Goal: Task Accomplishment & Management: Use online tool/utility

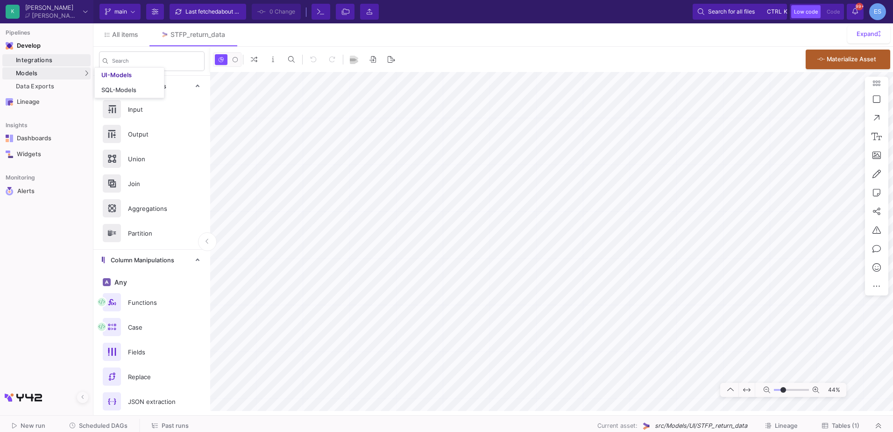
click at [37, 60] on div "Integrations" at bounding box center [52, 60] width 72 height 7
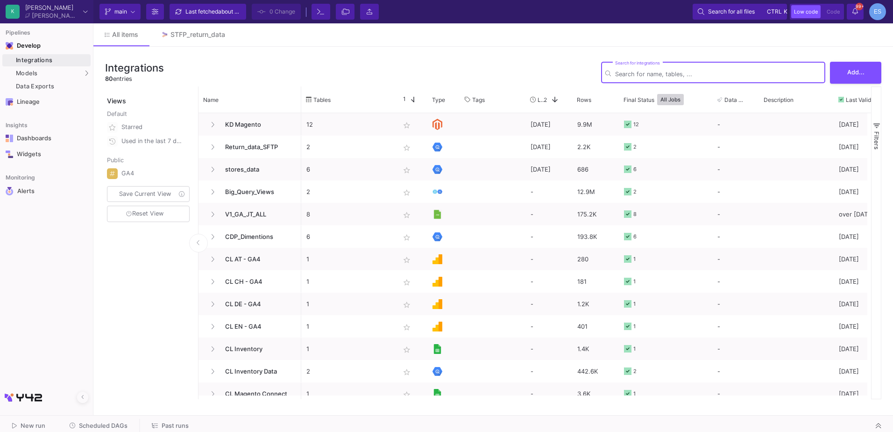
click at [263, 76] on div "Integrations 80 entries Search for integrations Add..." at bounding box center [493, 72] width 776 height 28
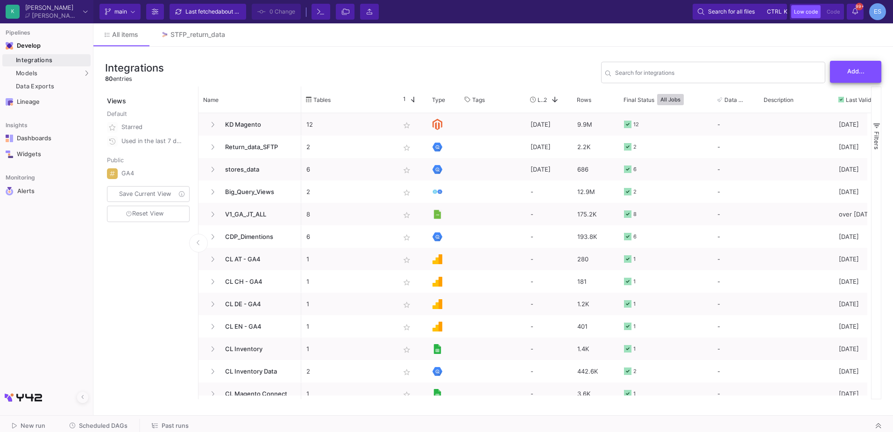
click at [832, 74] on button "Add..." at bounding box center [855, 72] width 51 height 22
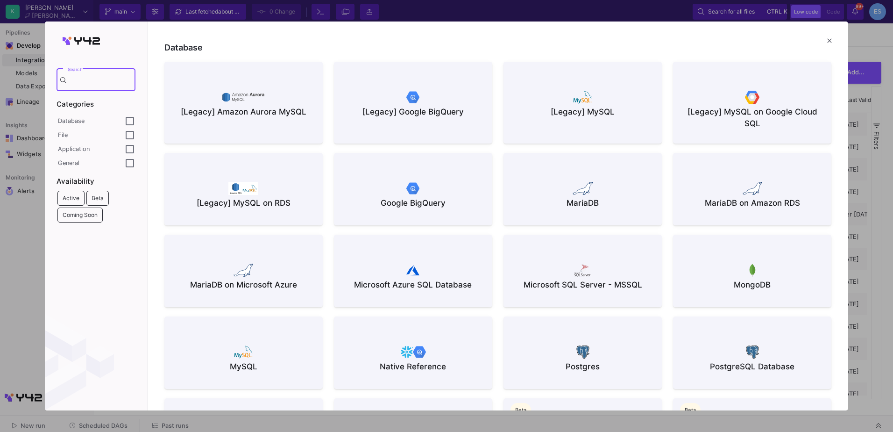
click at [100, 131] on div "File" at bounding box center [92, 134] width 68 height 7
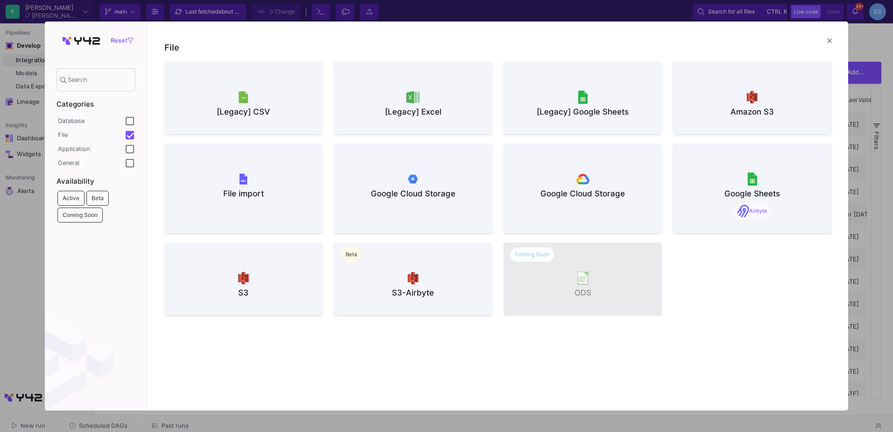
click at [227, 115] on div "[Legacy] CSV" at bounding box center [243, 112] width 143 height 12
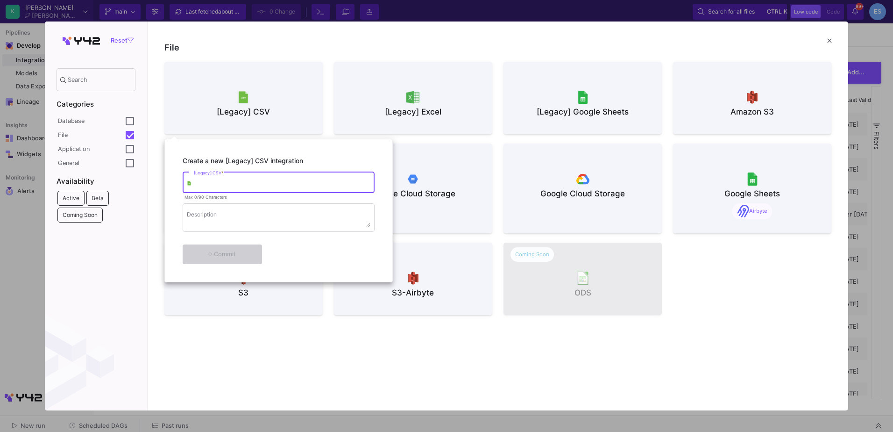
click at [246, 187] on input "[Legacy] CSV *" at bounding box center [282, 183] width 177 height 7
click at [459, 107] on div at bounding box center [446, 216] width 893 height 432
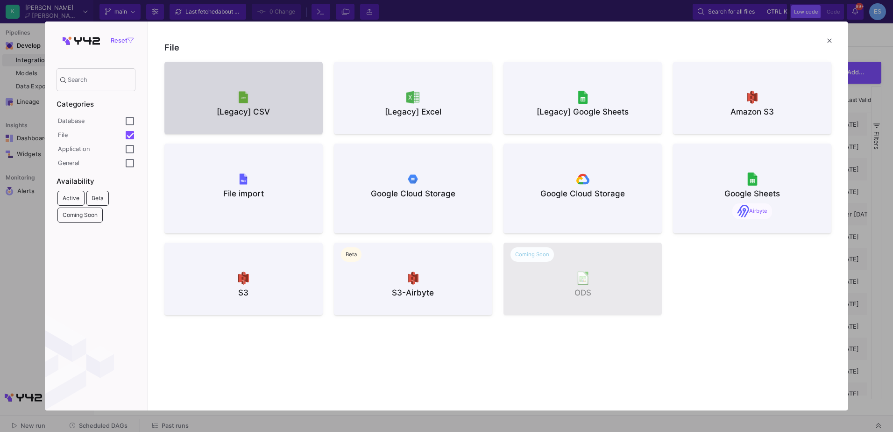
click at [455, 109] on div "[Legacy] Excel" at bounding box center [412, 112] width 143 height 12
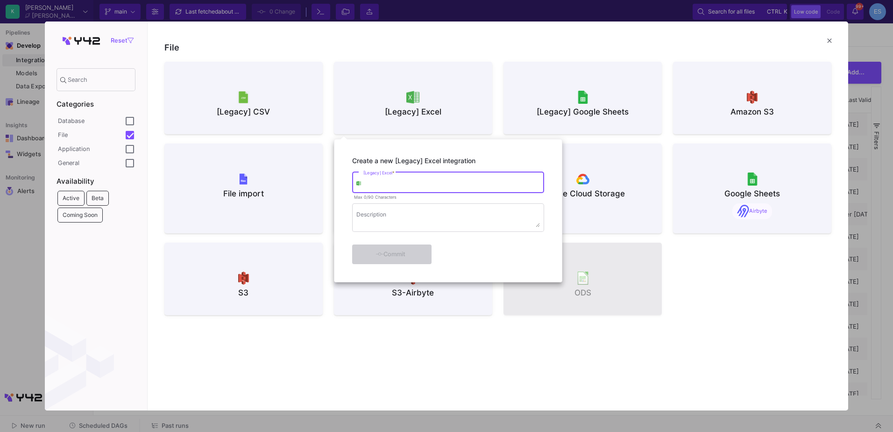
click at [410, 186] on input "[Legacy] Excel *" at bounding box center [451, 183] width 177 height 7
type input "jt_store_data"
click at [405, 255] on div "Commit" at bounding box center [391, 253] width 54 height 17
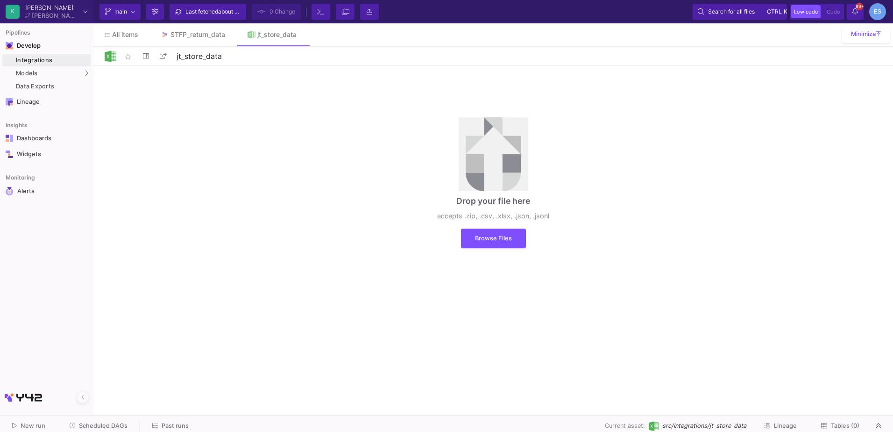
click at [625, 177] on div "Drop your file here accepts .zip, .csv, .xlsx, .json, .jsonl Browse Files" at bounding box center [493, 183] width 800 height 234
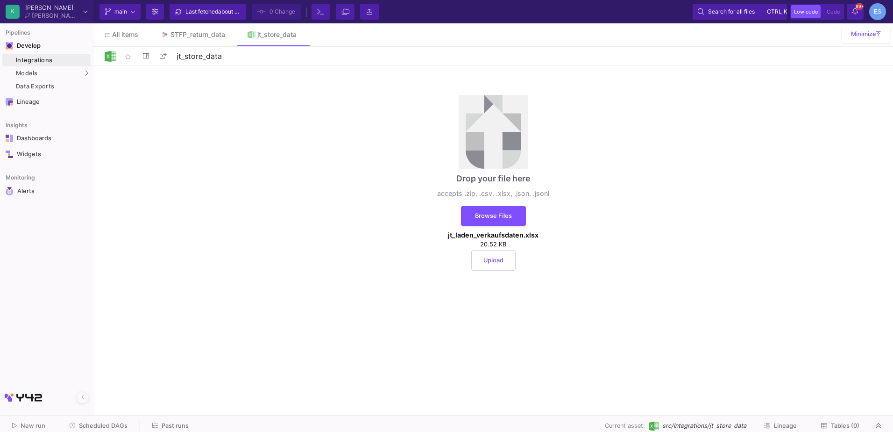
click at [499, 257] on span "Upload" at bounding box center [493, 259] width 20 height 7
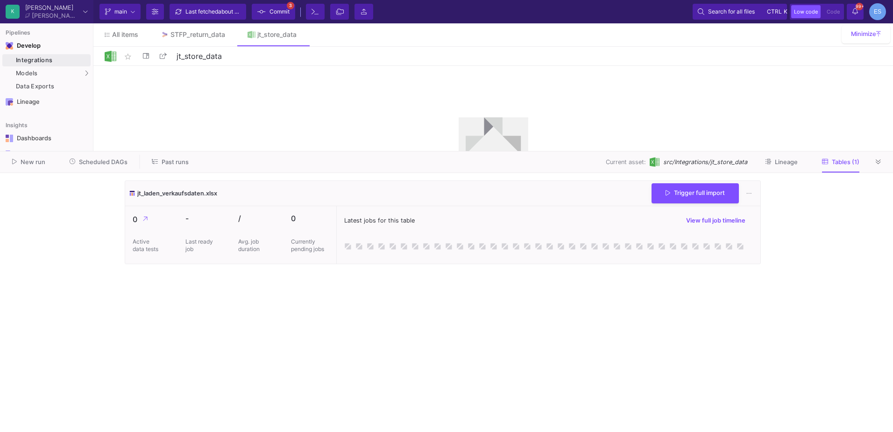
click at [435, 293] on cdk-virtual-scroll-viewport "jt_laden_verkaufsdaten.xlsx Trigger full import 0 Active data tests - Last read…" at bounding box center [447, 302] width 644 height 244
click at [284, 15] on span "Commit" at bounding box center [279, 12] width 20 height 14
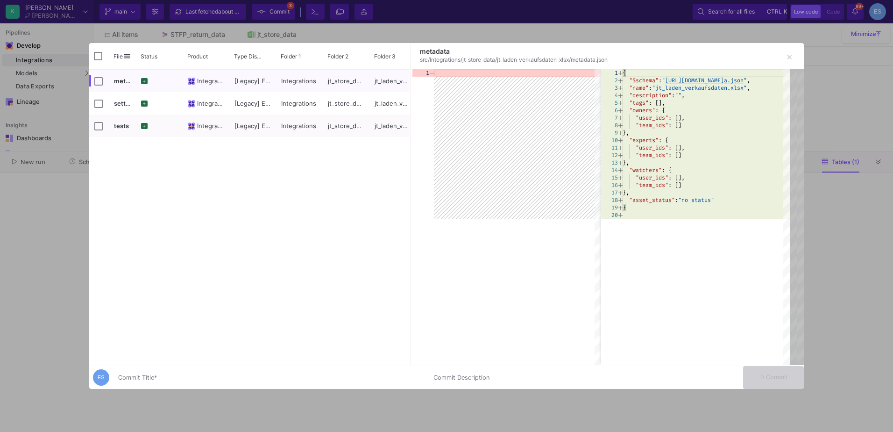
click at [287, 376] on input "Commit Title *" at bounding box center [270, 377] width 304 height 7
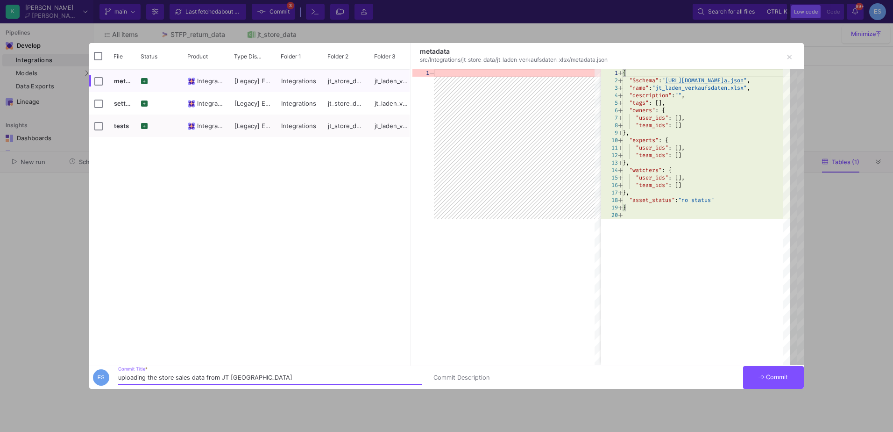
type input "uploading the store sales data from JT münchen"
click at [779, 380] on button "Commit" at bounding box center [773, 377] width 61 height 23
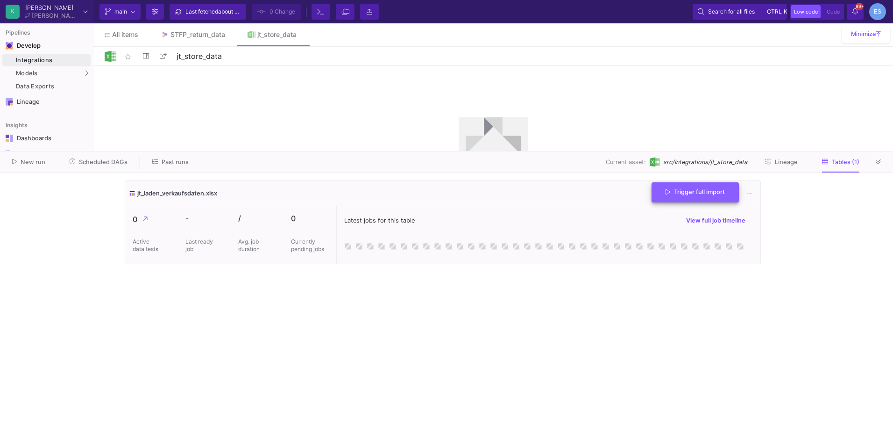
click at [683, 194] on span "Trigger full import" at bounding box center [695, 191] width 59 height 7
click at [410, 361] on cdk-virtual-scroll-viewport "jt_laden_verkaufsdaten.xlsx 224 rows Preview data Trigger full import 0 Active …" at bounding box center [447, 302] width 644 height 244
click at [611, 198] on button "Preview data" at bounding box center [618, 193] width 61 height 14
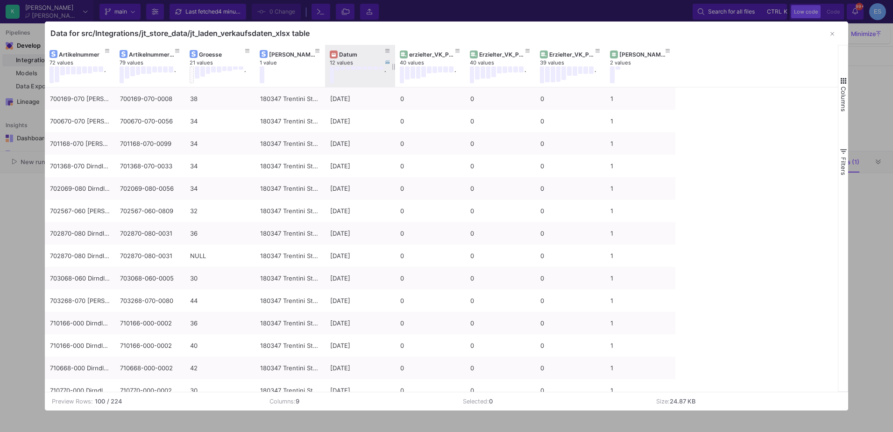
click at [344, 58] on div "Datum" at bounding box center [360, 54] width 61 height 10
click at [343, 56] on div "Datum" at bounding box center [362, 54] width 46 height 7
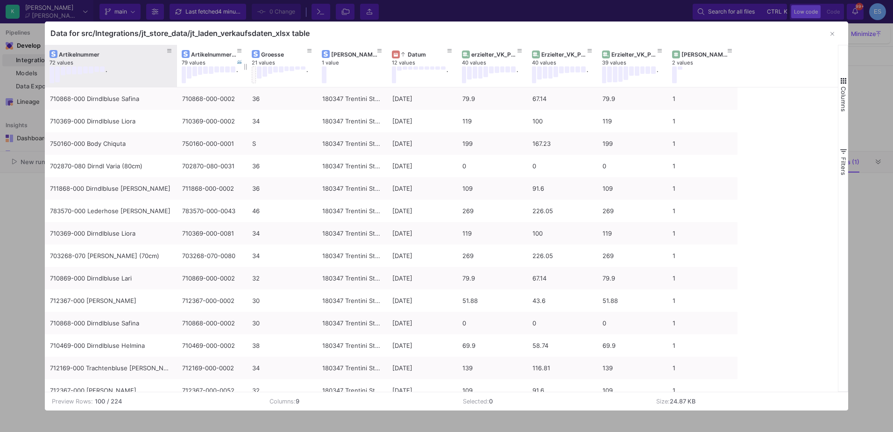
drag, startPoint x: 114, startPoint y: 50, endPoint x: 177, endPoint y: 45, distance: 62.3
click at [177, 45] on div at bounding box center [177, 66] width 4 height 42
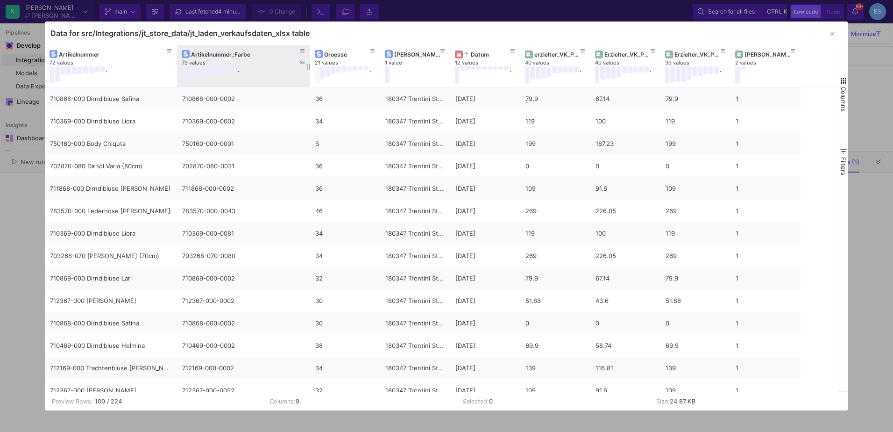
drag, startPoint x: 246, startPoint y: 50, endPoint x: 309, endPoint y: 50, distance: 63.0
click at [309, 50] on div at bounding box center [310, 66] width 4 height 42
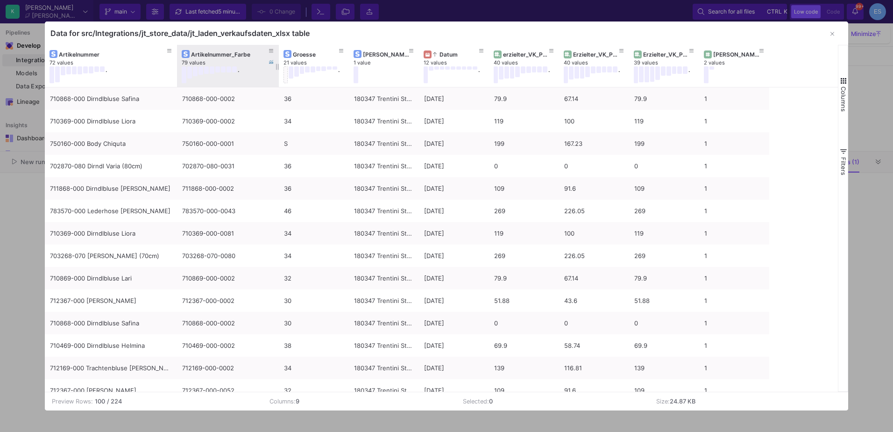
drag, startPoint x: 309, startPoint y: 50, endPoint x: 278, endPoint y: 51, distance: 31.3
click at [278, 51] on div at bounding box center [279, 66] width 4 height 42
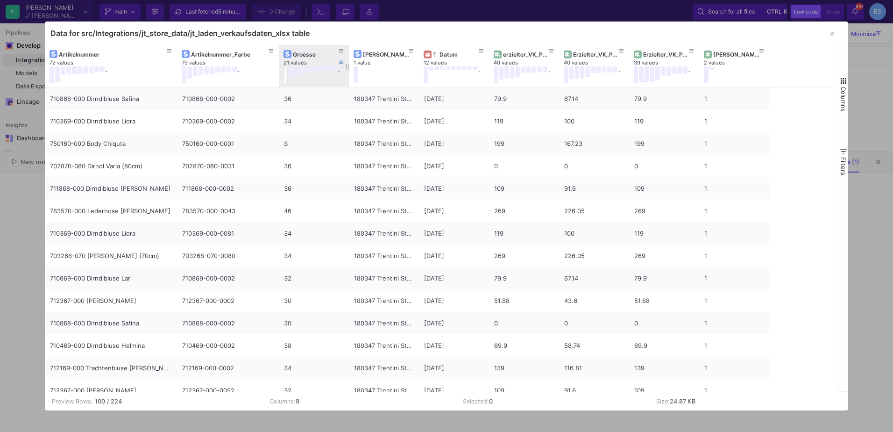
click at [286, 71] on button at bounding box center [285, 74] width 5 height 17
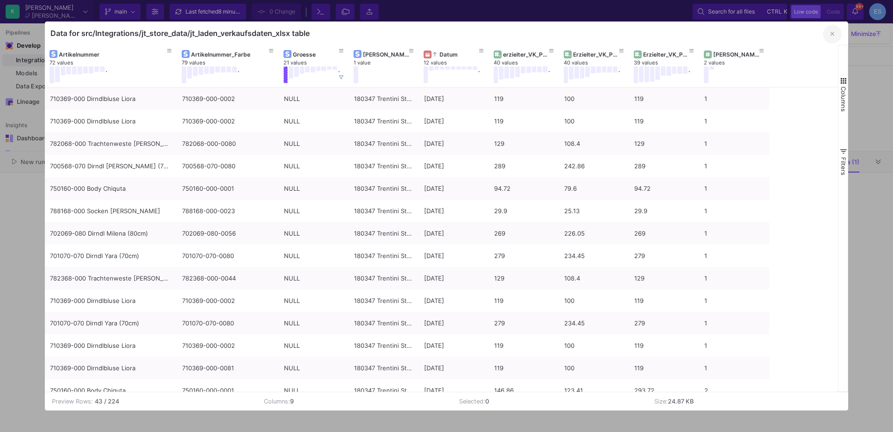
click at [832, 35] on icon "button" at bounding box center [832, 34] width 4 height 6
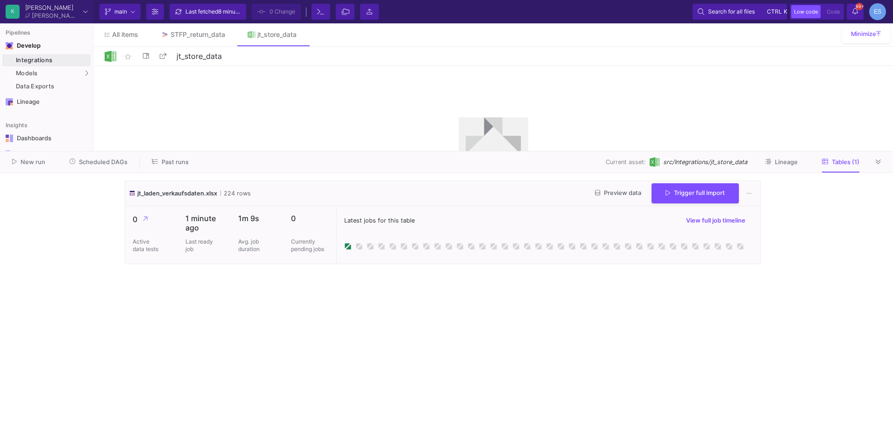
click at [555, 325] on cdk-virtual-scroll-viewport "jt_laden_verkaufsdaten.xlsx 224 rows Preview data Trigger full import 0 Active …" at bounding box center [447, 302] width 644 height 244
click at [871, 162] on button at bounding box center [878, 162] width 14 height 14
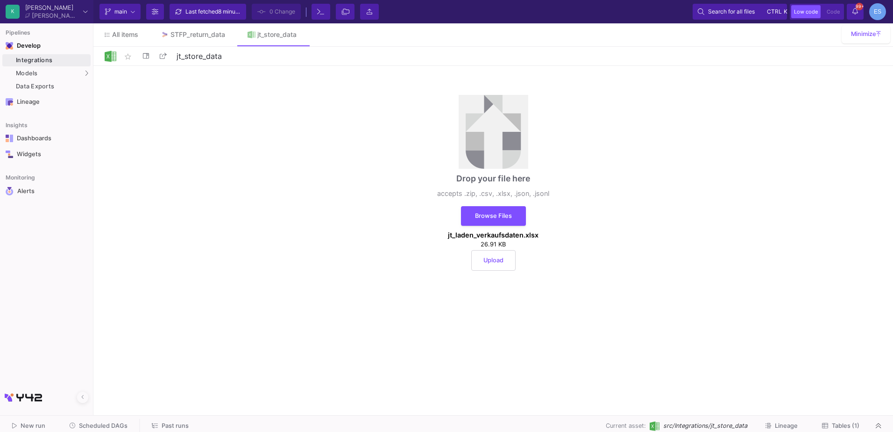
click at [505, 264] on button "Upload" at bounding box center [493, 260] width 44 height 21
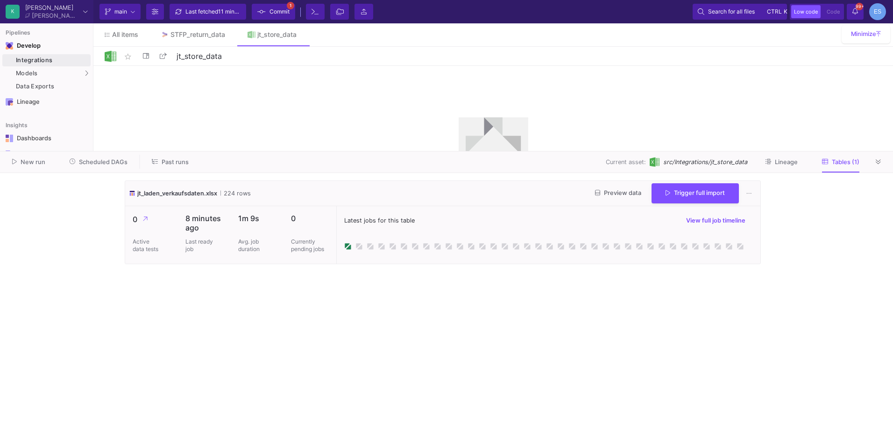
click at [403, 315] on cdk-virtual-scroll-viewport "jt_laden_verkaufsdaten.xlsx 224 rows Preview data Trigger full import 0 Active …" at bounding box center [447, 302] width 644 height 244
click at [289, 10] on span "Commit" at bounding box center [279, 12] width 20 height 14
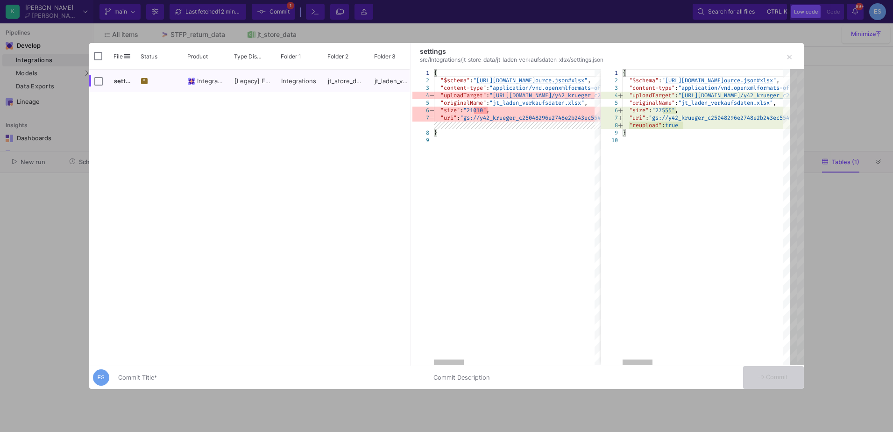
click at [244, 373] on div "Commit Title *" at bounding box center [270, 375] width 304 height 17
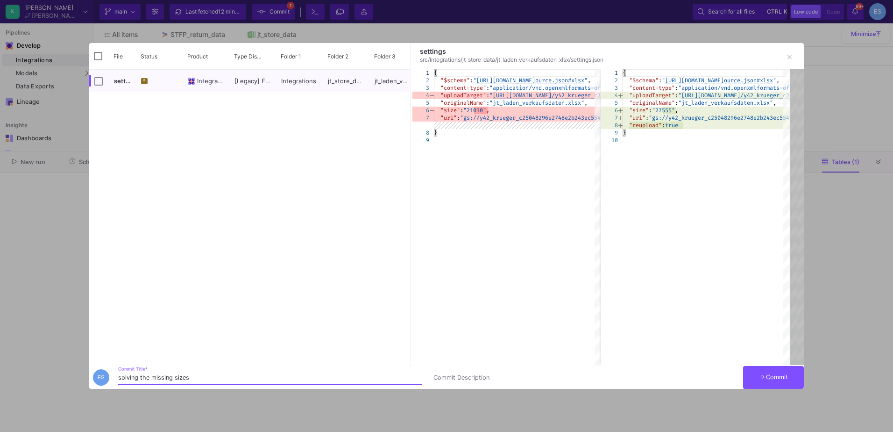
type input "solving the missing sizes"
click at [774, 377] on span "Commit" at bounding box center [772, 376] width 29 height 7
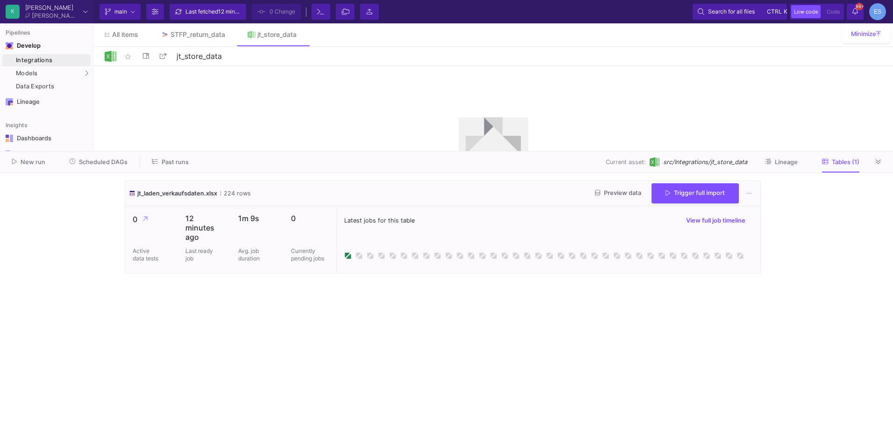
click at [674, 202] on button "Trigger full import" at bounding box center [694, 193] width 87 height 20
click at [490, 291] on cdk-virtual-scroll-viewport "jt_laden_verkaufsdaten.xlsx 224 rows Preview data Trigger full import 0 Active …" at bounding box center [447, 302] width 644 height 244
click at [616, 197] on button "Preview data" at bounding box center [618, 193] width 61 height 14
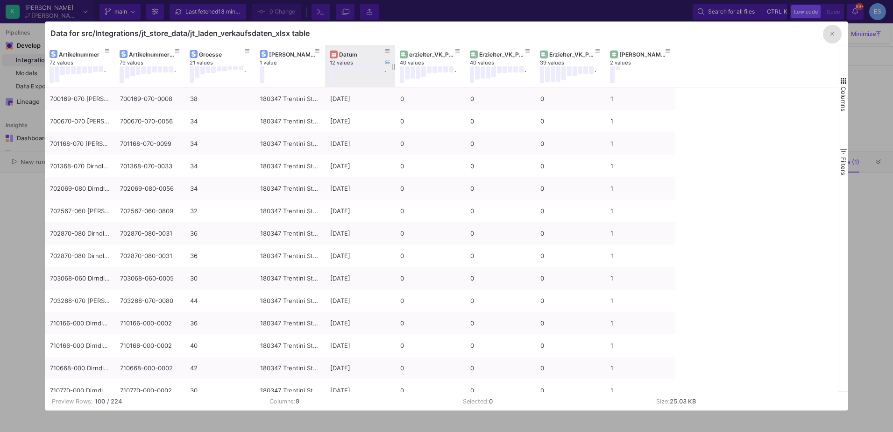
click at [342, 51] on div "Datum" at bounding box center [362, 54] width 46 height 7
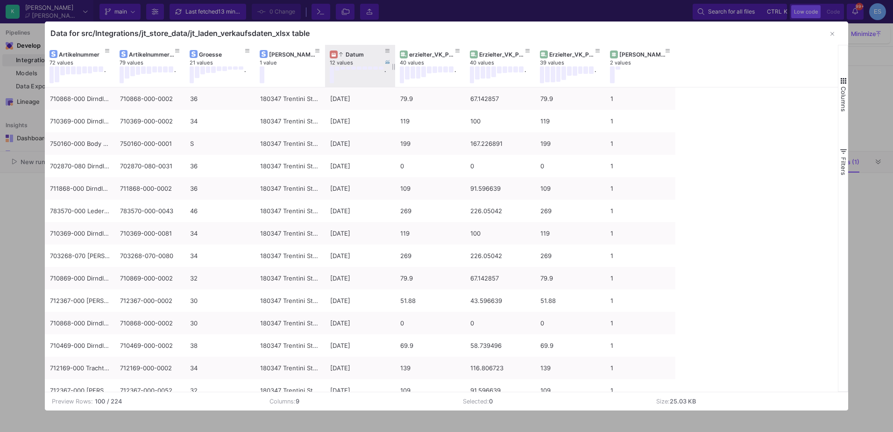
click at [370, 52] on div "Datum" at bounding box center [362, 54] width 46 height 7
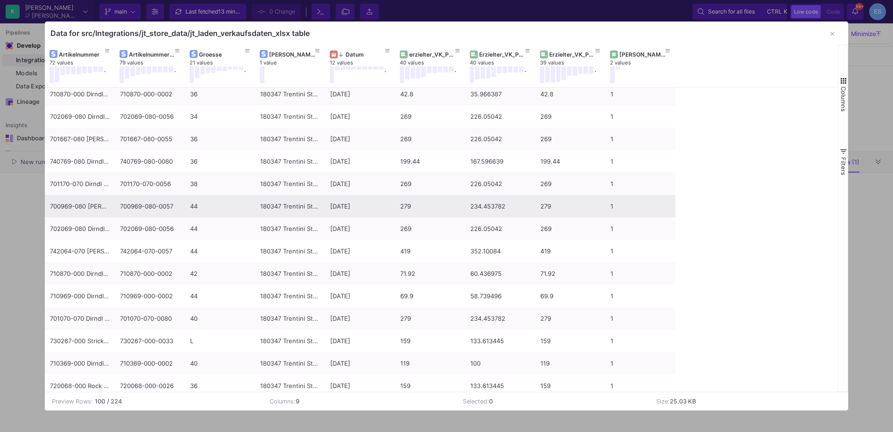
scroll to position [496, 0]
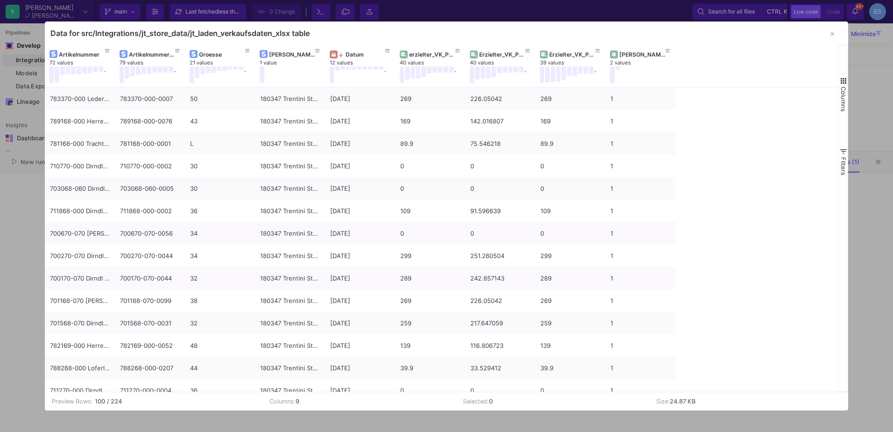
click at [834, 35] on icon "button" at bounding box center [832, 34] width 4 height 4
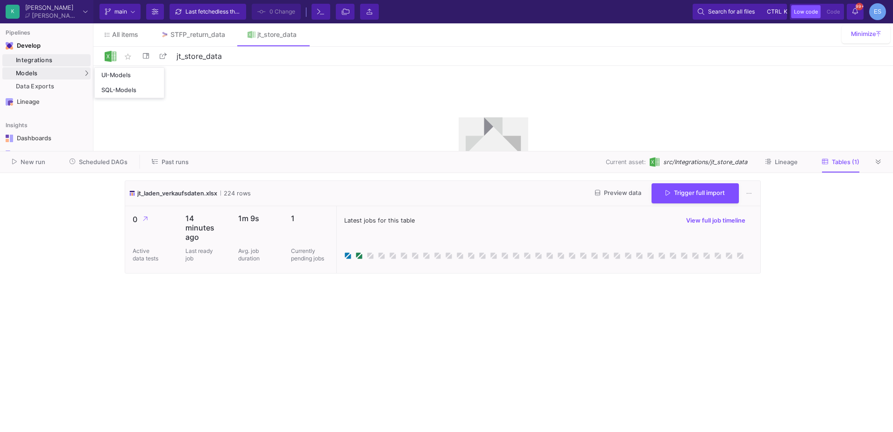
click at [60, 75] on div "Models" at bounding box center [46, 73] width 88 height 12
click at [58, 234] on y42-wrapper "jt_laden_verkaufsdaten.xlsx 224 rows Preview data Trigger full import 0 Active …" at bounding box center [446, 302] width 893 height 259
click at [61, 72] on div "Models" at bounding box center [46, 73] width 88 height 12
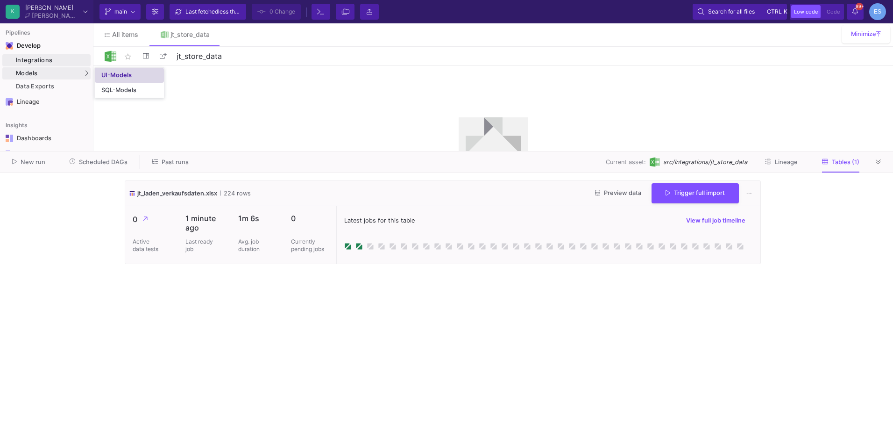
click at [159, 78] on link "UI-Models" at bounding box center [129, 75] width 69 height 15
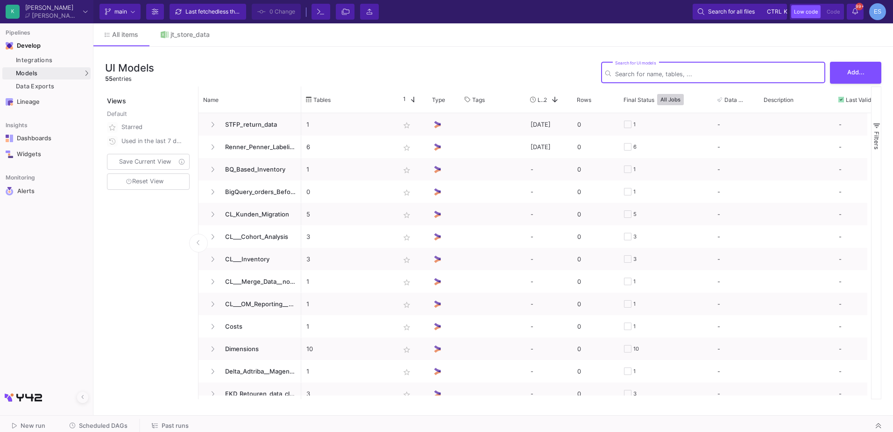
click at [370, 64] on div "UI Models 55 entries Search for UI models Add..." at bounding box center [493, 72] width 776 height 28
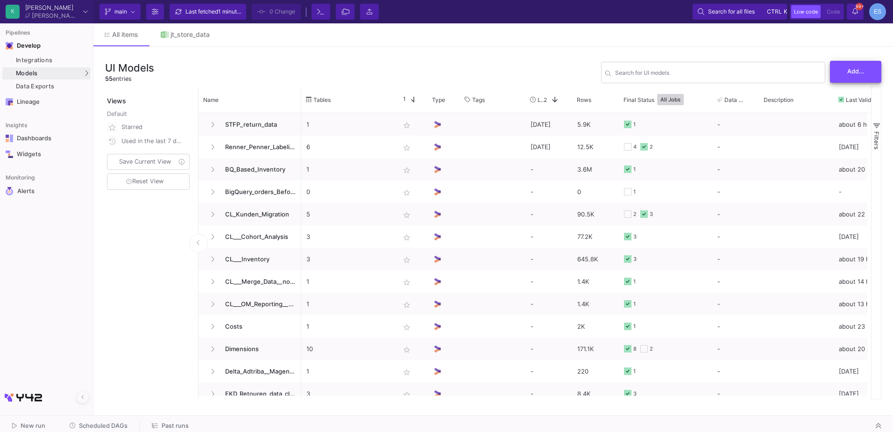
click at [863, 75] on span "Add..." at bounding box center [855, 71] width 17 height 7
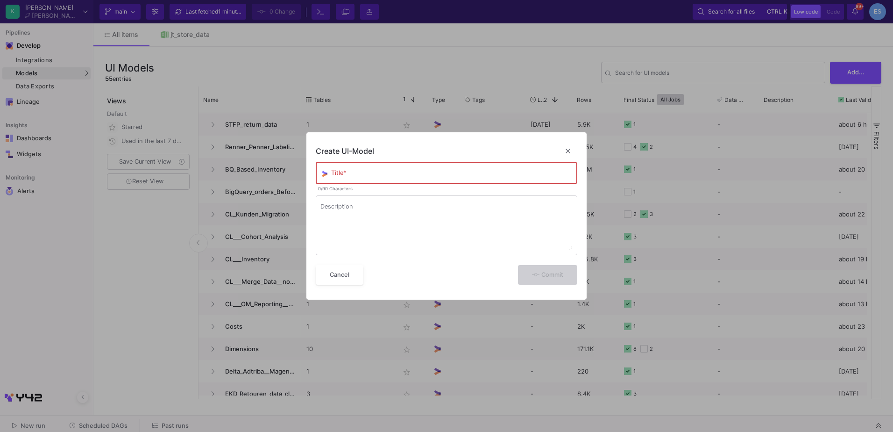
click at [348, 168] on div "Title *" at bounding box center [452, 172] width 242 height 24
click at [351, 174] on input "Title *" at bounding box center [452, 174] width 242 height 7
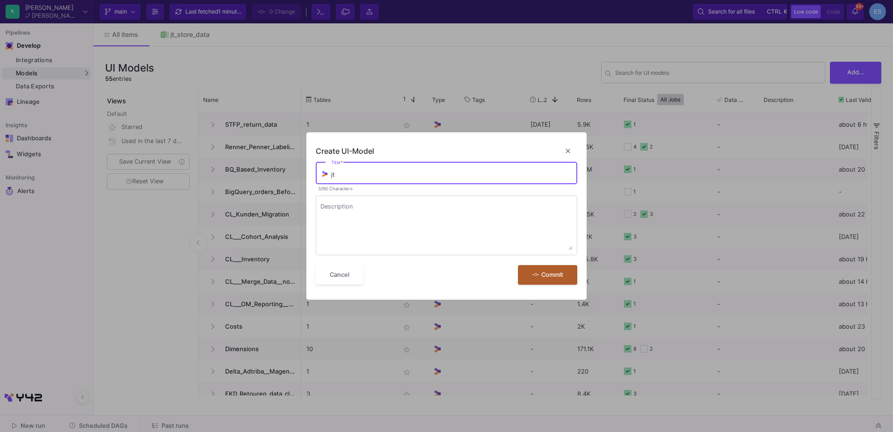
type input "j"
click at [368, 177] on input "JT_Munich_update" at bounding box center [452, 174] width 242 height 7
type input "JT_Munich_Update"
click at [463, 234] on textarea "Description" at bounding box center [446, 227] width 253 height 47
click at [552, 277] on button "Commit" at bounding box center [547, 274] width 59 height 20
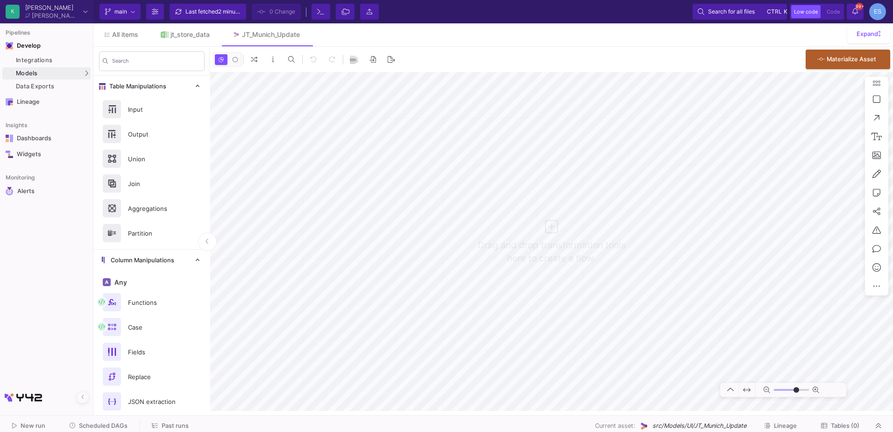
type input "0"
click at [144, 113] on div "Input" at bounding box center [154, 109] width 64 height 14
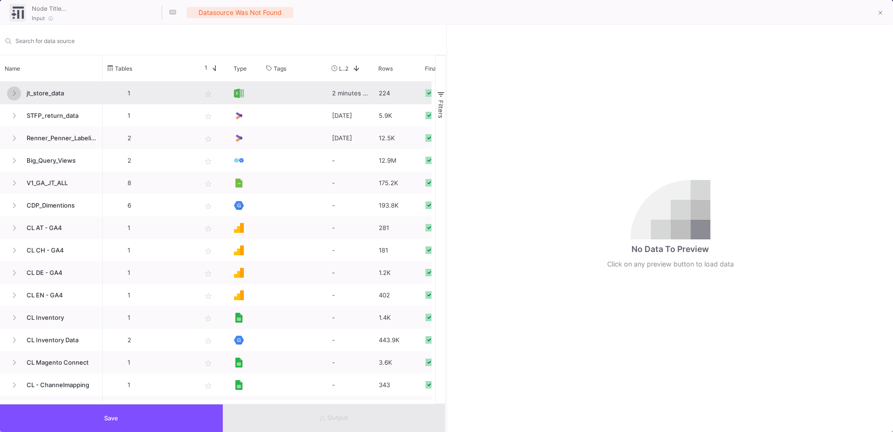
click at [15, 95] on icon at bounding box center [14, 93] width 4 height 6
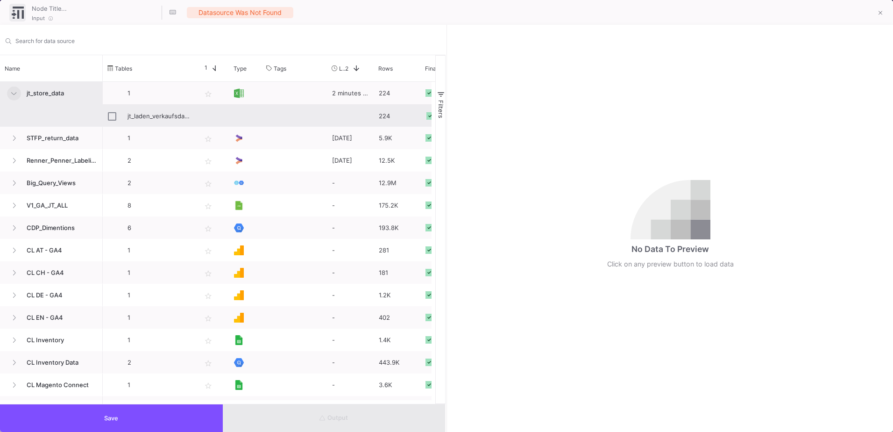
click at [124, 114] on div "jt_laden_verkaufsdaten.xlsx" at bounding box center [149, 116] width 83 height 22
type input "jt_laden_verkaufsdaten.xlsx"
checkbox input "true"
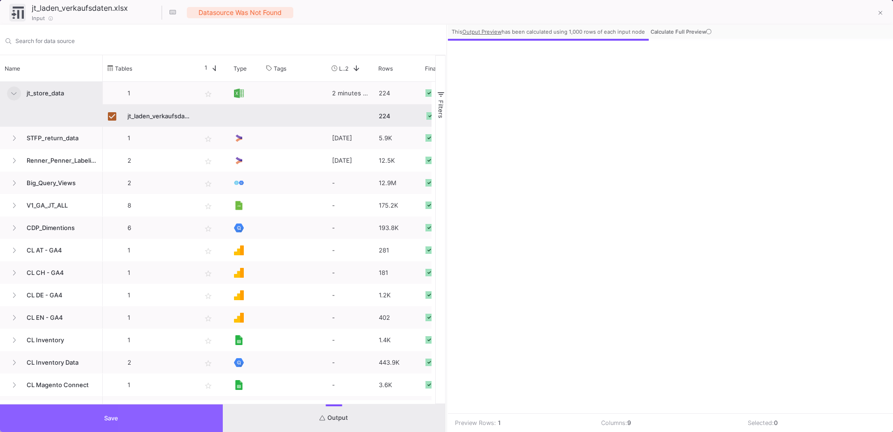
click at [156, 417] on button "Save" at bounding box center [111, 418] width 223 height 28
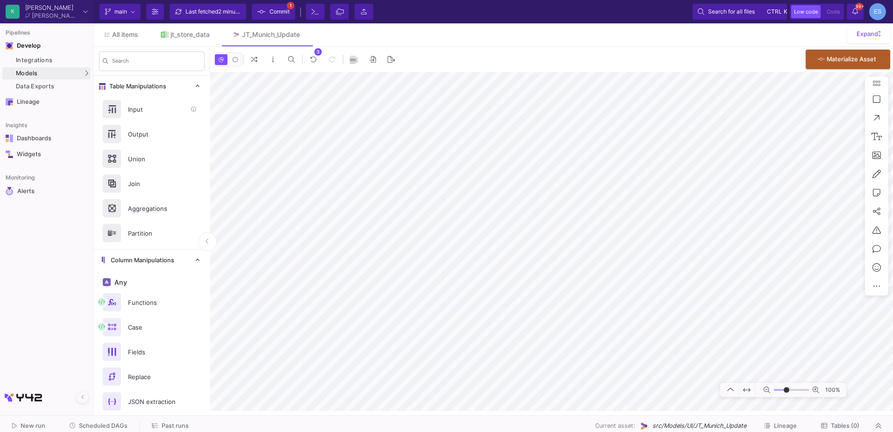
click at [136, 117] on div "Input" at bounding box center [151, 109] width 117 height 25
click at [50, 60] on div "Integrations" at bounding box center [52, 60] width 72 height 7
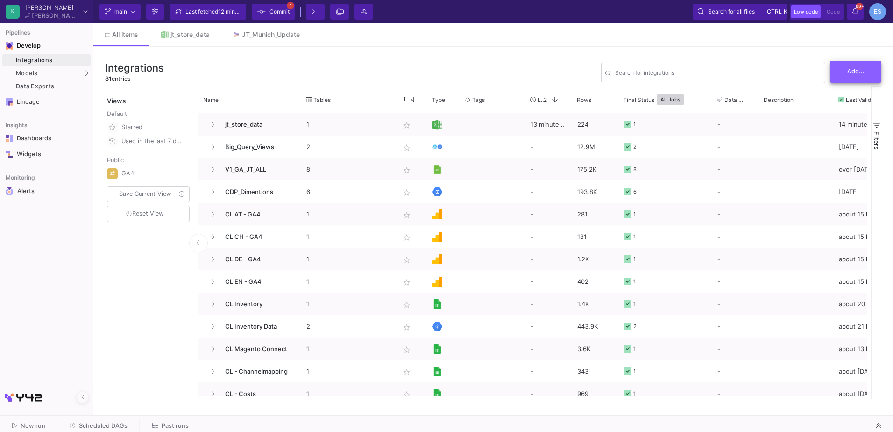
click at [852, 76] on button "Add..." at bounding box center [855, 72] width 51 height 22
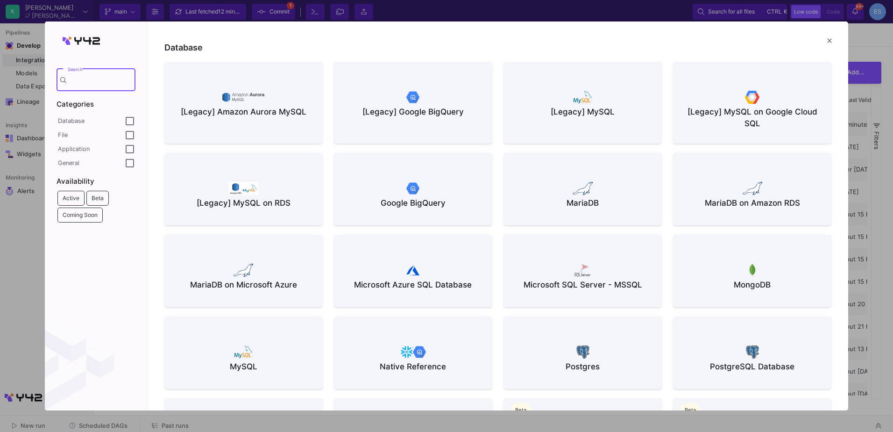
click at [394, 111] on div "[Legacy] Google BigQuery" at bounding box center [412, 112] width 143 height 12
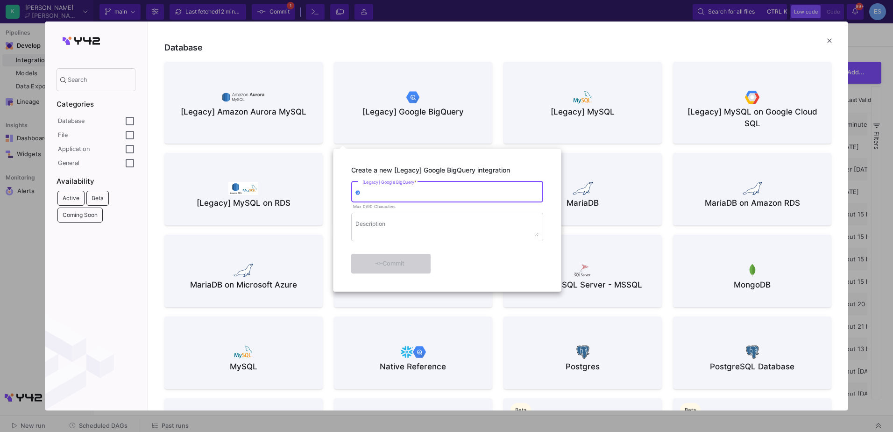
click at [386, 192] on input "[Legacy] Google BigQuery *" at bounding box center [450, 193] width 177 height 7
type input "JT"
click at [828, 42] on div at bounding box center [446, 216] width 893 height 432
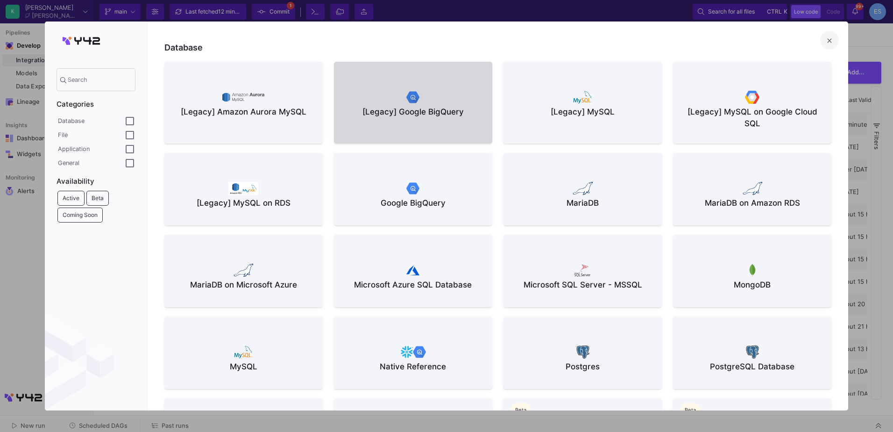
click at [828, 42] on mat-icon "close" at bounding box center [829, 40] width 11 height 11
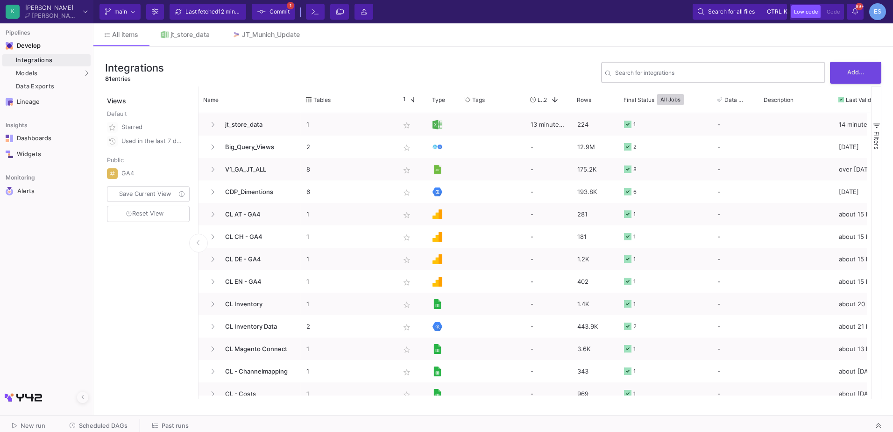
click at [664, 67] on div "Search for integrations" at bounding box center [718, 71] width 206 height 23
click at [667, 72] on input "Search for integrations" at bounding box center [718, 74] width 206 height 7
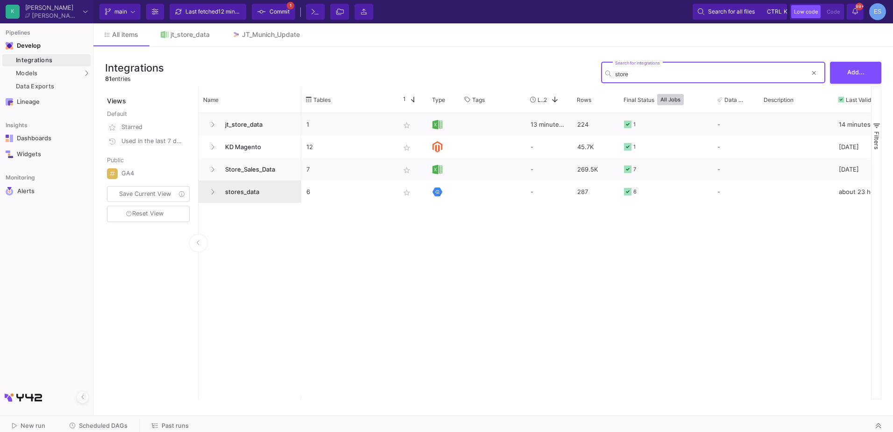
type input "store"
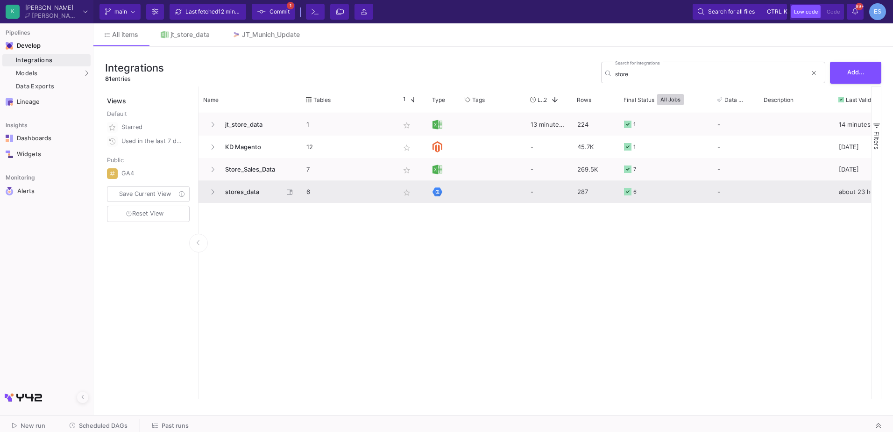
click at [248, 192] on span "stores_data" at bounding box center [251, 192] width 64 height 22
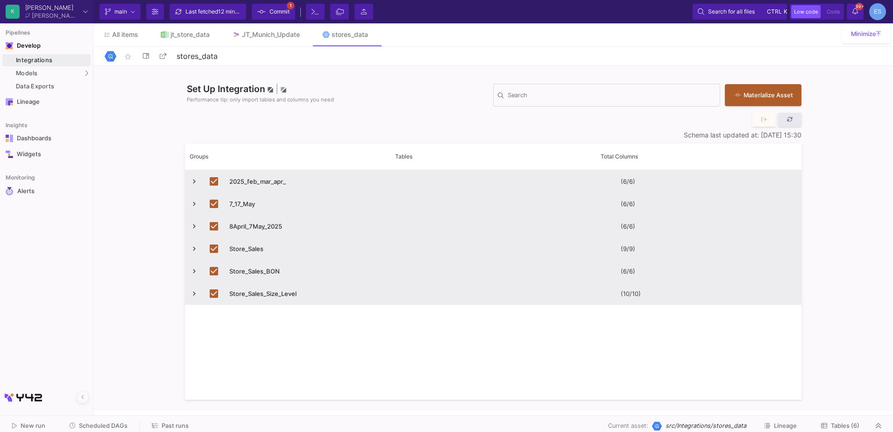
click at [787, 119] on icon at bounding box center [790, 119] width 6 height 6
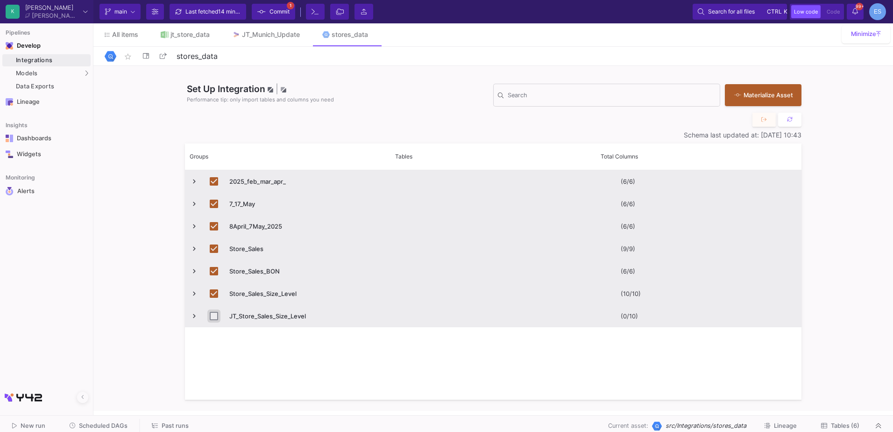
click at [214, 316] on input "Press Space to toggle row selection (unchecked)" at bounding box center [214, 316] width 8 height 8
checkbox input "true"
click at [292, 15] on button "Commit 4" at bounding box center [273, 12] width 43 height 16
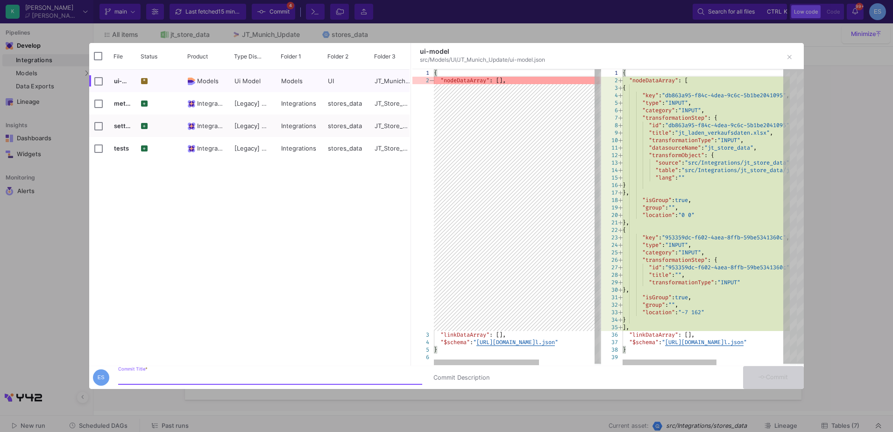
click at [237, 374] on input "Commit Title *" at bounding box center [270, 377] width 304 height 7
type input "importing the daily update"
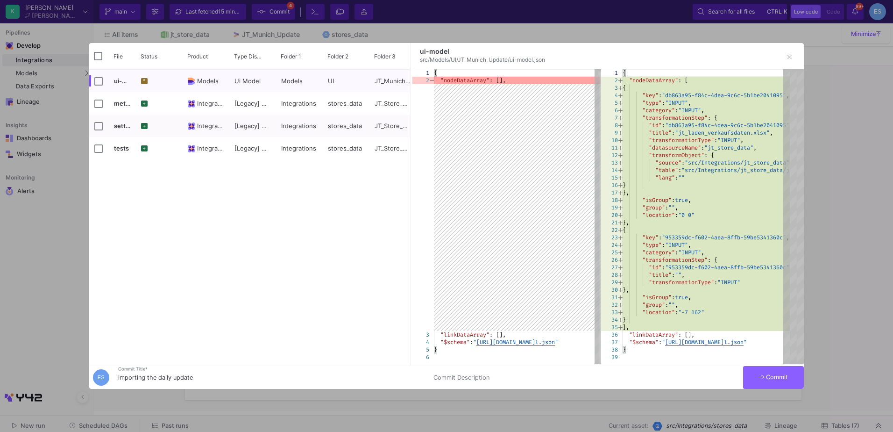
click at [792, 379] on button "Commit" at bounding box center [773, 377] width 61 height 23
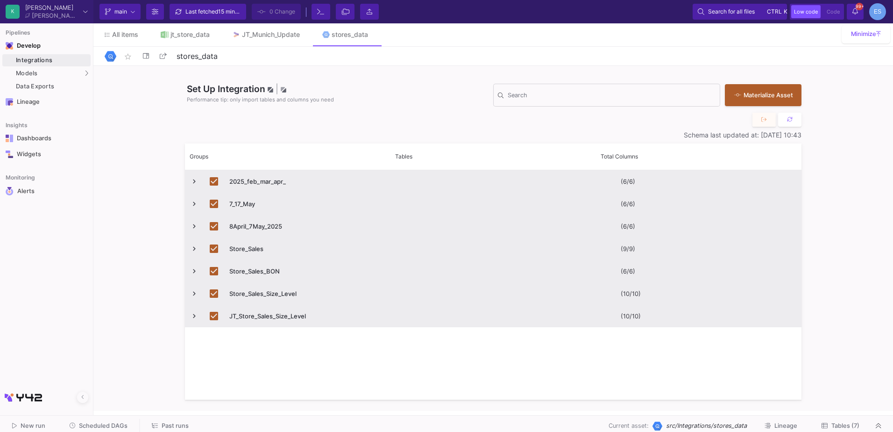
click at [853, 425] on span "Tables (7)" at bounding box center [845, 425] width 28 height 7
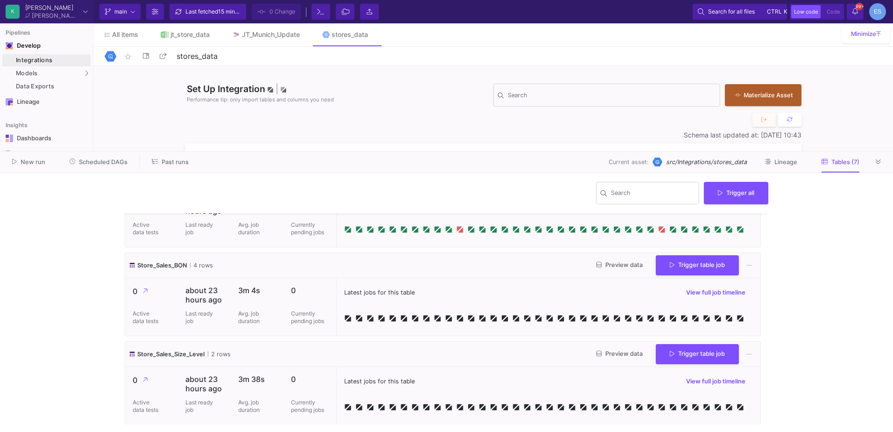
scroll to position [405, 0]
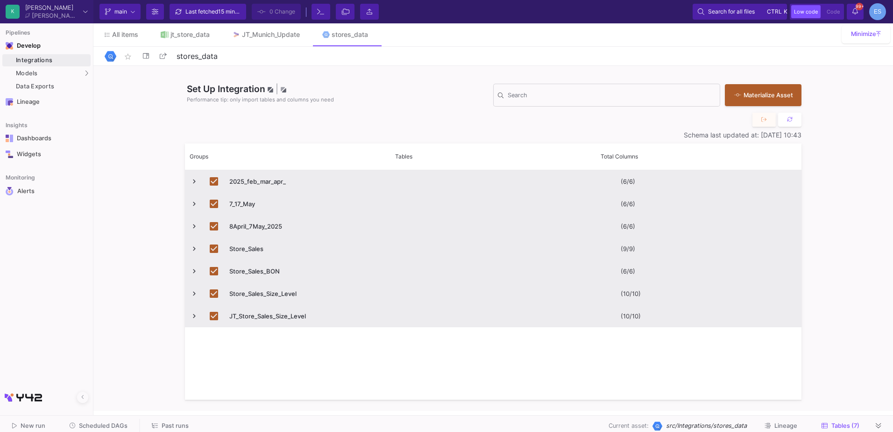
drag, startPoint x: 401, startPoint y: 150, endPoint x: 354, endPoint y: 440, distance: 294.2
click at [354, 431] on html "K Krueger Krueger Current branch main Branch Options Last fetched 15 minutes ag…" at bounding box center [446, 216] width 893 height 432
click at [191, 312] on span "Press SPACE to deselect this row." at bounding box center [194, 316] width 8 height 8
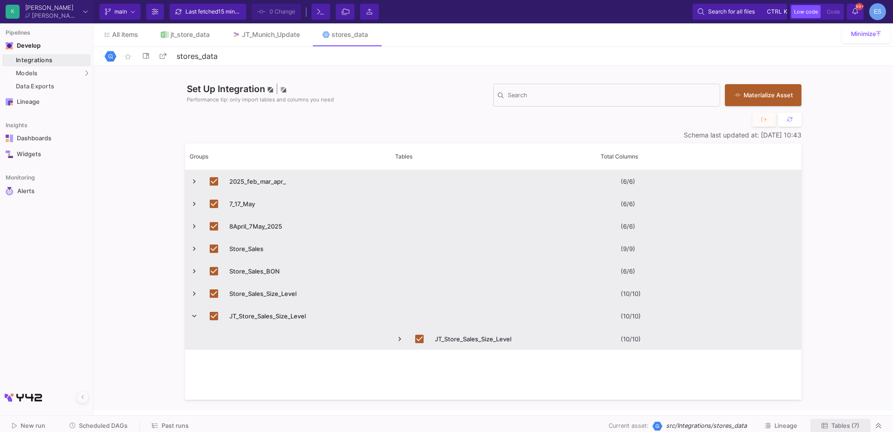
click at [858, 422] on span "Tables (7)" at bounding box center [845, 425] width 28 height 7
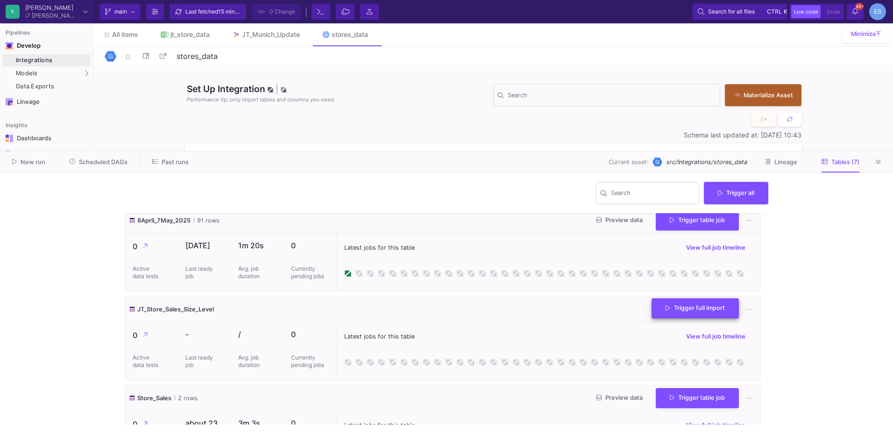
click at [666, 310] on button "Trigger full import" at bounding box center [694, 308] width 87 height 20
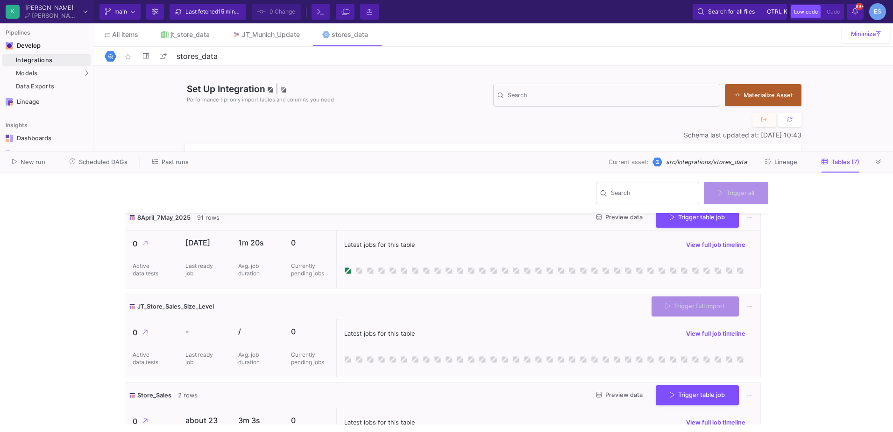
scroll to position [186, 0]
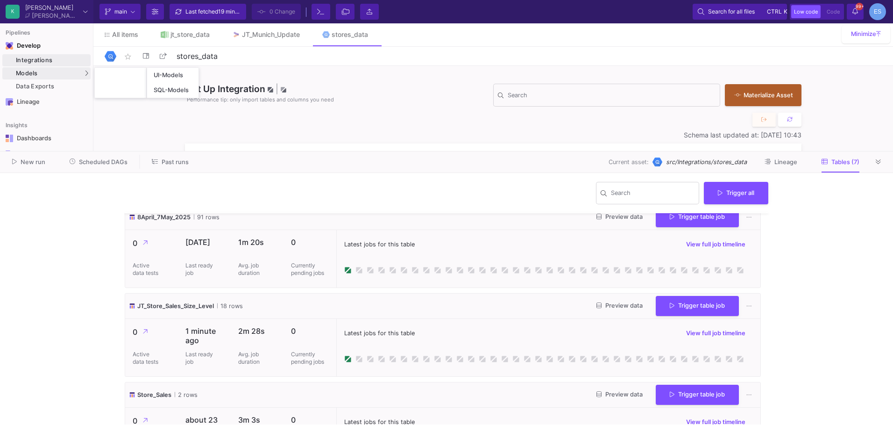
click at [65, 74] on div "Models" at bounding box center [46, 73] width 88 height 12
click at [265, 30] on link "JT_Munich_Update" at bounding box center [266, 34] width 90 height 22
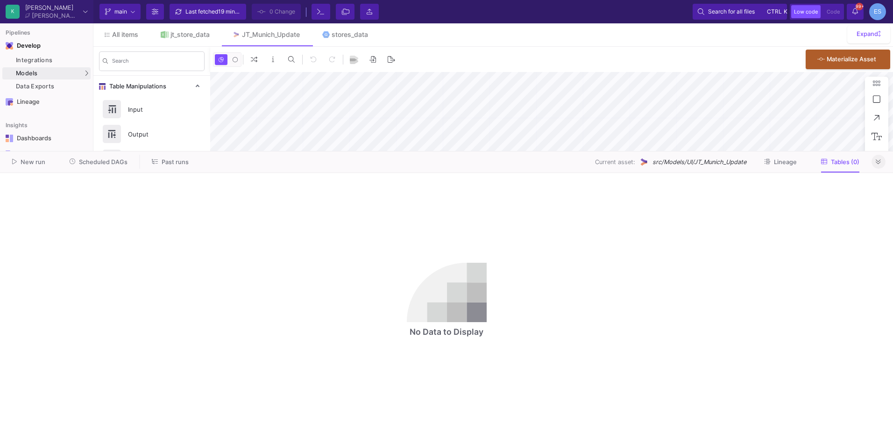
click at [879, 164] on icon at bounding box center [878, 162] width 5 height 6
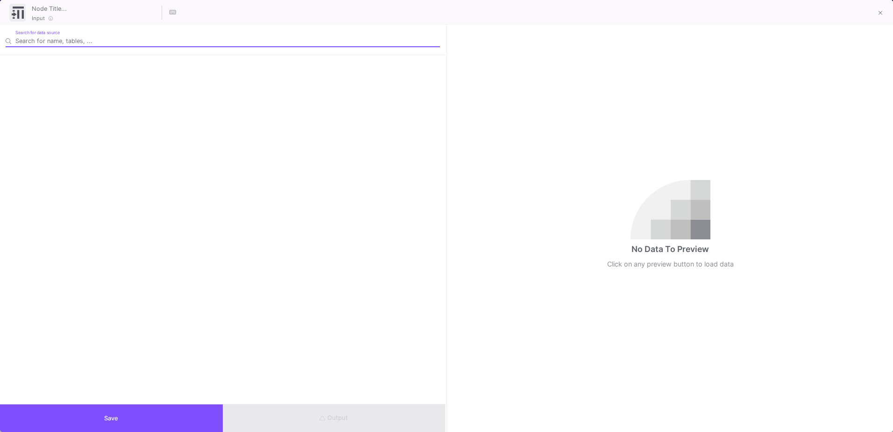
type input "0"
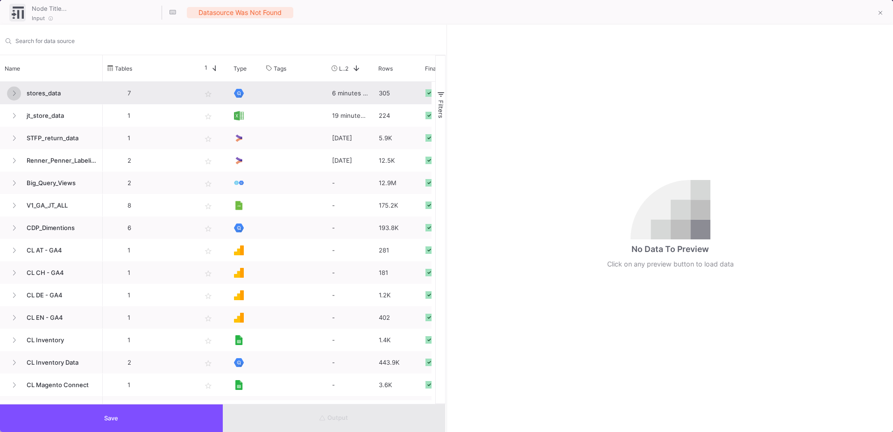
click at [17, 93] on button at bounding box center [14, 93] width 14 height 14
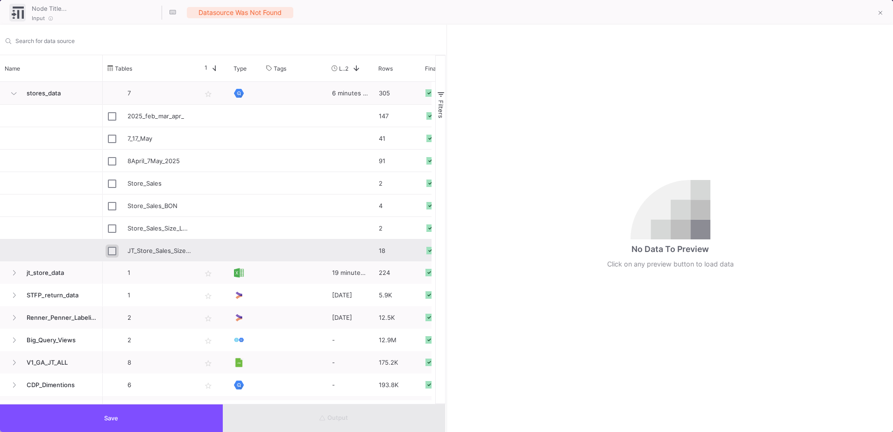
click at [112, 253] on input "Press Space to toggle row selection (unchecked)" at bounding box center [112, 251] width 8 height 8
checkbox input "true"
type input "JT_Store_Sales_Size_Level"
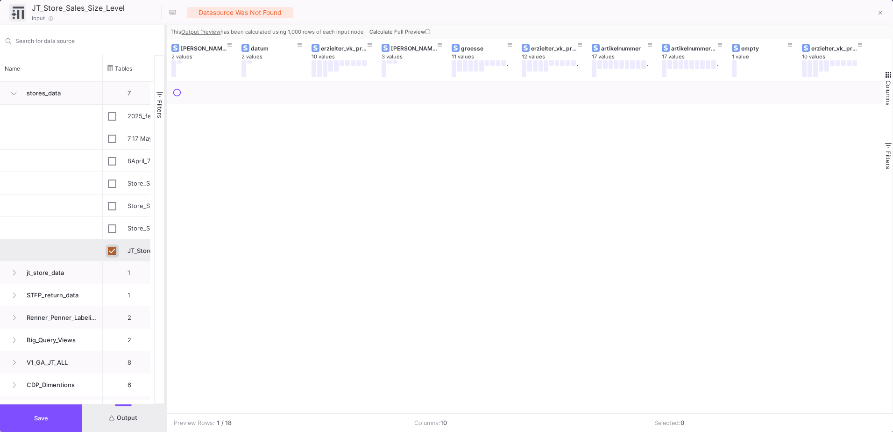
drag, startPoint x: 447, startPoint y: 190, endPoint x: 166, endPoint y: 208, distance: 281.2
click at [166, 208] on div at bounding box center [165, 228] width 2 height 407
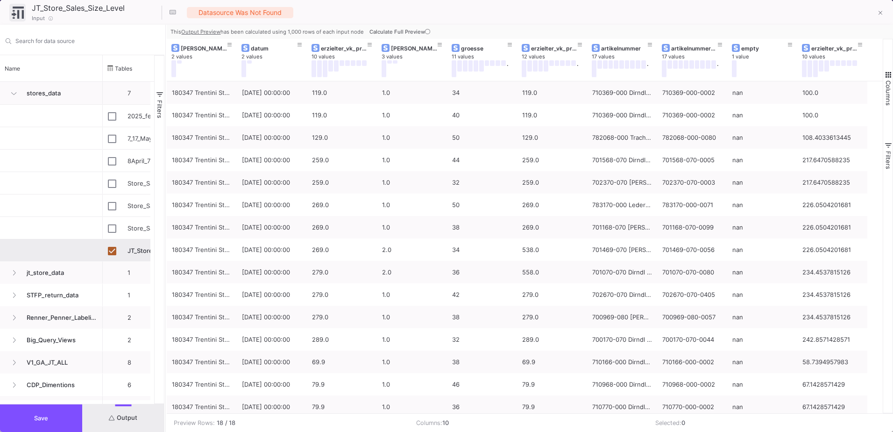
click at [36, 418] on span "Save" at bounding box center [41, 417] width 14 height 7
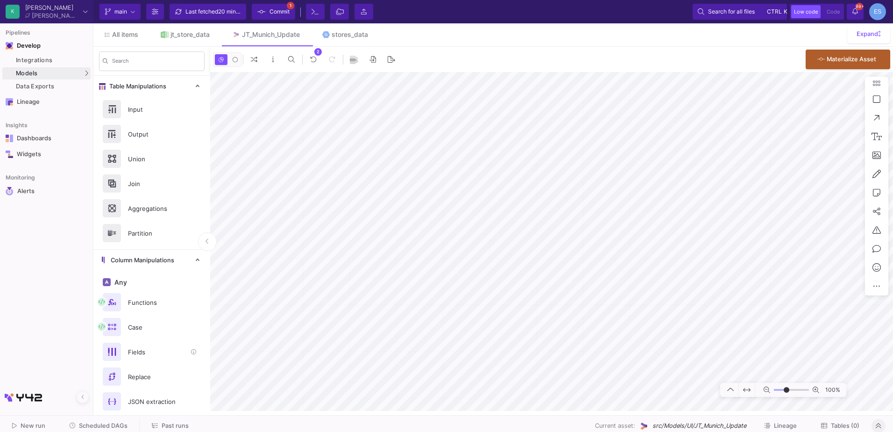
click at [150, 354] on div "Fields" at bounding box center [154, 352] width 64 height 14
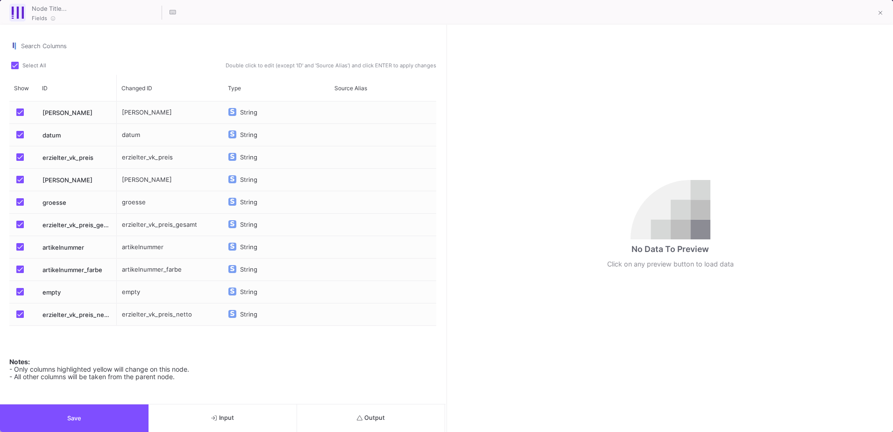
click at [25, 293] on label "Press SPACE to select this row." at bounding box center [22, 292] width 13 height 9
click at [20, 295] on input "Press SPACE to select this row." at bounding box center [20, 295] width 0 height 0
checkbox input "false"
click at [105, 424] on button "Save" at bounding box center [74, 418] width 149 height 28
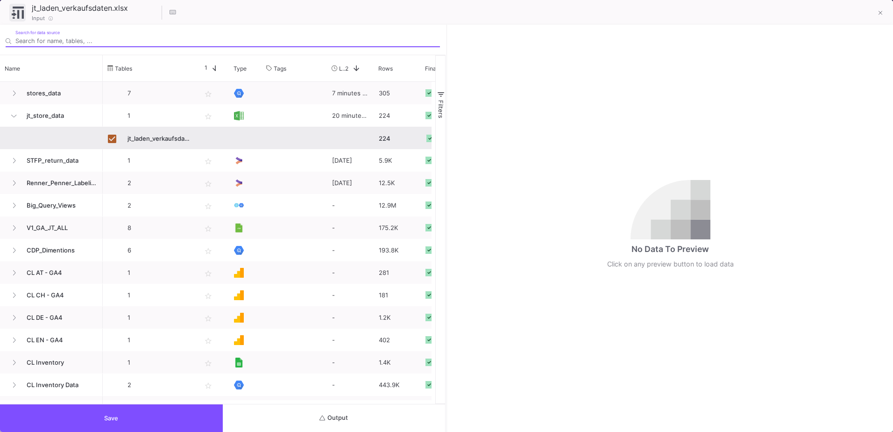
click at [401, 410] on button "Output" at bounding box center [334, 418] width 223 height 28
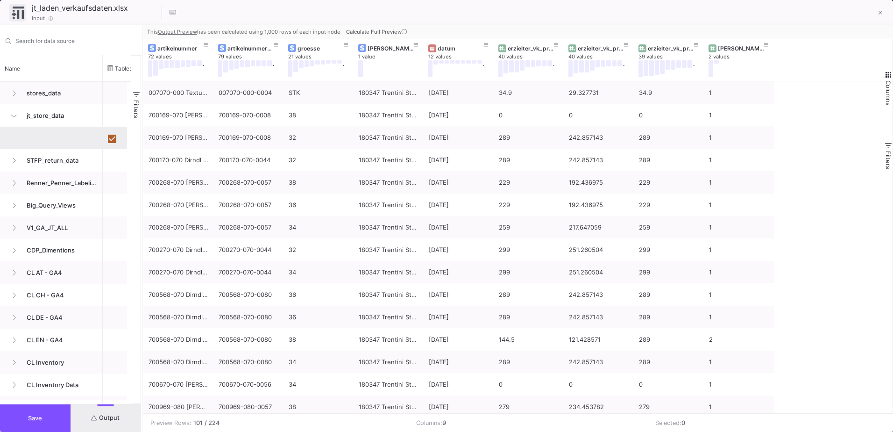
drag, startPoint x: 446, startPoint y: 304, endPoint x: 141, endPoint y: 283, distance: 305.3
click at [141, 283] on div at bounding box center [142, 228] width 2 height 407
click at [887, 78] on span "button" at bounding box center [888, 75] width 8 height 8
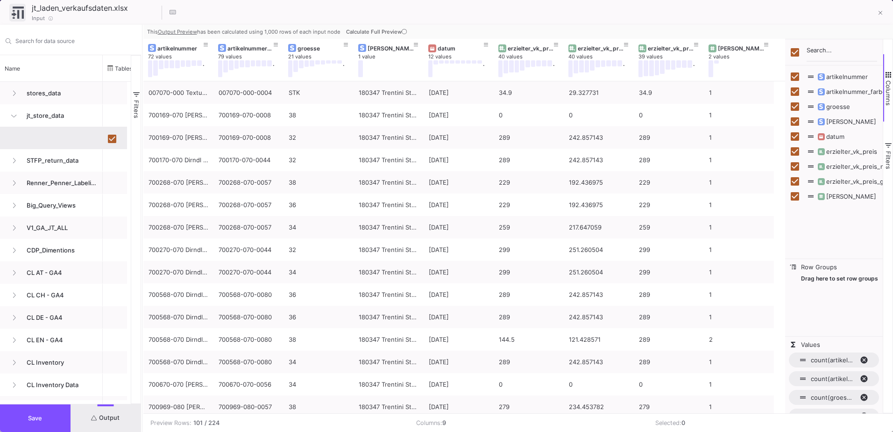
drag, startPoint x: 788, startPoint y: 174, endPoint x: 783, endPoint y: 173, distance: 5.2
click at [784, 173] on div at bounding box center [785, 226] width 2 height 374
drag, startPoint x: 886, startPoint y: 16, endPoint x: 786, endPoint y: 13, distance: 100.5
click at [886, 16] on button at bounding box center [880, 13] width 19 height 19
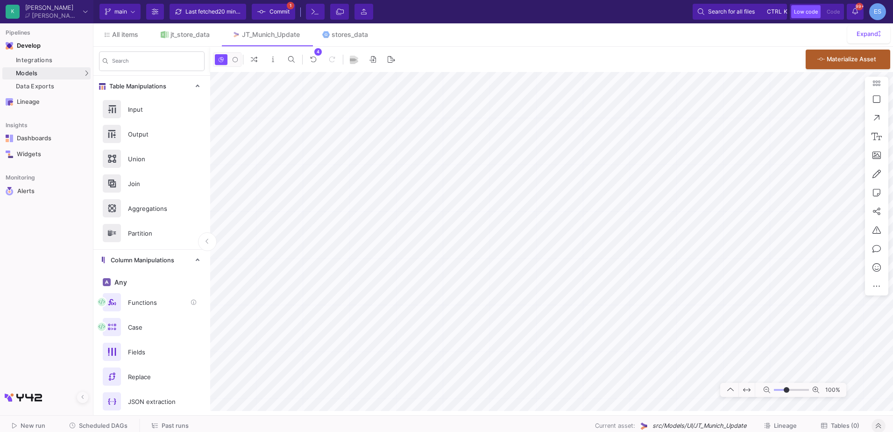
click at [157, 306] on div "Functions" at bounding box center [154, 302] width 64 height 14
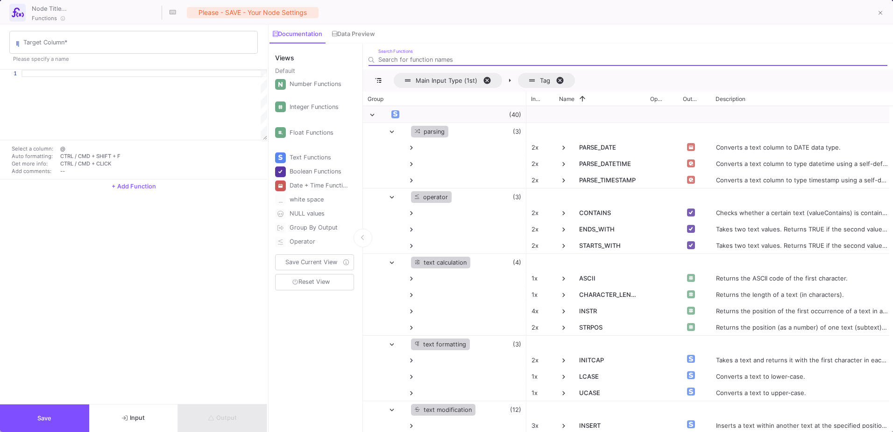
click at [142, 412] on button "Input" at bounding box center [133, 418] width 89 height 28
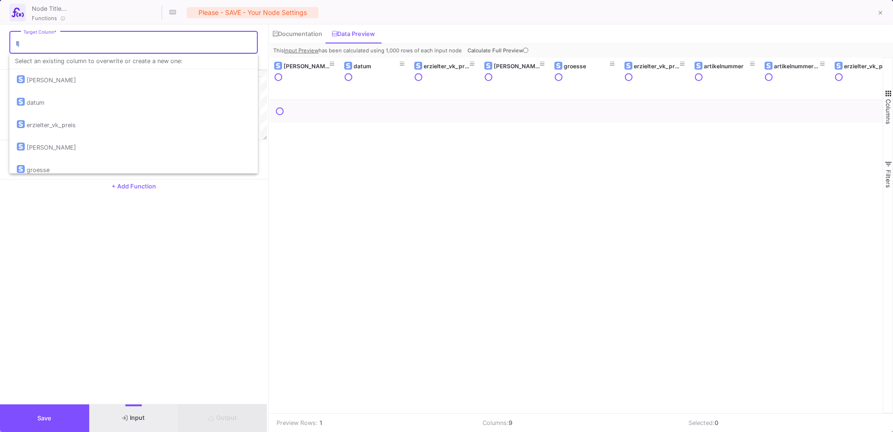
click at [62, 43] on input "Target Column *" at bounding box center [138, 43] width 230 height 7
click at [69, 104] on div "datum" at bounding box center [134, 103] width 234 height 22
type input "datum"
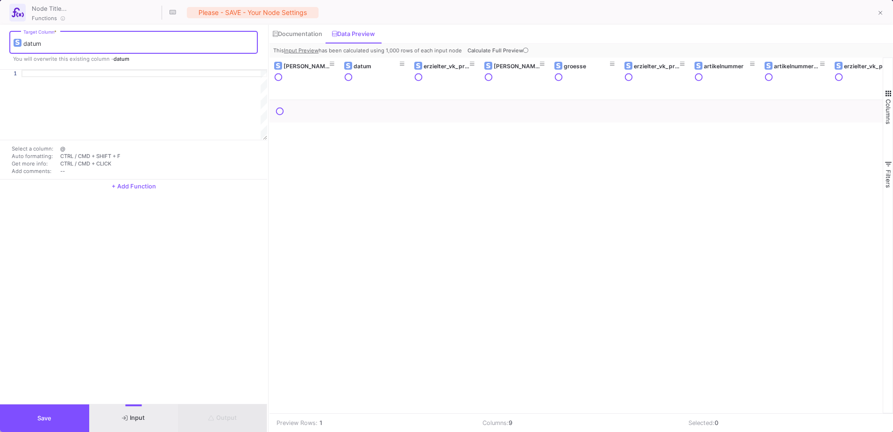
click at [65, 76] on div at bounding box center [144, 73] width 246 height 7
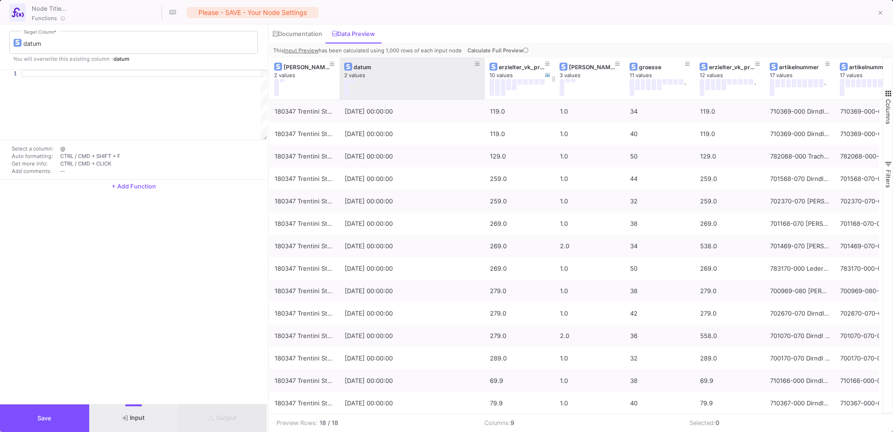
drag, startPoint x: 408, startPoint y: 66, endPoint x: 483, endPoint y: 66, distance: 75.2
click at [483, 66] on div at bounding box center [485, 78] width 4 height 42
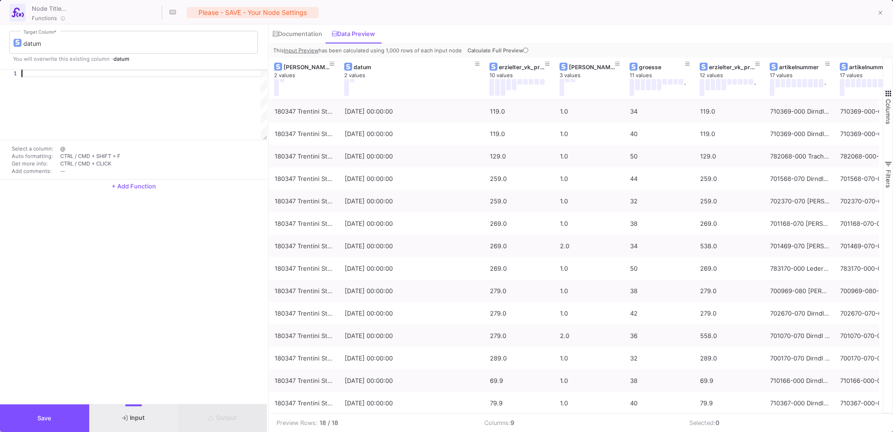
click at [50, 71] on div at bounding box center [144, 73] width 246 height 7
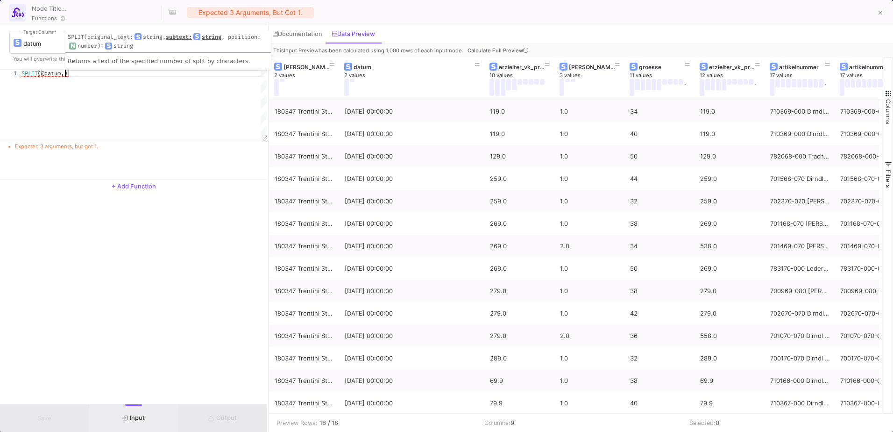
scroll to position [0, 47]
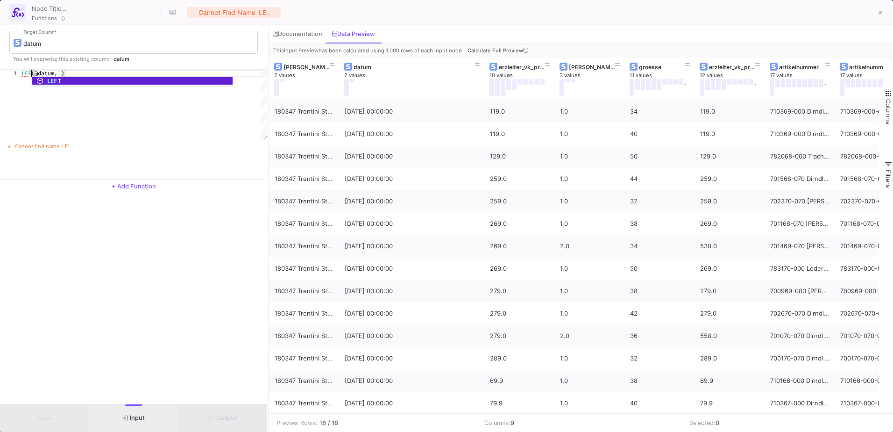
scroll to position [0, 13]
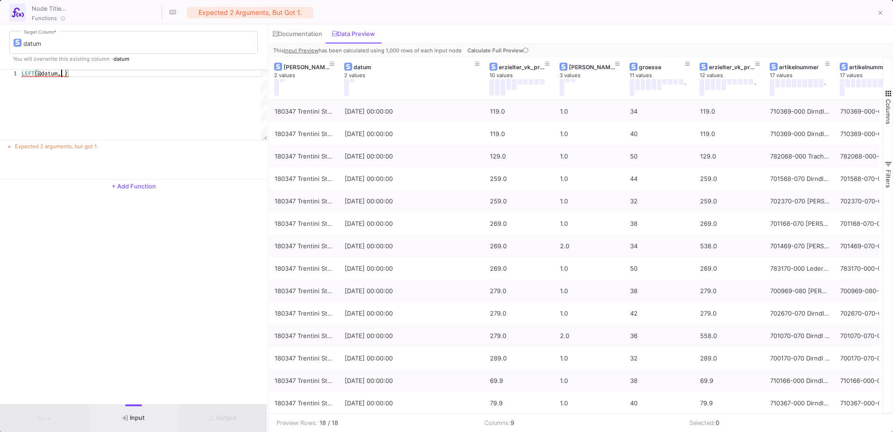
click at [64, 70] on span "(@datum, )" at bounding box center [51, 73] width 33 height 7
type textarea "LEFT(@datum, )"
click at [310, 25] on div "Documentation" at bounding box center [297, 34] width 56 height 19
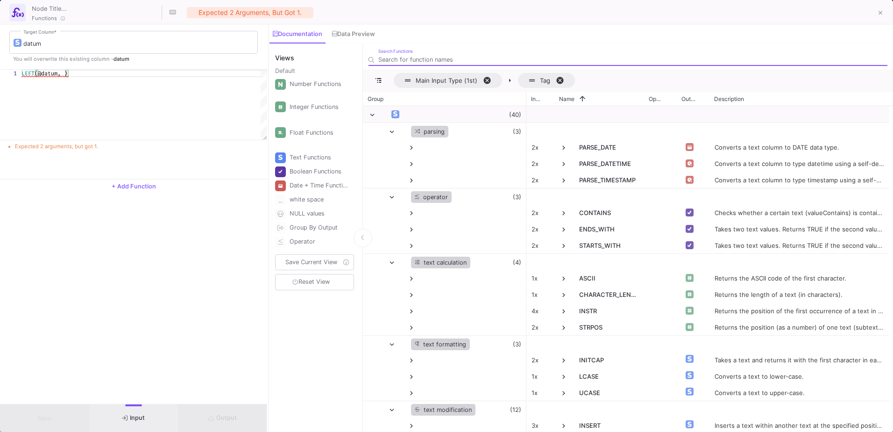
click at [454, 58] on input "Search Functions" at bounding box center [632, 59] width 509 height 7
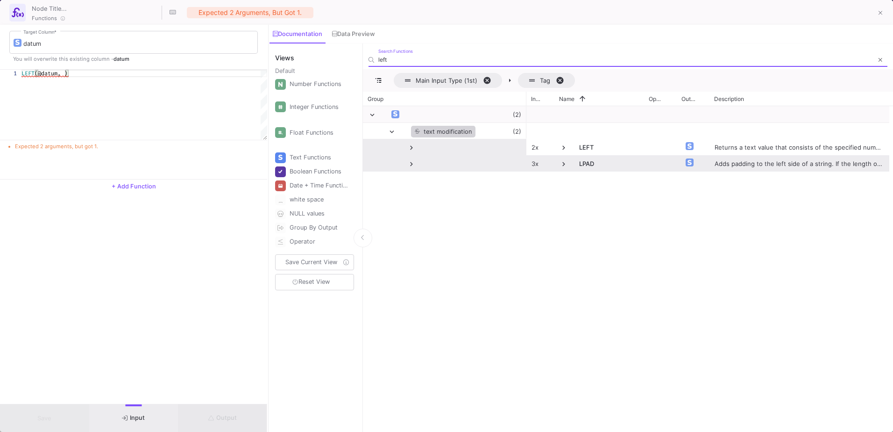
type input "left"
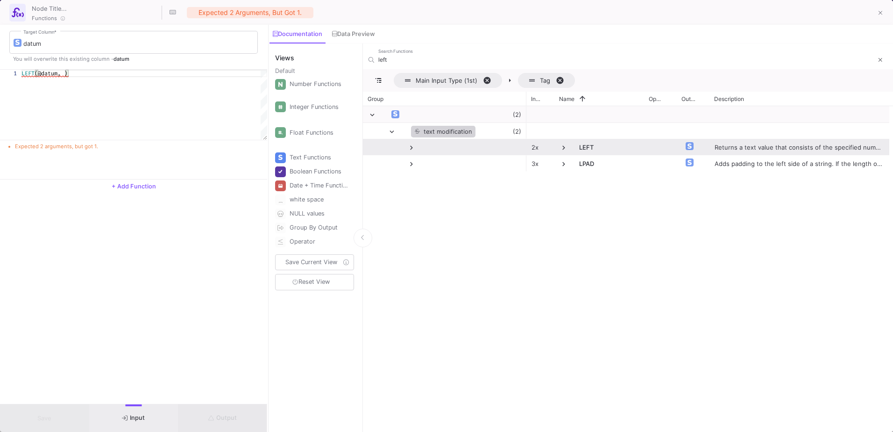
click at [411, 147] on span at bounding box center [411, 147] width 8 height 8
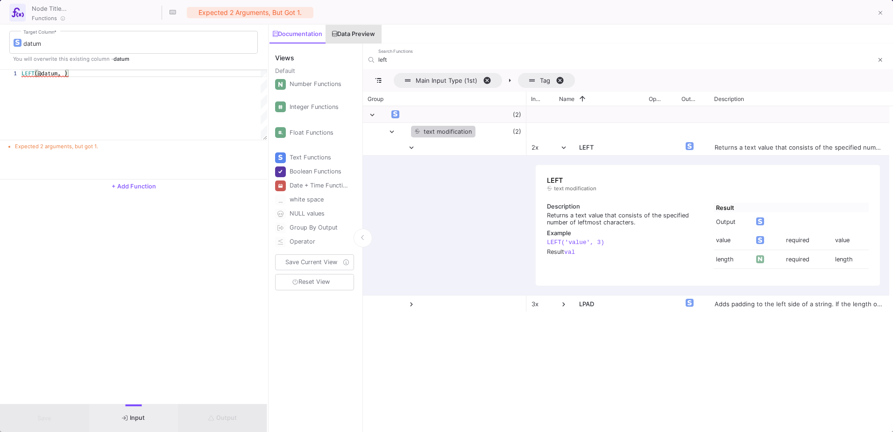
click at [351, 31] on div "Data Preview" at bounding box center [353, 33] width 43 height 7
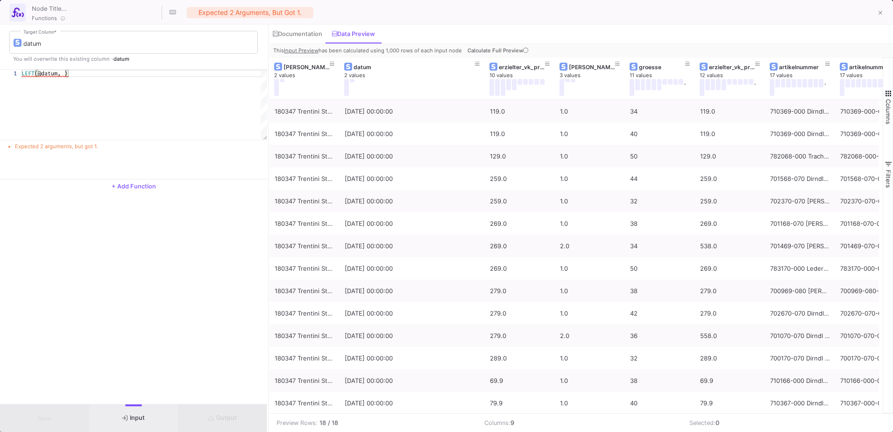
scroll to position [0, 40]
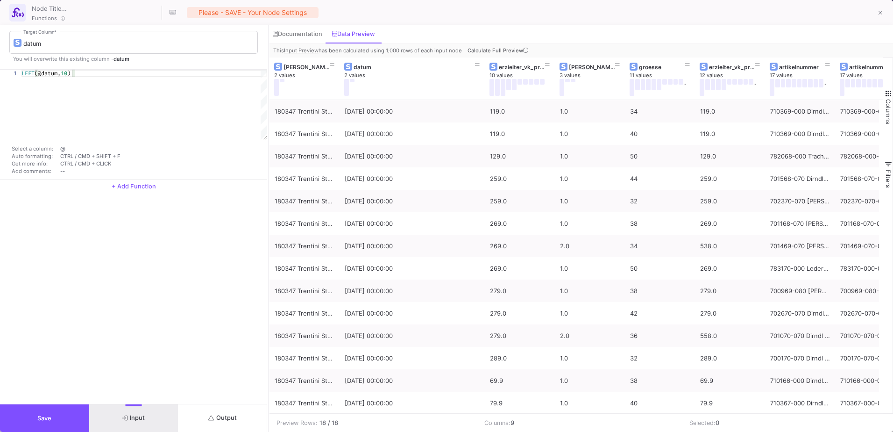
type textarea "LEFT(@datum, 10)"
click at [212, 420] on icon "submit" at bounding box center [211, 417] width 6 height 5
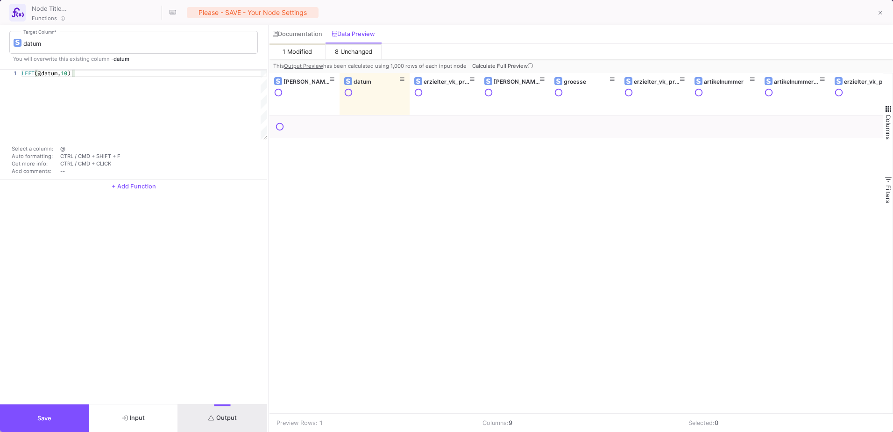
click at [148, 191] on button "+ Add Function" at bounding box center [133, 186] width 267 height 14
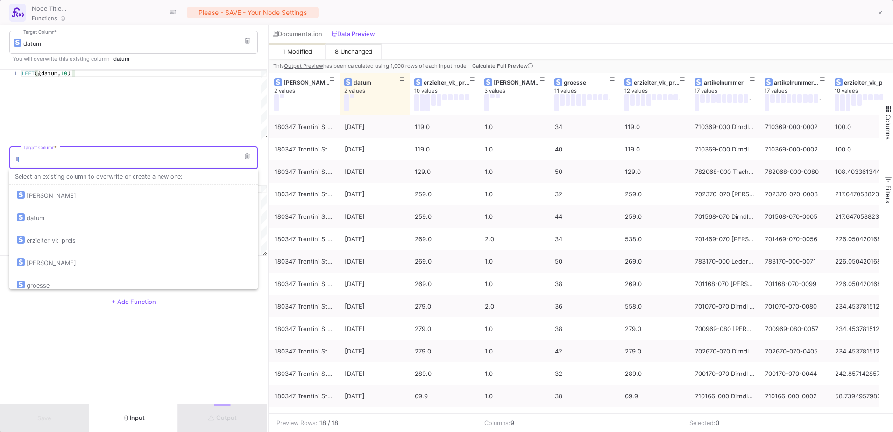
click at [88, 156] on input "Target Column *" at bounding box center [138, 159] width 230 height 7
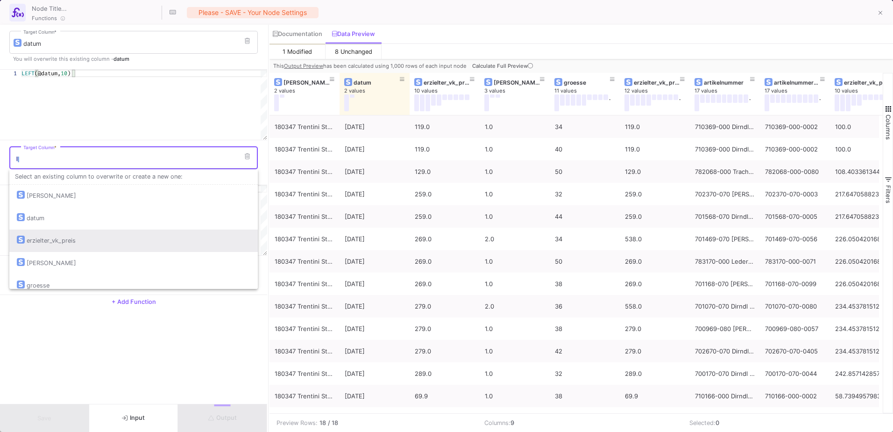
click at [80, 241] on div "erzielter_vk_preis" at bounding box center [134, 240] width 234 height 22
type input "erzielter_vk_preis"
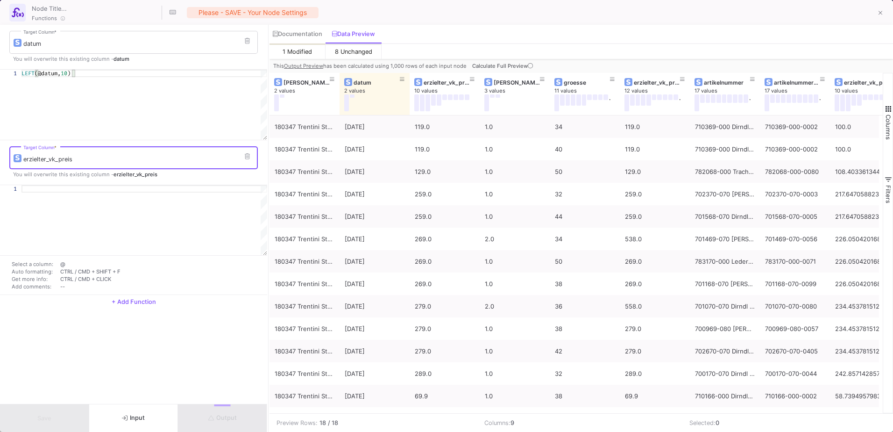
click at [149, 297] on div "datum Target Column * You will overwrite this existing column - datum 1 LEFT (@…" at bounding box center [133, 214] width 267 height 379
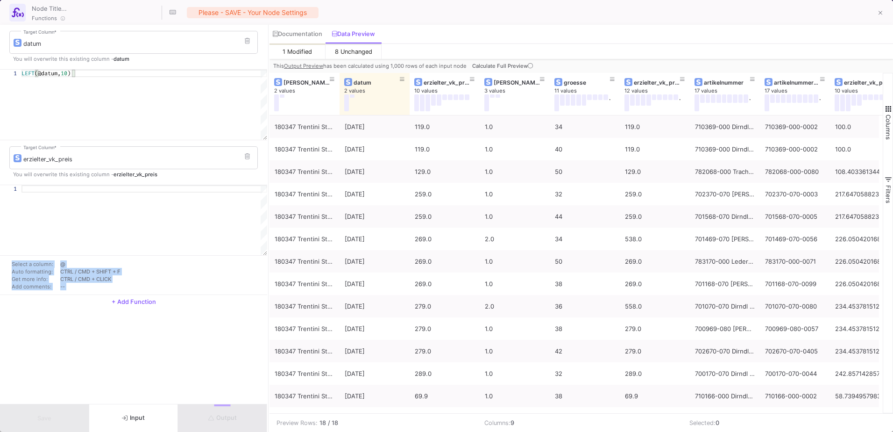
drag, startPoint x: 149, startPoint y: 297, endPoint x: 133, endPoint y: 307, distance: 19.5
click at [133, 307] on button "+ Add Function" at bounding box center [133, 302] width 267 height 14
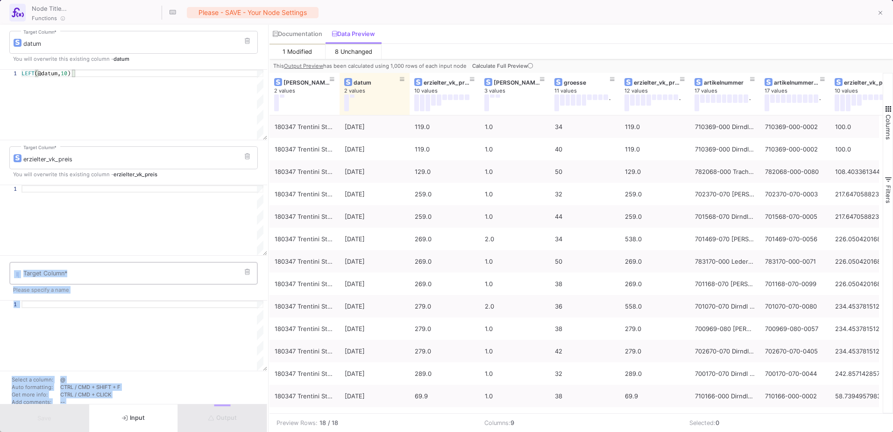
click at [105, 276] on input "Target Column *" at bounding box center [138, 274] width 230 height 7
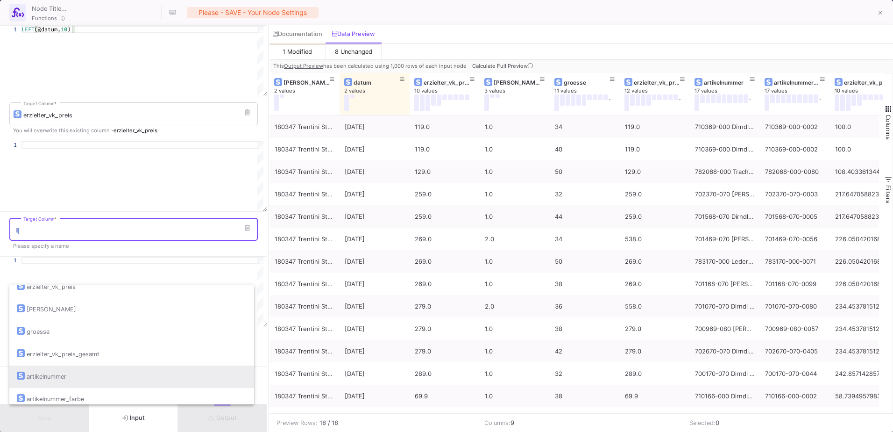
scroll to position [98, 0]
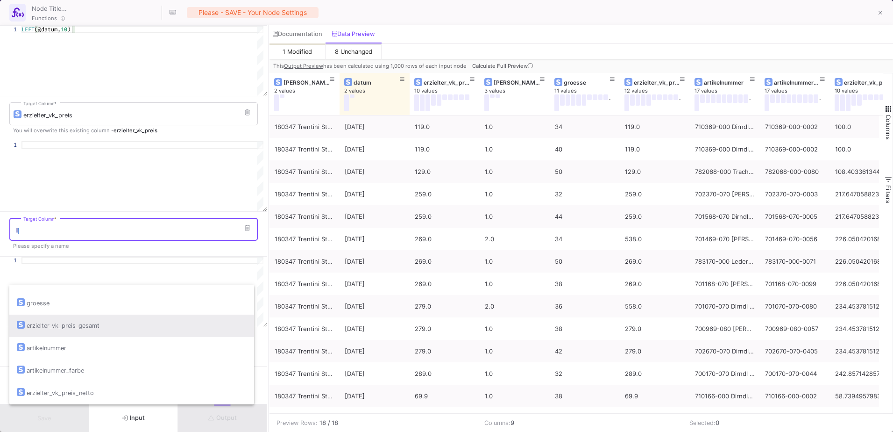
click at [86, 325] on div "erzielter_vk_preis_gesamt" at bounding box center [63, 325] width 73 height 22
type input "erzielter_vk_preis_gesamt"
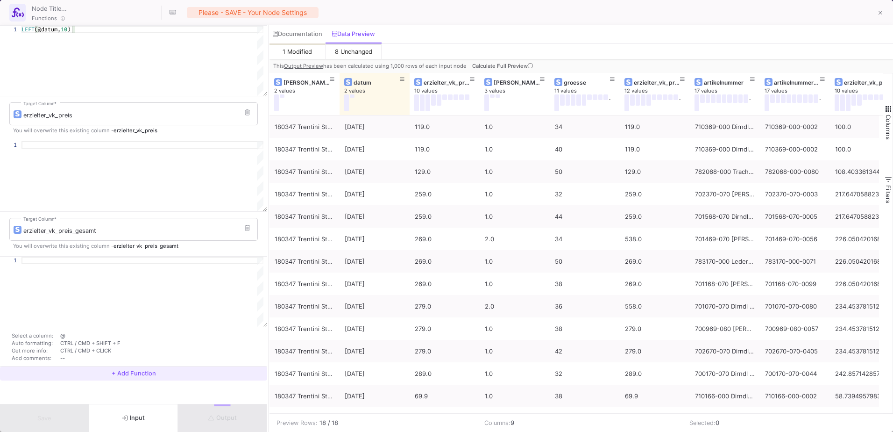
click at [142, 367] on button "+ Add Function" at bounding box center [133, 373] width 267 height 14
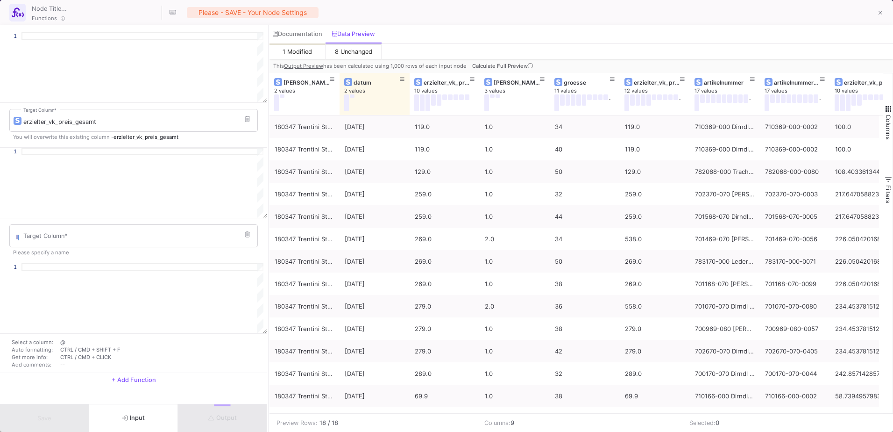
scroll to position [159, 0]
click at [106, 226] on div "Target Column *" at bounding box center [138, 228] width 230 height 24
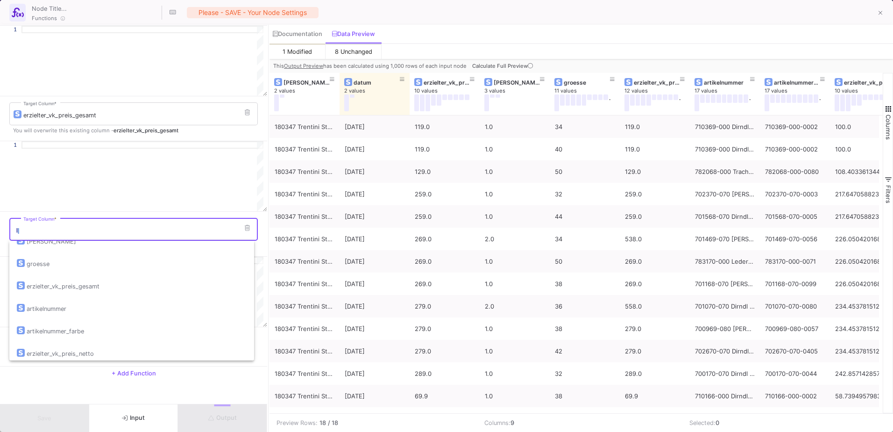
scroll to position [98, 0]
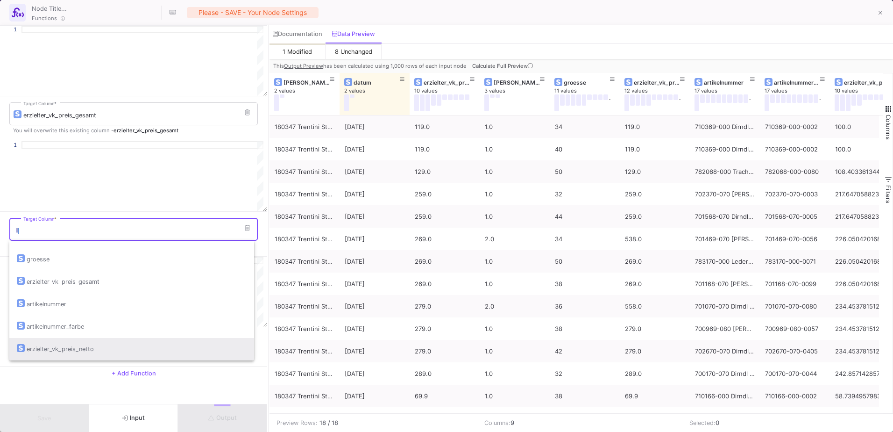
click at [133, 352] on div "erzielter_vk_preis_netto" at bounding box center [132, 349] width 230 height 22
type input "erzielter_vk_preis_netto"
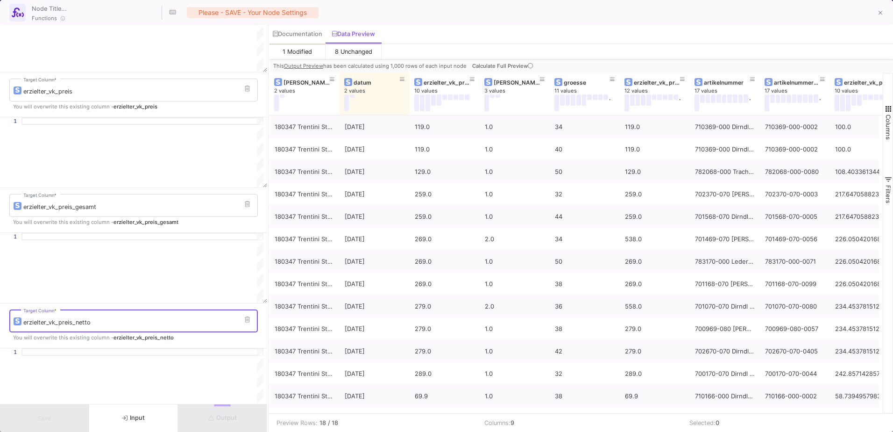
scroll to position [67, 0]
click at [85, 119] on div at bounding box center [142, 121] width 242 height 7
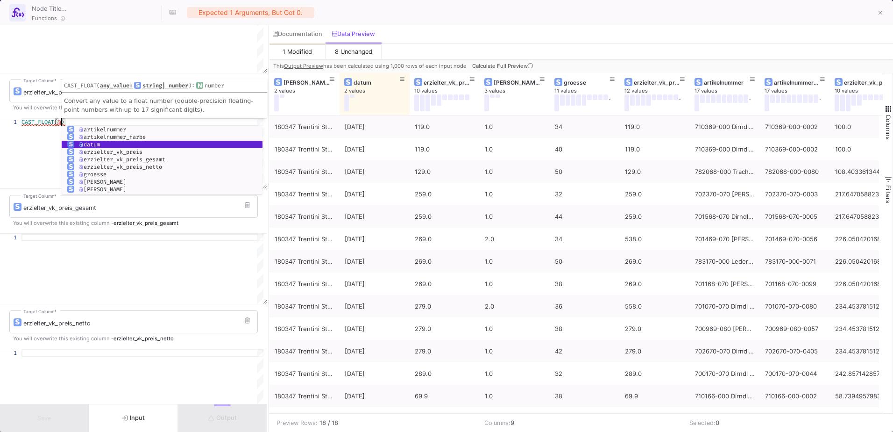
scroll to position [0, 40]
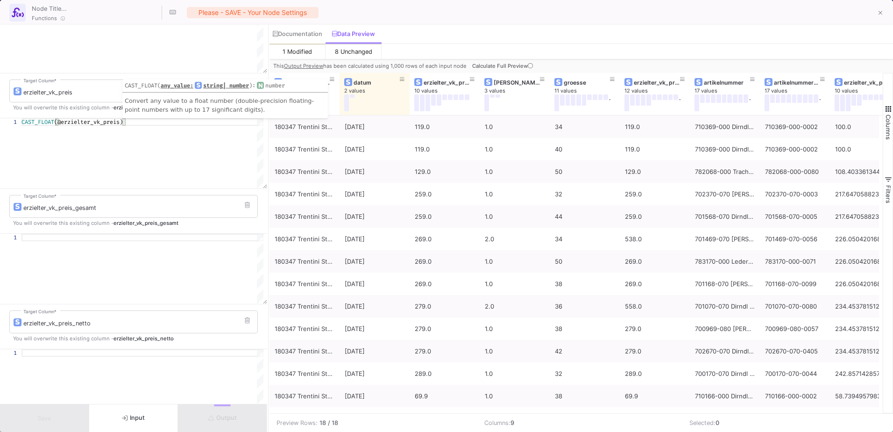
type textarea "CAST_FLOAT(@erzielter_vk_preis)"
click at [50, 235] on div at bounding box center [142, 237] width 242 height 7
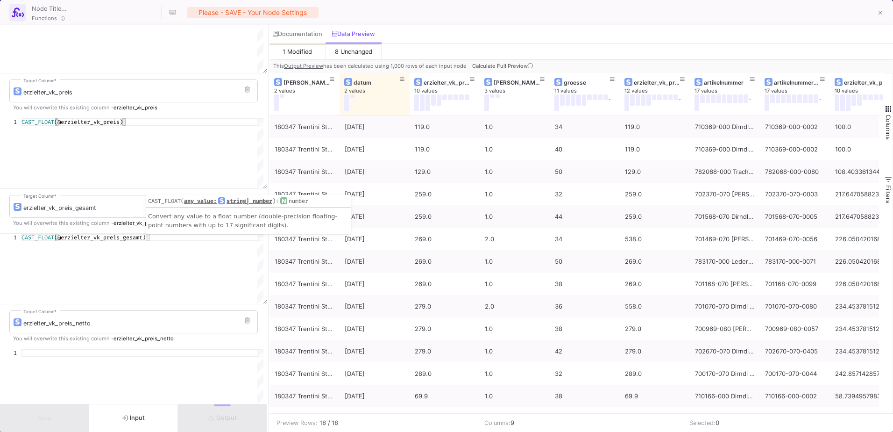
type textarea "CAST_FLOAT(@erzielter_vk_preis_gesamt)"
click at [78, 126] on div at bounding box center [142, 121] width 242 height 7
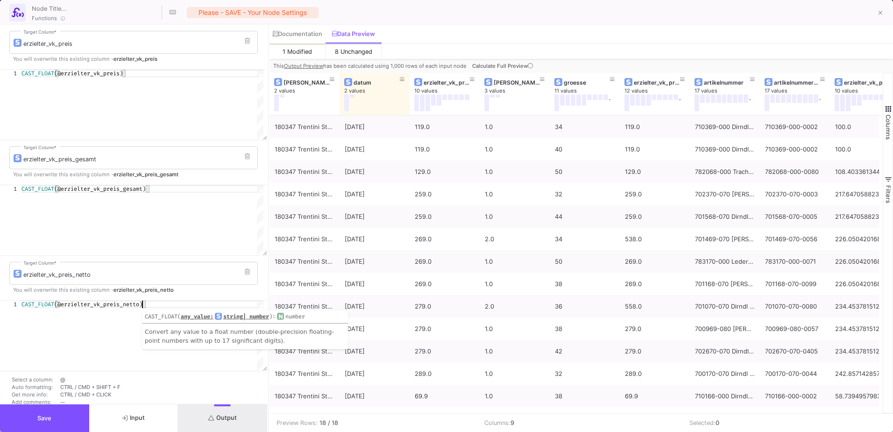
scroll to position [159, 0]
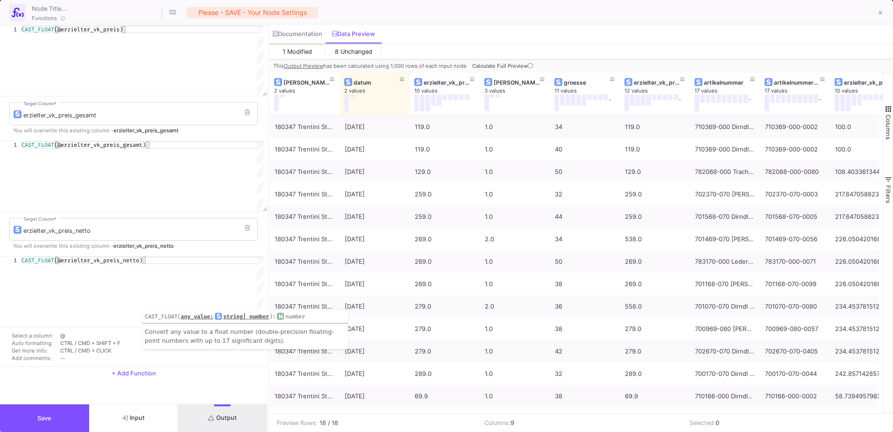
type textarea "CAST_FLOAT(@erzielter_vk_preis_netto)"
click at [136, 372] on span "+ Add Function" at bounding box center [134, 372] width 44 height 7
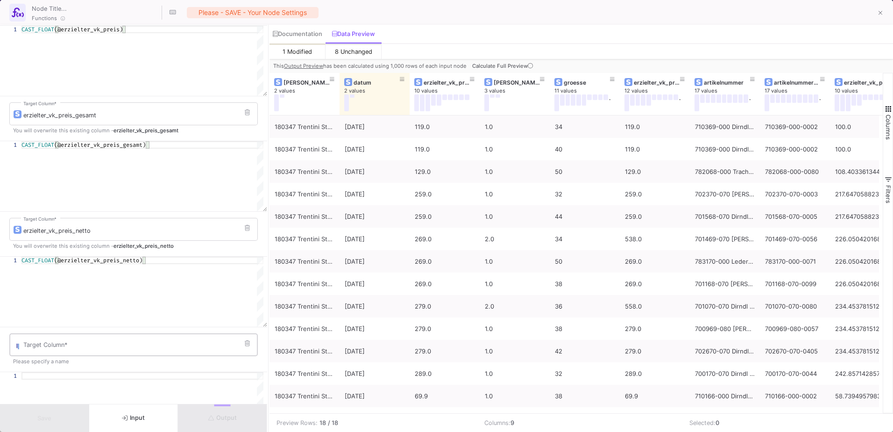
click at [59, 351] on div "Target Column *" at bounding box center [138, 344] width 230 height 24
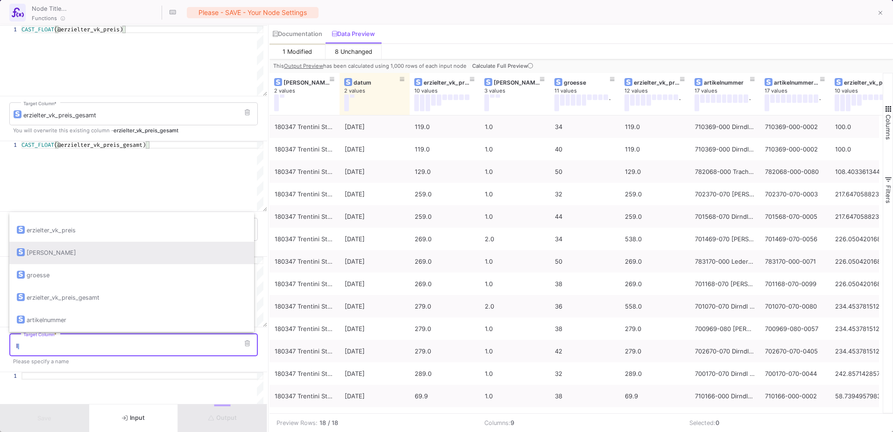
scroll to position [52, 0]
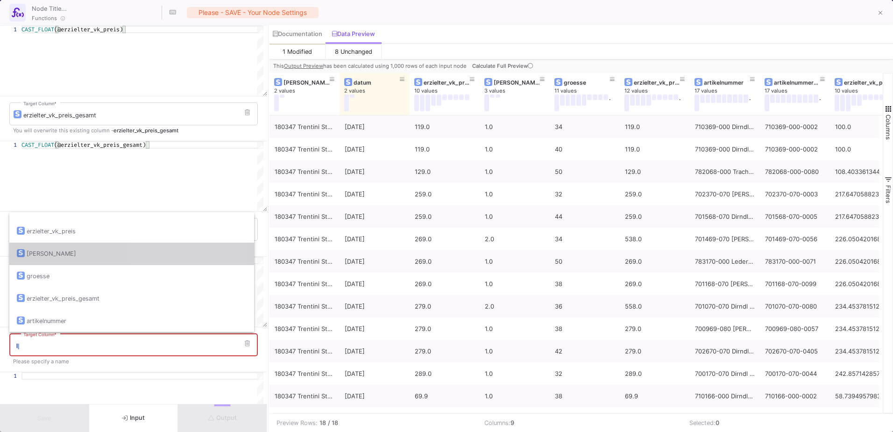
click at [158, 252] on div "[PERSON_NAME]" at bounding box center [132, 253] width 230 height 22
type input "[PERSON_NAME]"
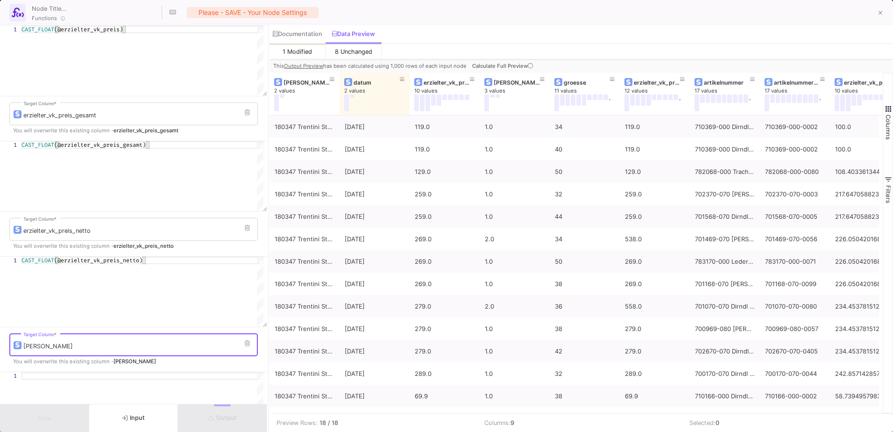
click at [66, 370] on div "menge Target Column * You will overwrite this existing column - menge" at bounding box center [133, 349] width 267 height 44
click at [68, 33] on div at bounding box center [142, 29] width 242 height 7
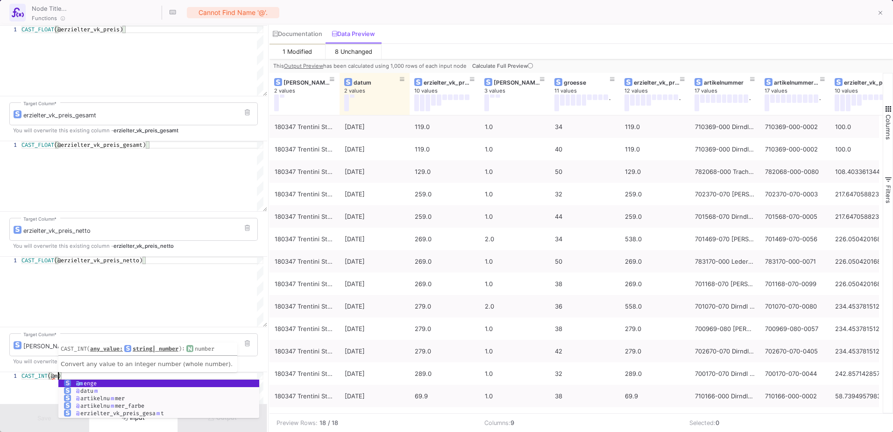
scroll to position [0, 37]
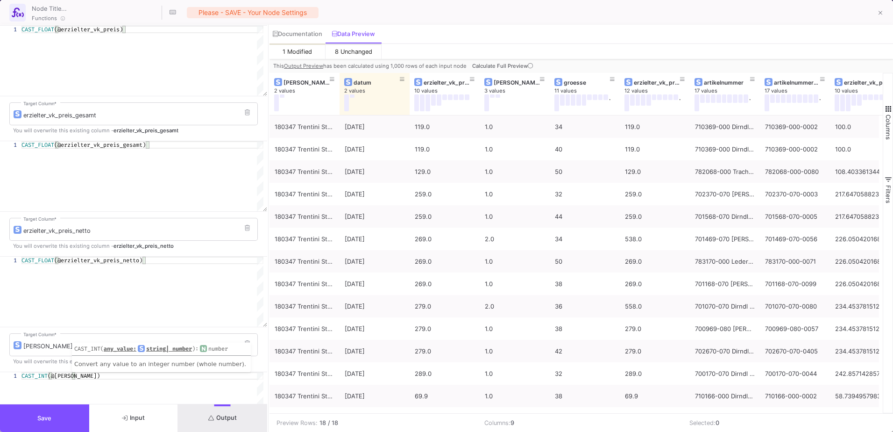
click at [234, 419] on span "Output" at bounding box center [222, 417] width 28 height 7
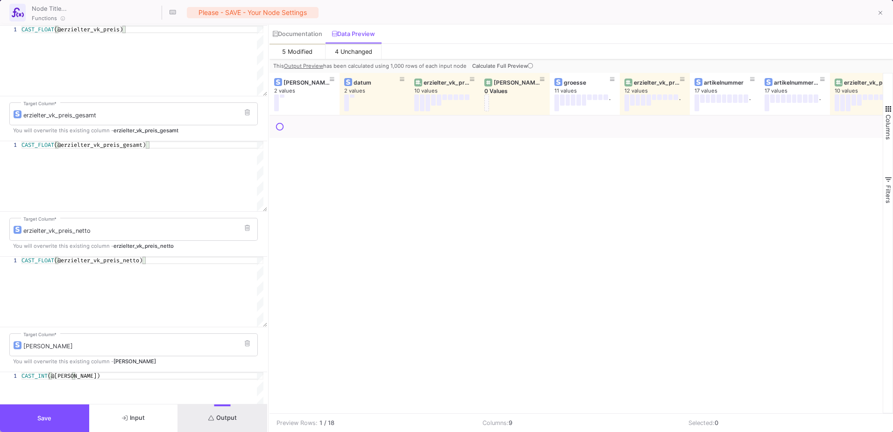
click at [309, 57] on button "5 Modified" at bounding box center [297, 50] width 56 height 15
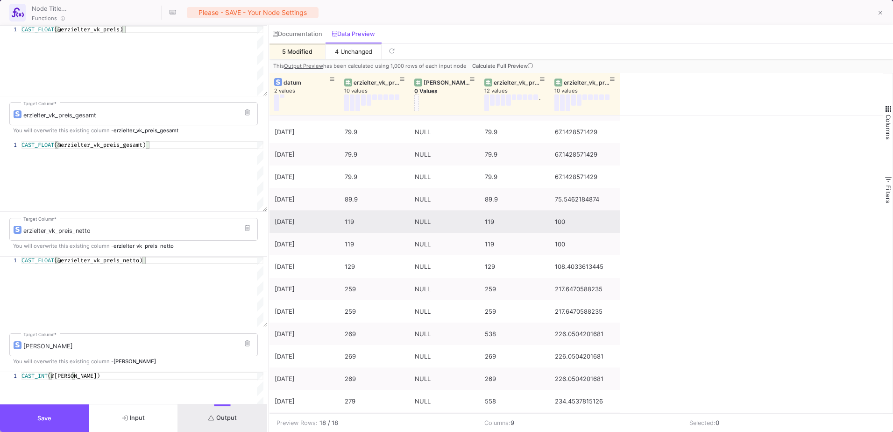
scroll to position [0, 0]
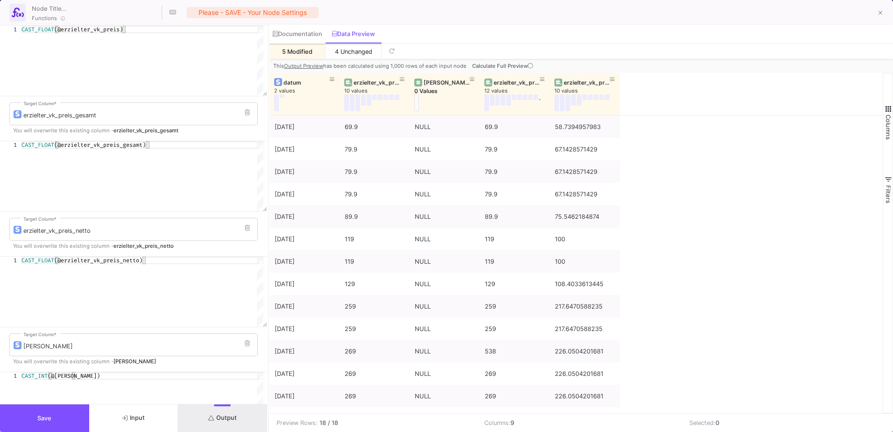
click at [155, 418] on button "Input" at bounding box center [133, 418] width 89 height 28
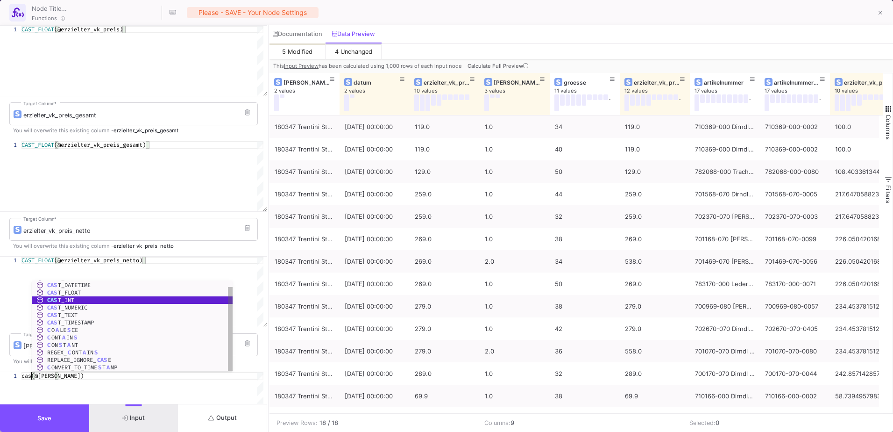
scroll to position [0, 13]
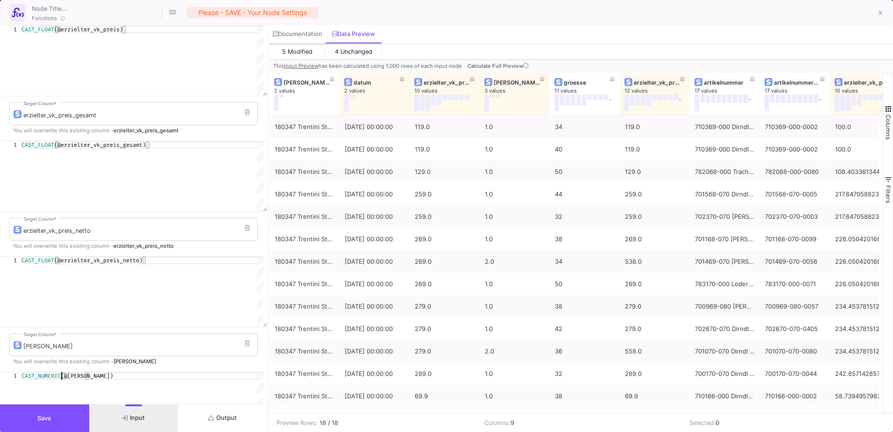
type textarea "CAST_NUMERIC(@menge)"
click at [237, 425] on button "Output" at bounding box center [222, 418] width 89 height 28
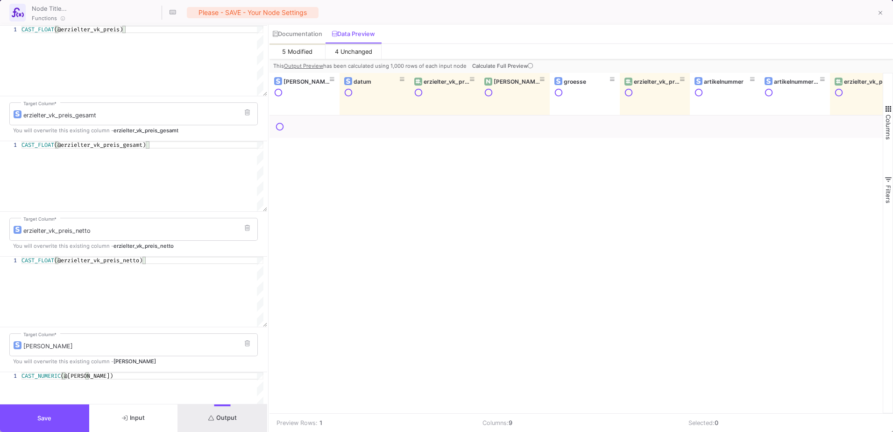
click at [306, 53] on span "5 Modified" at bounding box center [297, 51] width 30 height 7
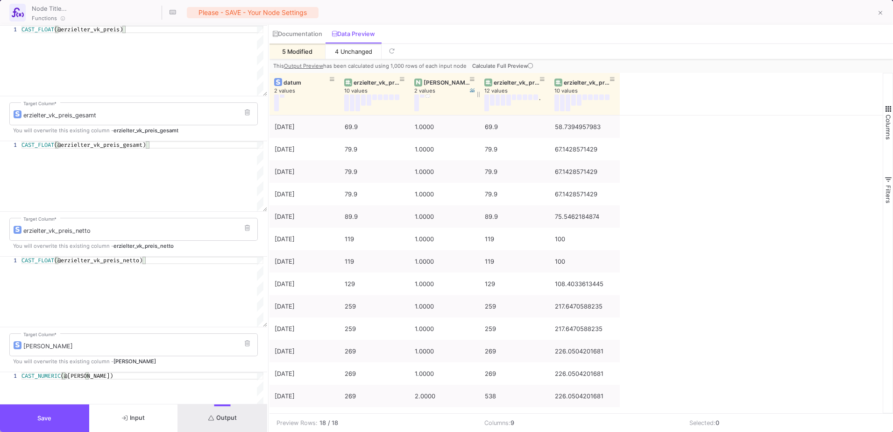
click at [428, 96] on button at bounding box center [427, 95] width 5 height 3
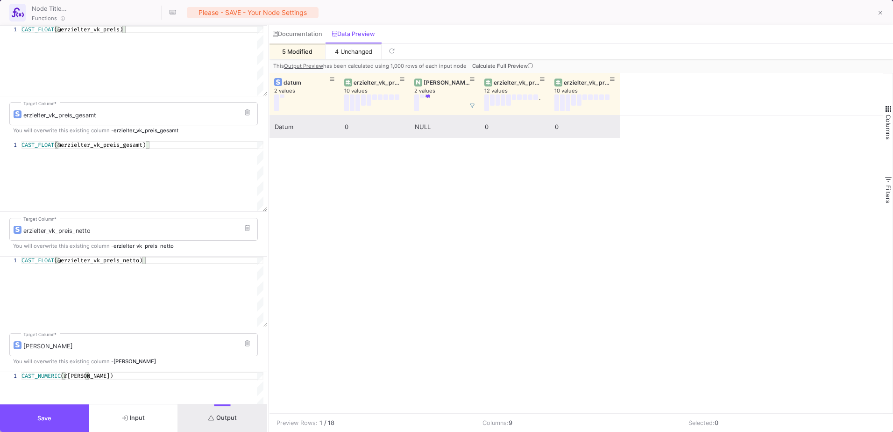
click at [287, 129] on div "Datum" at bounding box center [305, 127] width 60 height 22
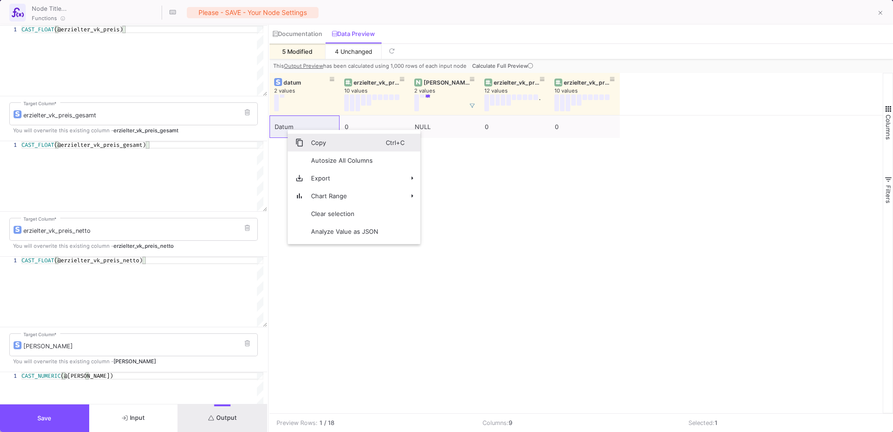
click at [307, 147] on span "Copy" at bounding box center [345, 143] width 82 height 18
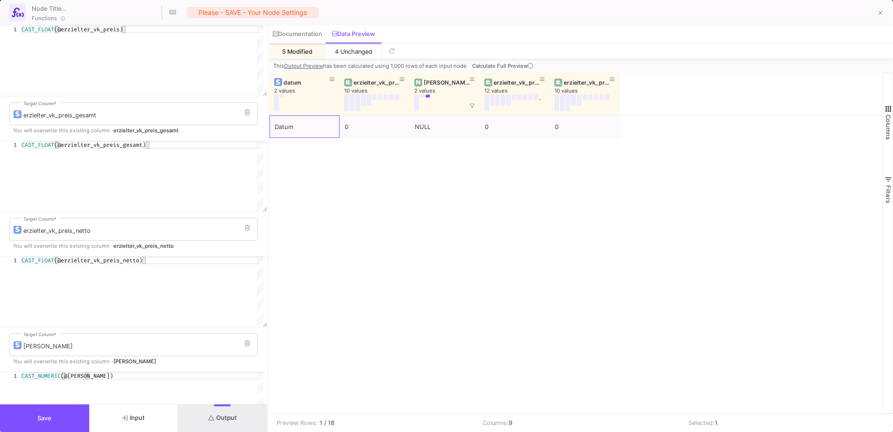
click at [57, 416] on button "Save" at bounding box center [44, 418] width 89 height 28
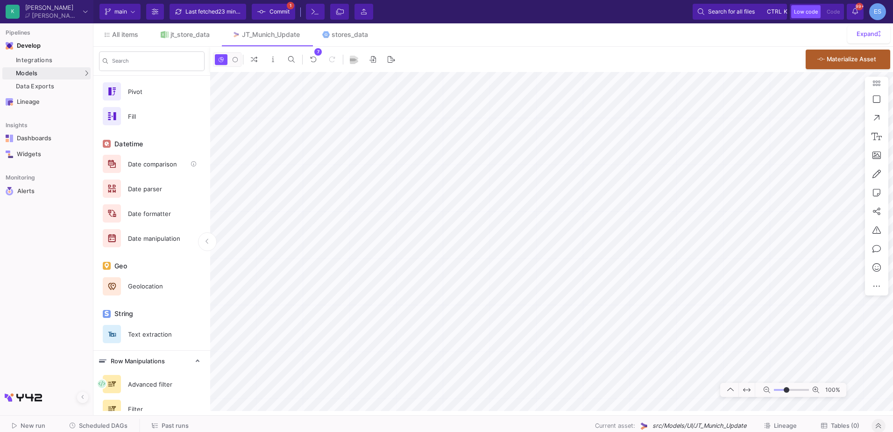
scroll to position [448, 0]
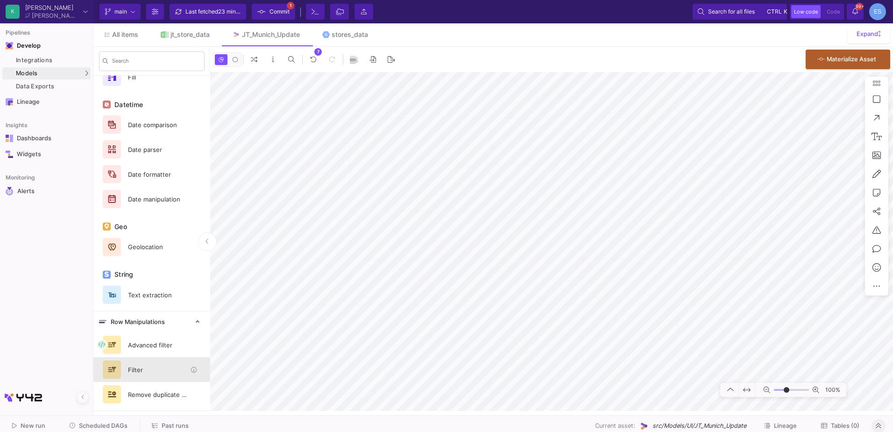
click at [160, 375] on div "Filter" at bounding box center [154, 369] width 64 height 14
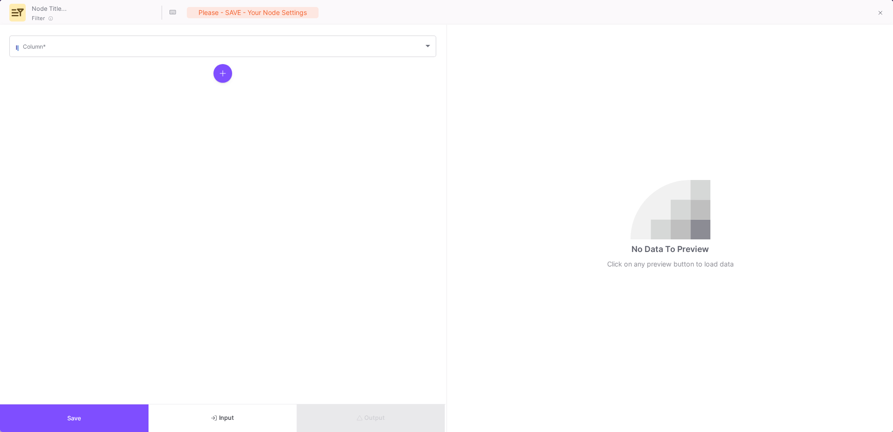
click at [42, 52] on div "Column *" at bounding box center [227, 45] width 409 height 23
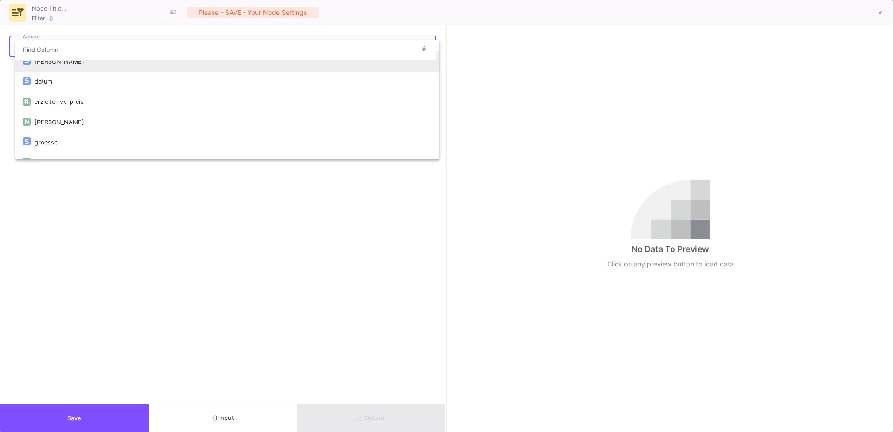
scroll to position [0, 0]
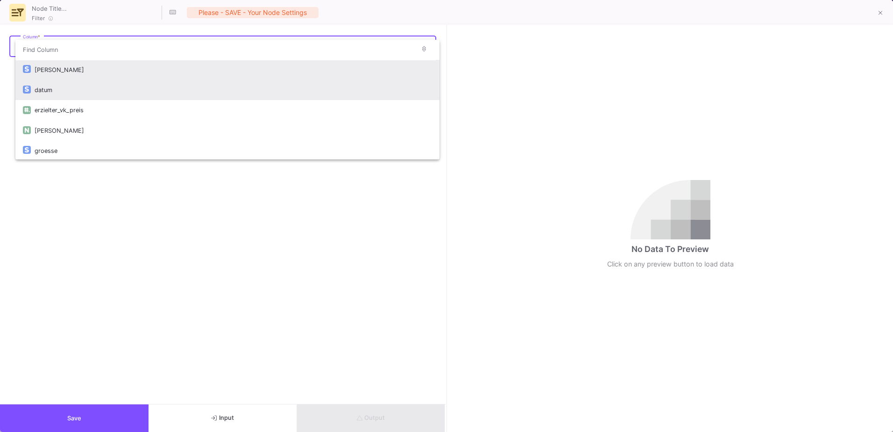
click at [57, 85] on div "datum" at bounding box center [233, 90] width 397 height 20
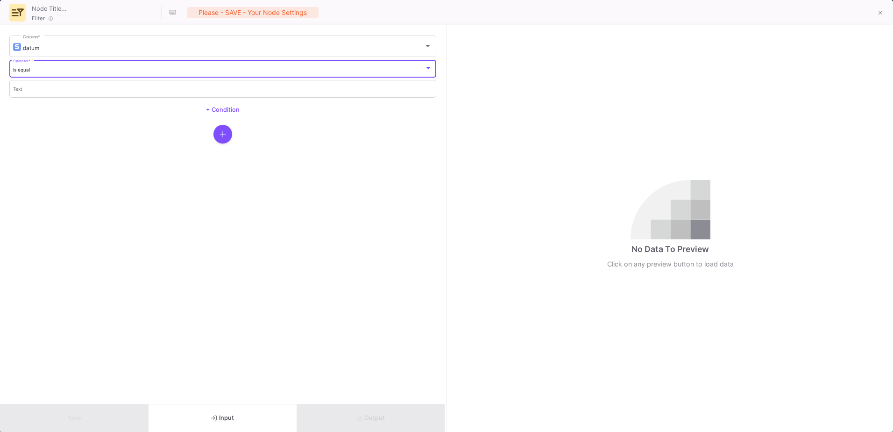
click at [53, 71] on div "is equal" at bounding box center [218, 70] width 411 height 6
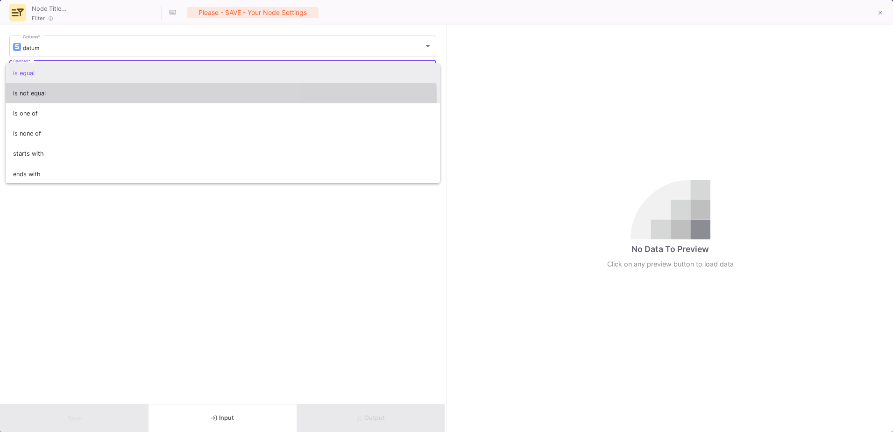
click at [72, 97] on span "is not equal" at bounding box center [223, 93] width 420 height 20
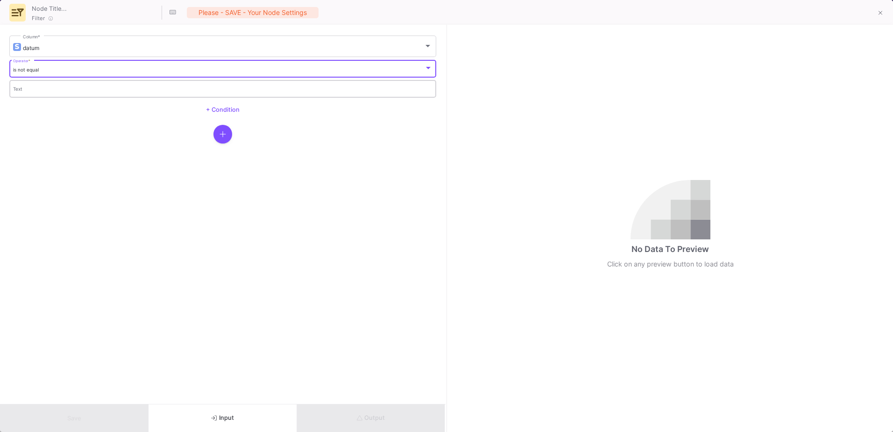
click at [71, 97] on div "Text" at bounding box center [223, 87] width 420 height 19
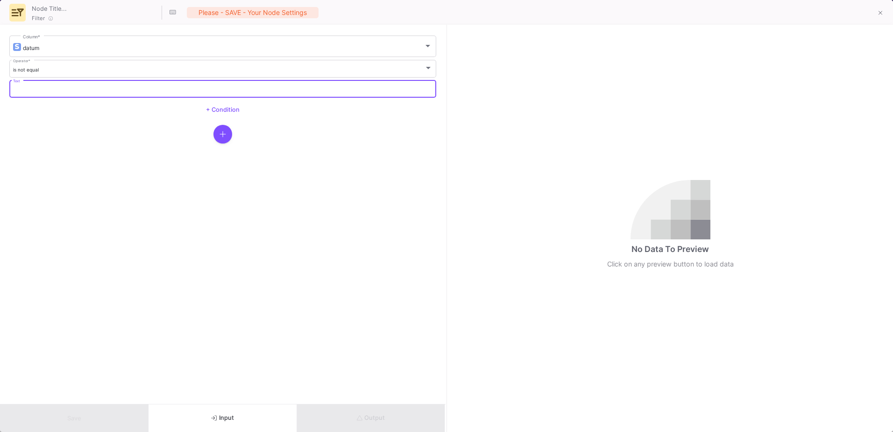
paste input "Datum"
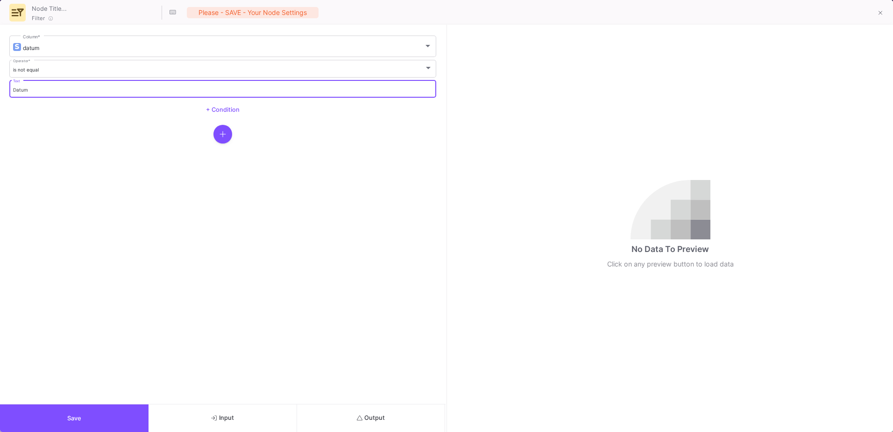
type input "Datum"
click at [93, 424] on button "Save" at bounding box center [74, 418] width 149 height 28
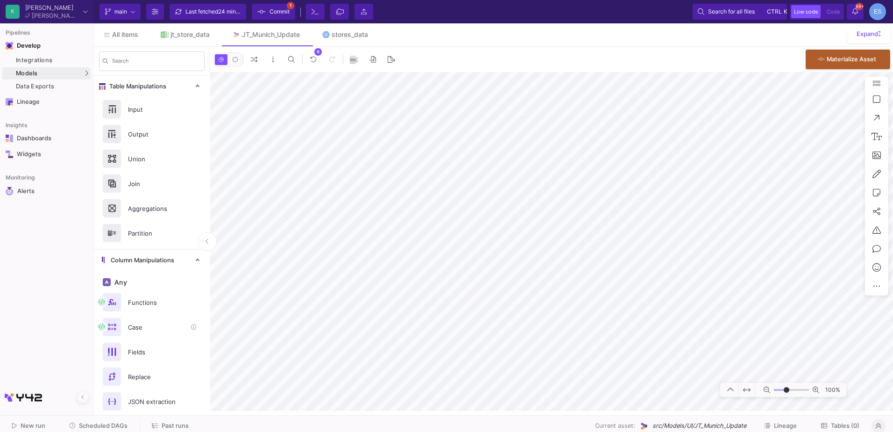
click at [145, 305] on div "Functions" at bounding box center [154, 302] width 64 height 14
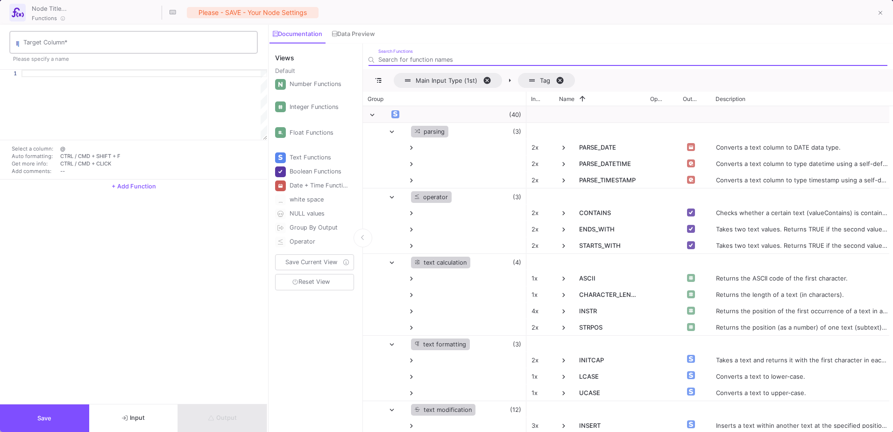
click at [69, 39] on div "Target Column *" at bounding box center [138, 41] width 230 height 24
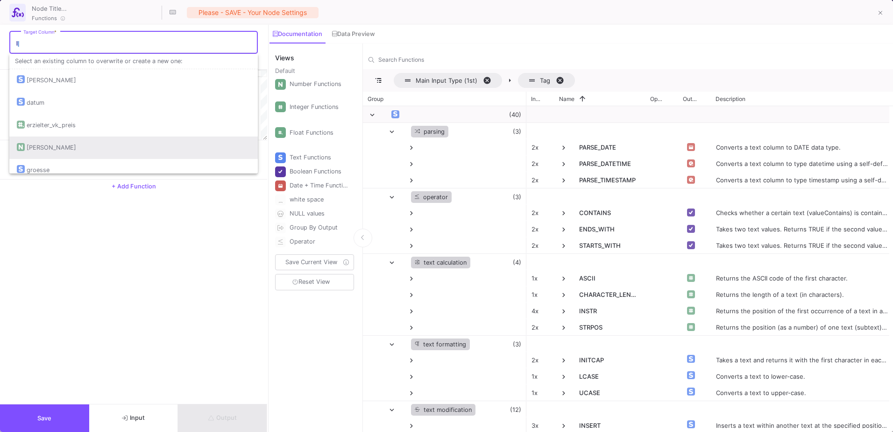
click at [62, 136] on div "[PERSON_NAME]" at bounding box center [134, 147] width 234 height 22
type input "[PERSON_NAME]"
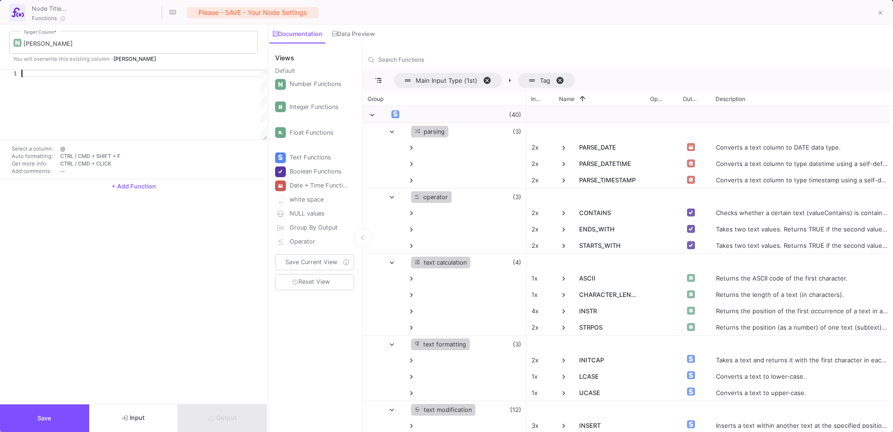
click at [51, 72] on div at bounding box center [144, 73] width 246 height 7
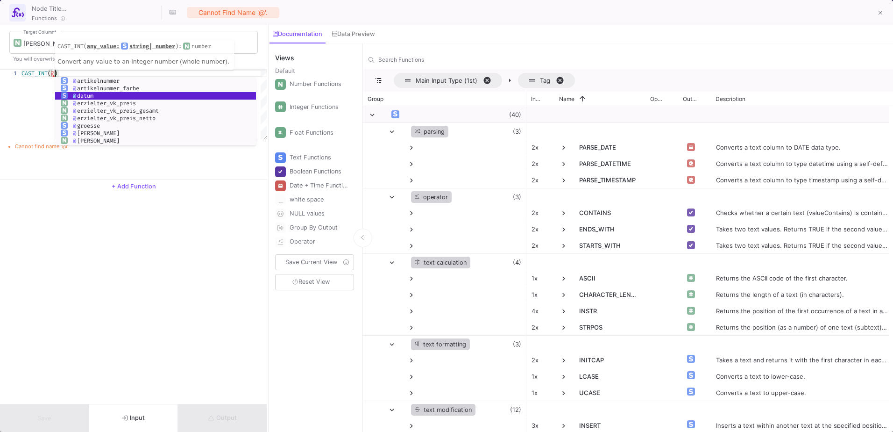
scroll to position [0, 37]
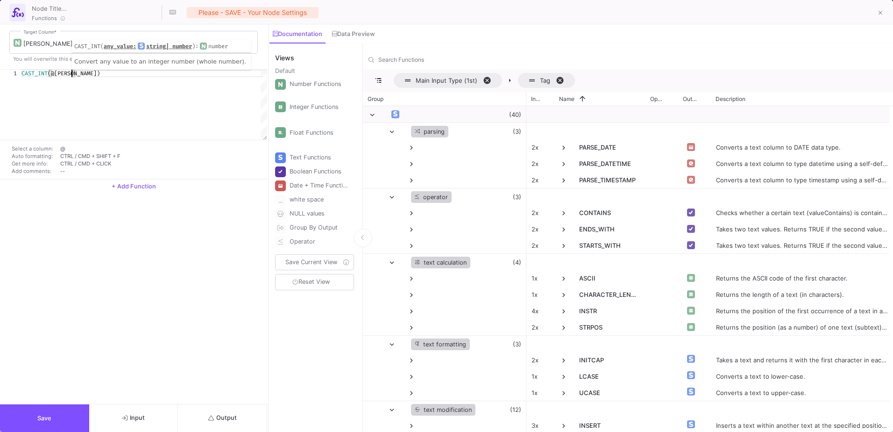
type textarea "CAST_INT(@menge)"
click at [227, 415] on span "Output" at bounding box center [222, 417] width 28 height 7
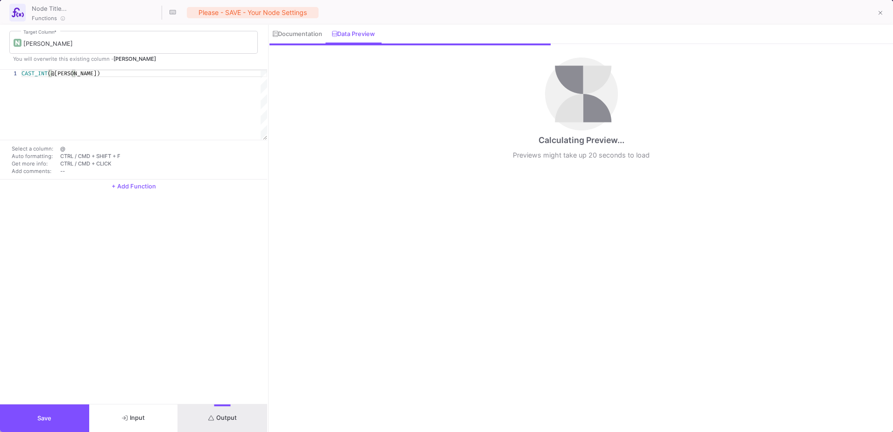
click at [129, 183] on span "+ Add Function" at bounding box center [134, 186] width 44 height 7
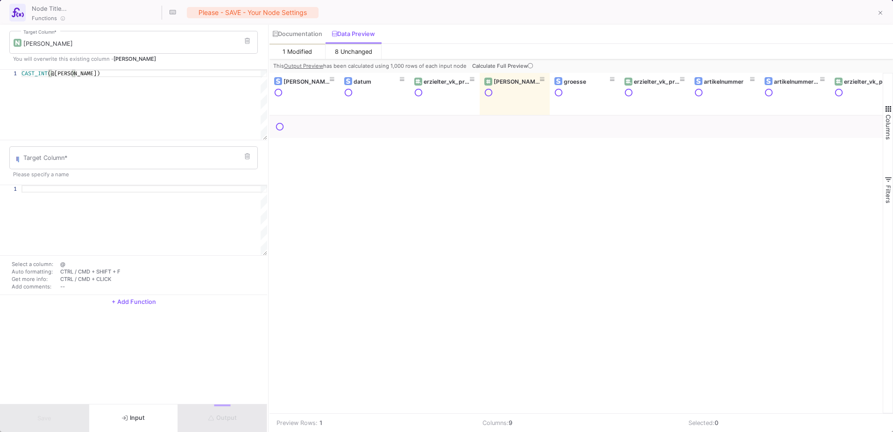
click at [78, 169] on mat-form-field "Target Column *" at bounding box center [133, 158] width 248 height 26
click at [79, 162] on input "Target Column *" at bounding box center [138, 159] width 230 height 7
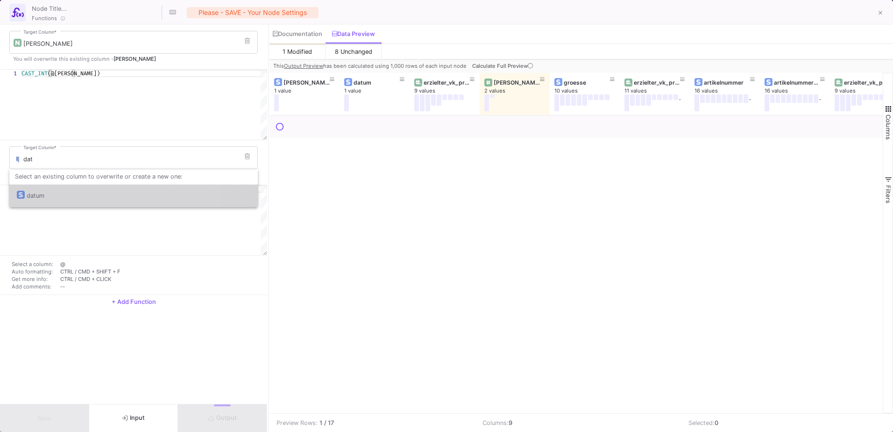
click at [62, 188] on div "datum" at bounding box center [134, 195] width 234 height 22
type input "datum"
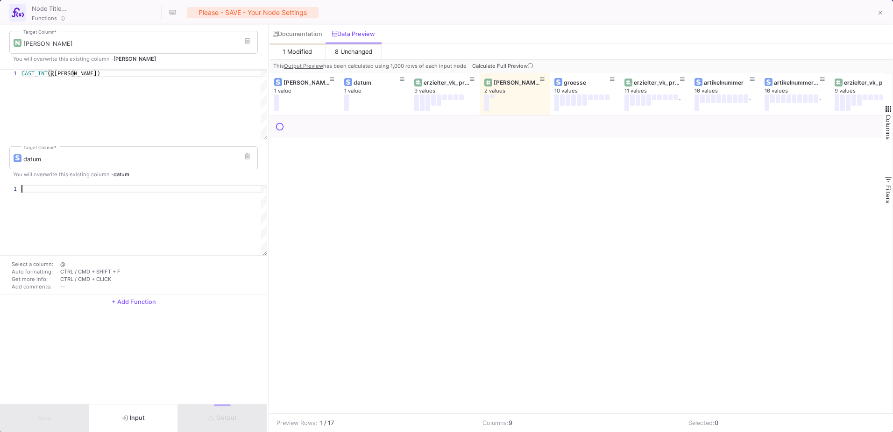
click at [62, 188] on div at bounding box center [144, 188] width 246 height 7
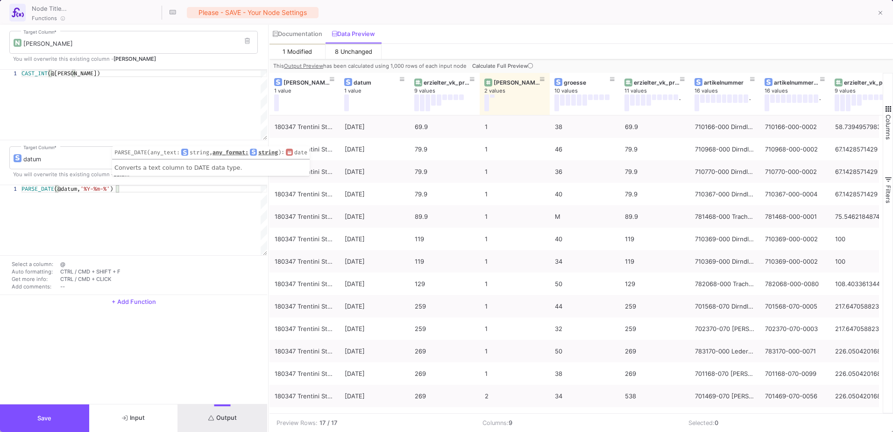
scroll to position [0, 94]
type textarea "PARSE_DATE(@datum, '%Y-%m-%d')"
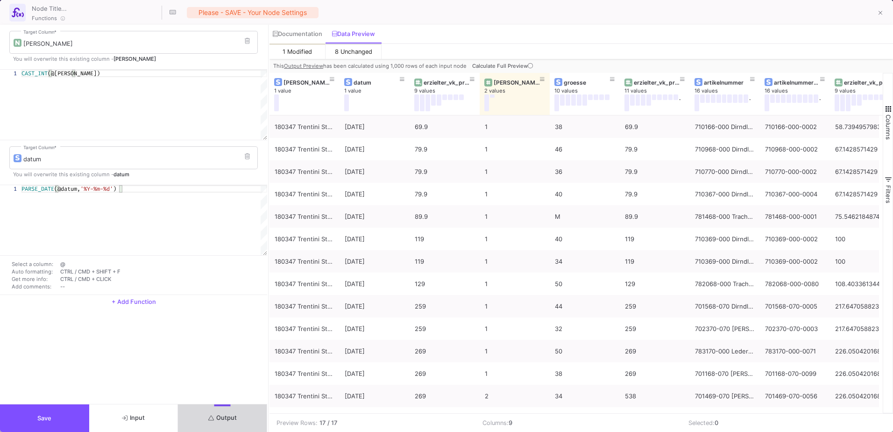
click at [230, 415] on span "Output" at bounding box center [222, 417] width 28 height 7
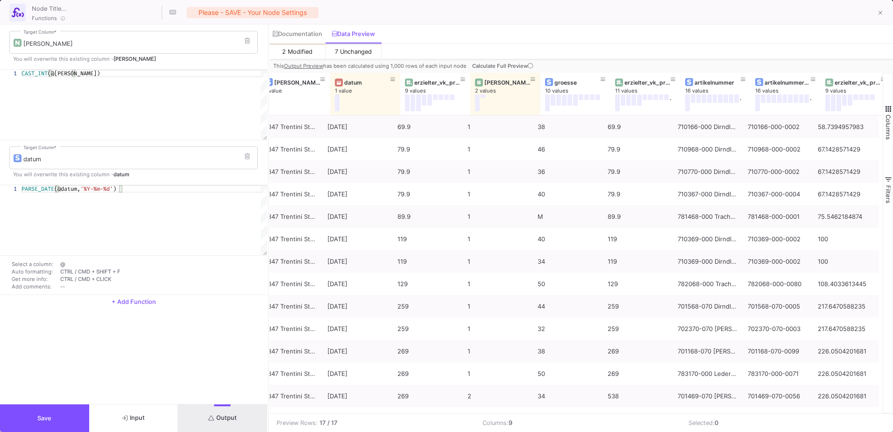
scroll to position [0, 0]
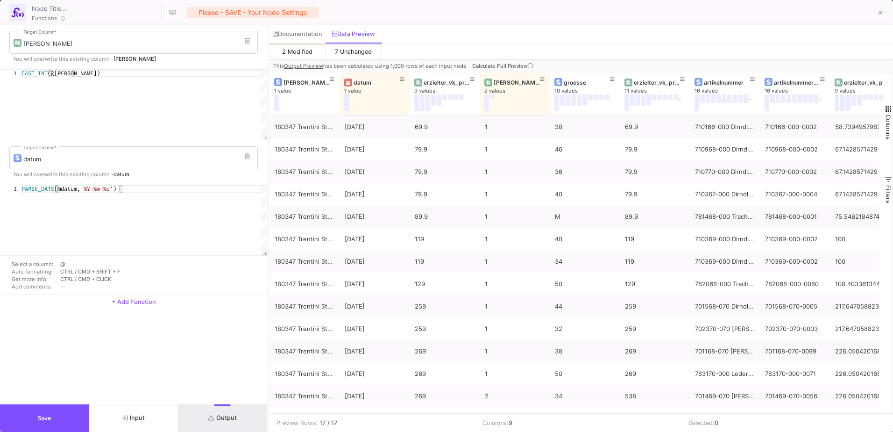
drag, startPoint x: 304, startPoint y: 413, endPoint x: 381, endPoint y: 418, distance: 76.3
click at [381, 418] on div "Preview Rows: 17 / 17 Columns: 9 Selected: 0" at bounding box center [580, 422] width 623 height 19
click at [382, 415] on td "Preview Rows: 17 / 17" at bounding box center [372, 422] width 206 height 18
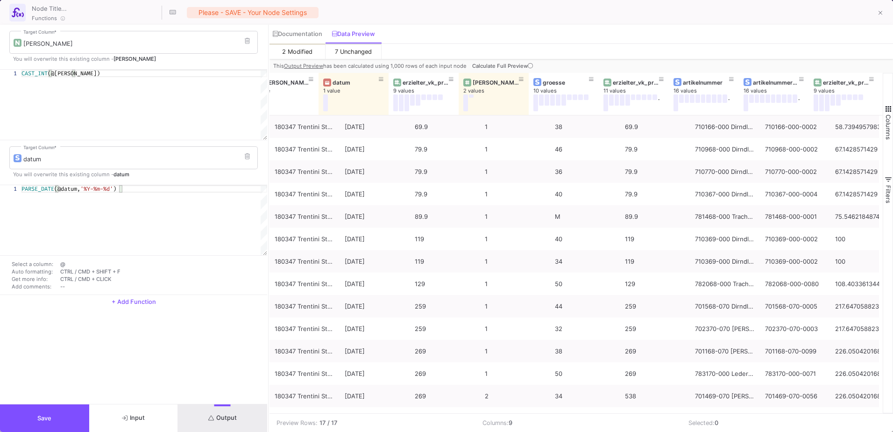
scroll to position [0, 21]
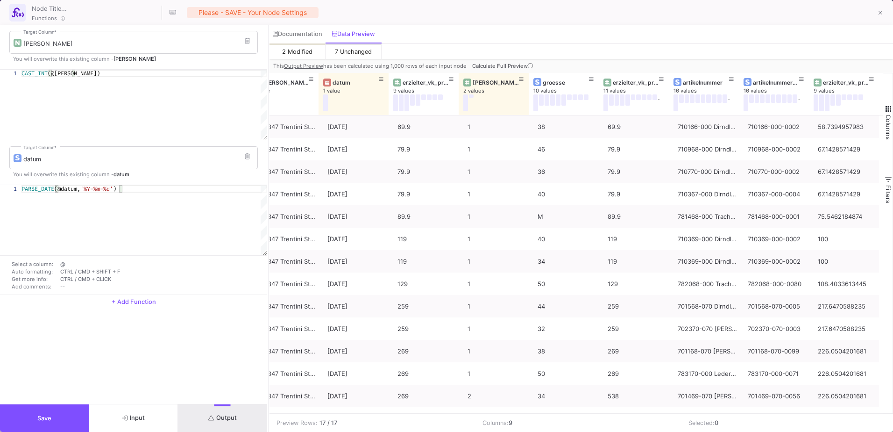
click at [65, 418] on button "Save" at bounding box center [44, 418] width 89 height 28
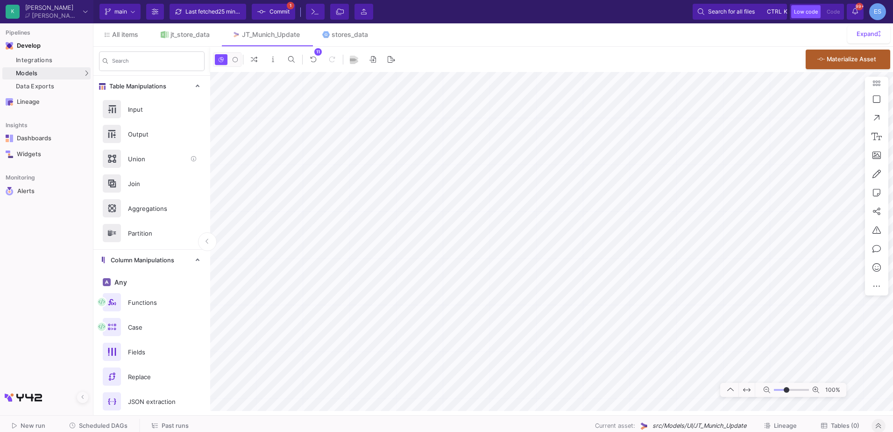
click at [149, 165] on div "Union" at bounding box center [154, 159] width 64 height 14
click at [877, 223] on div "100%" at bounding box center [551, 241] width 683 height 339
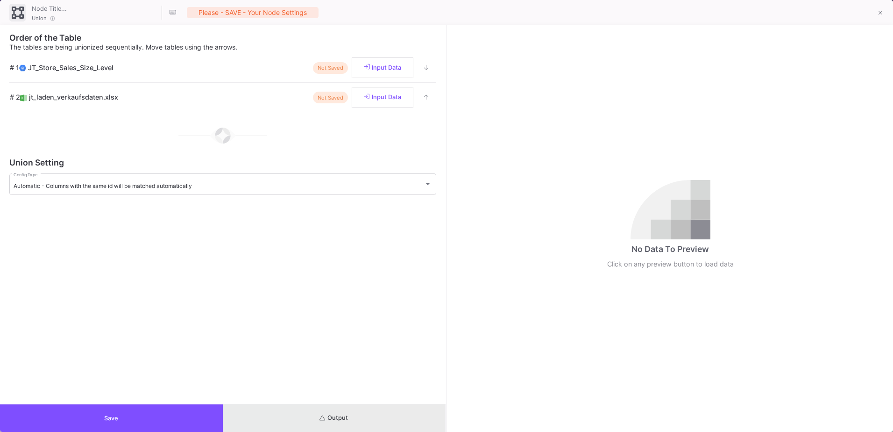
click at [375, 410] on button "Output" at bounding box center [334, 418] width 223 height 28
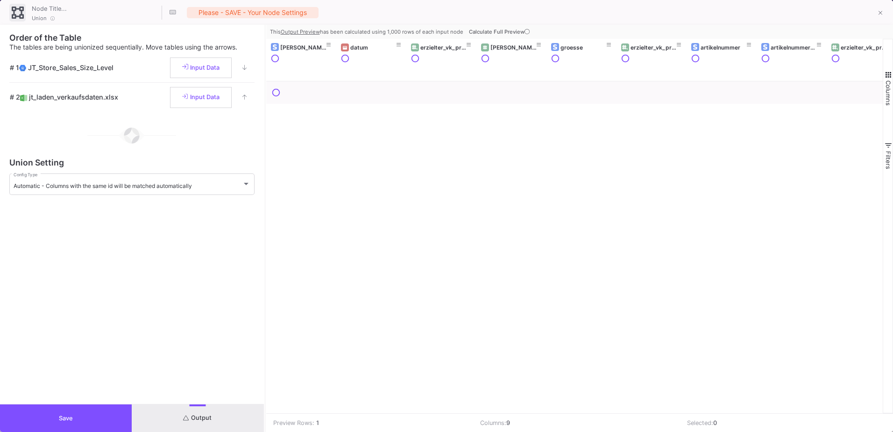
drag, startPoint x: 446, startPoint y: 255, endPoint x: 265, endPoint y: 241, distance: 182.1
click at [265, 241] on div at bounding box center [265, 228] width 2 height 407
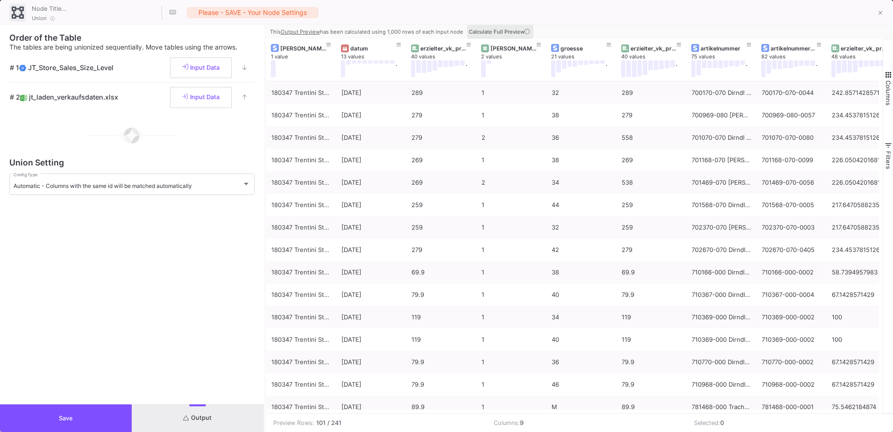
click at [528, 31] on icon at bounding box center [526, 31] width 5 height 5
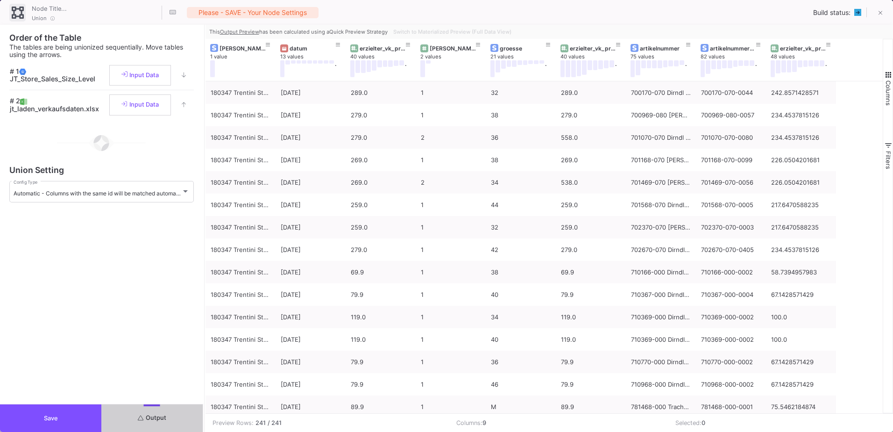
drag, startPoint x: 264, startPoint y: 94, endPoint x: 199, endPoint y: 105, distance: 65.9
click at [203, 106] on div at bounding box center [204, 228] width 2 height 407
click at [58, 413] on button "Save" at bounding box center [50, 418] width 100 height 28
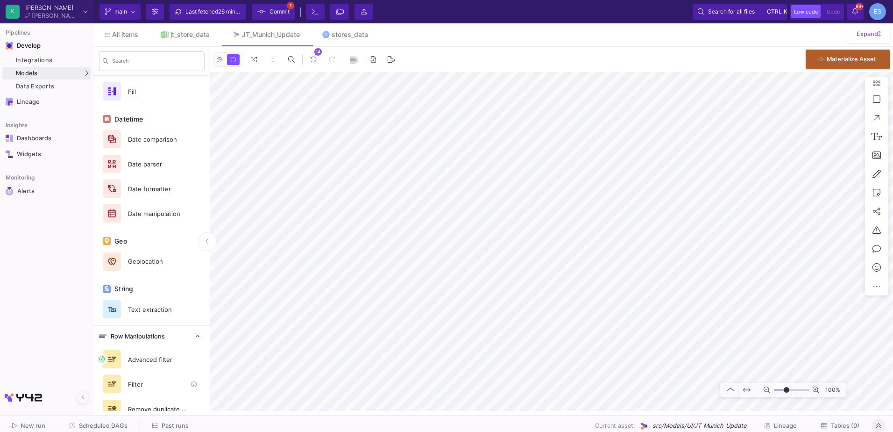
scroll to position [448, 0]
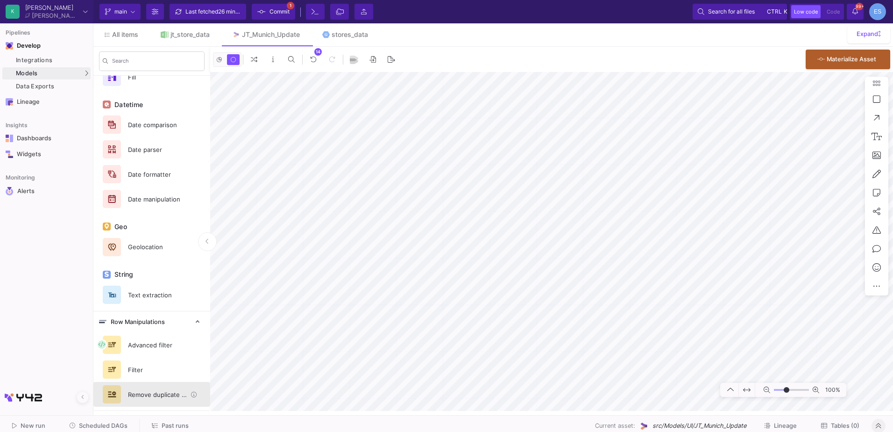
click at [155, 397] on div "Remove duplicate rows" at bounding box center [154, 394] width 64 height 14
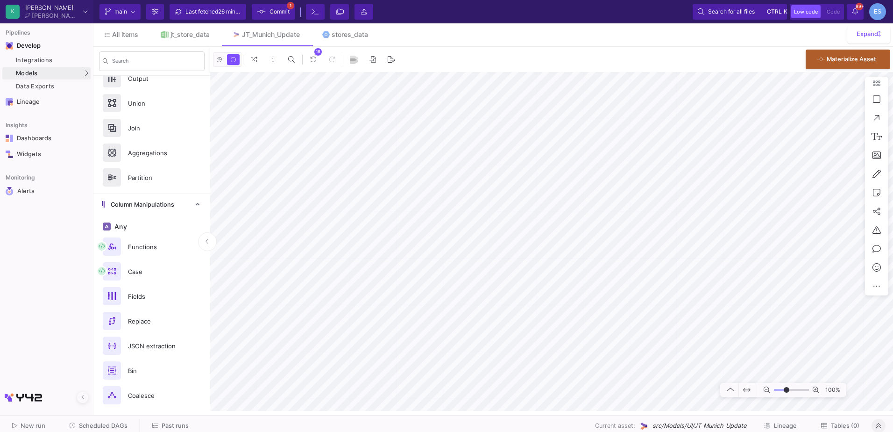
scroll to position [0, 0]
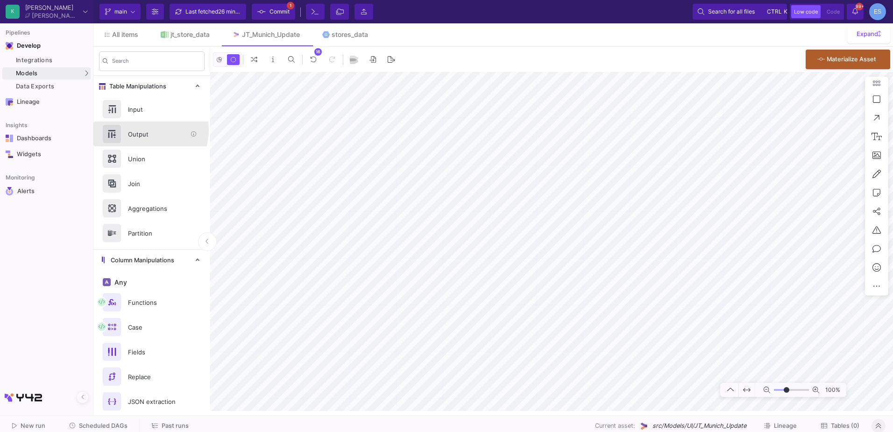
click at [144, 130] on div "Output" at bounding box center [154, 134] width 64 height 14
click at [892, 209] on html "K Krueger Krueger Current branch main Branch Options Last fetched 26 minutes ag…" at bounding box center [446, 216] width 893 height 432
click at [118, 72] on div "UI-Models" at bounding box center [116, 74] width 30 height 7
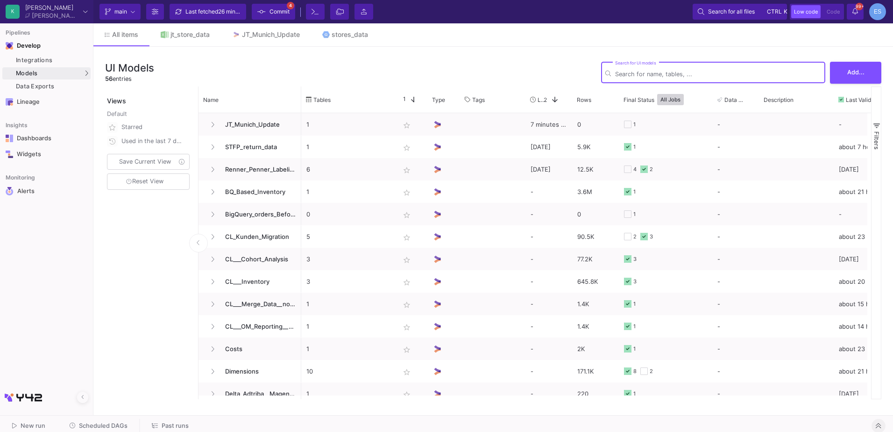
click at [687, 77] on input "Search for UI models" at bounding box center [718, 74] width 206 height 7
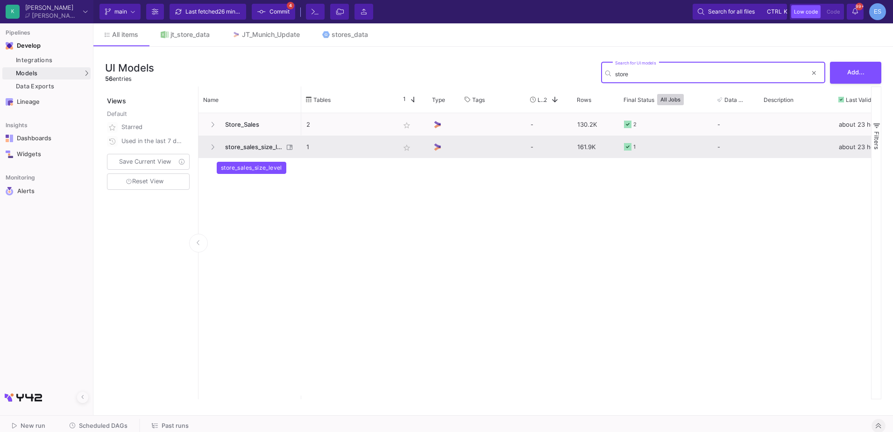
type input "store"
click at [249, 151] on span "store_sales_size_level" at bounding box center [251, 147] width 64 height 22
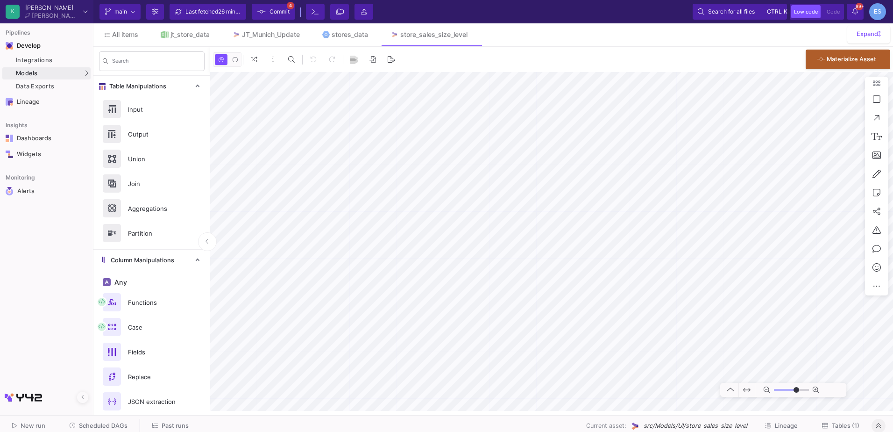
type input "-17"
click at [852, 423] on span "Tables (1)" at bounding box center [846, 425] width 28 height 7
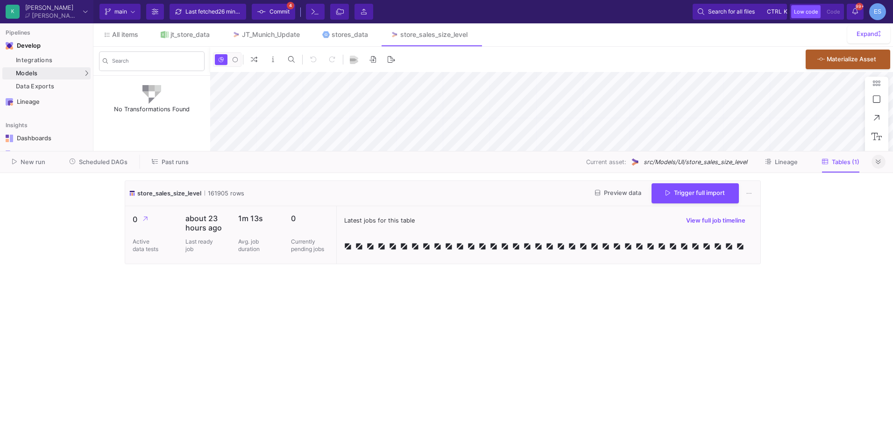
click at [852, 423] on y42-wrapper "store_sales_size_level 161905 rows Preview data Trigger full import 0 Active da…" at bounding box center [446, 302] width 893 height 259
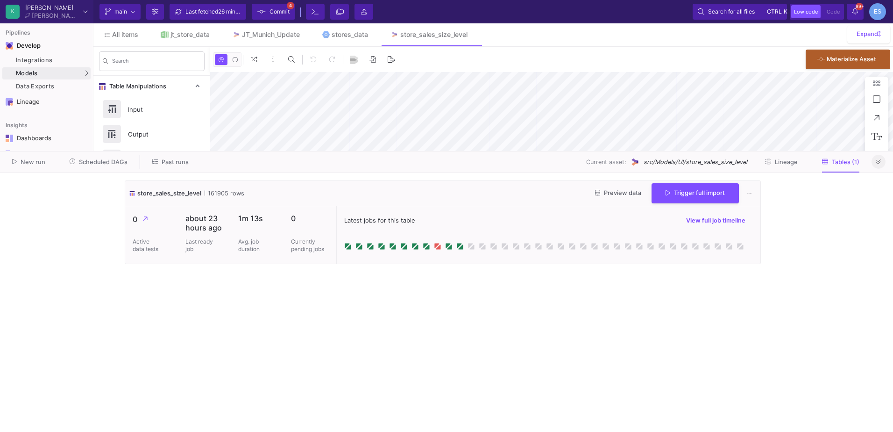
type input "-17"
click at [619, 189] on span "Preview data" at bounding box center [618, 192] width 46 height 7
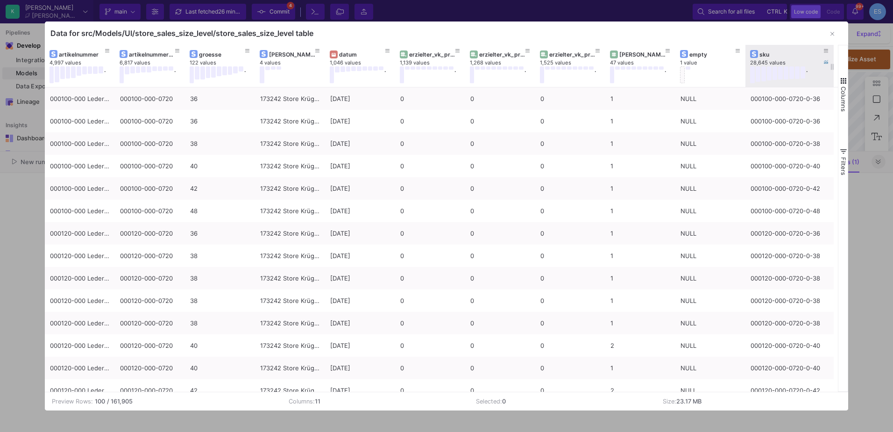
drag, startPoint x: 815, startPoint y: 64, endPoint x: 833, endPoint y: 72, distance: 20.3
click at [833, 72] on div at bounding box center [834, 66] width 4 height 42
click at [837, 37] on button "button" at bounding box center [832, 34] width 19 height 19
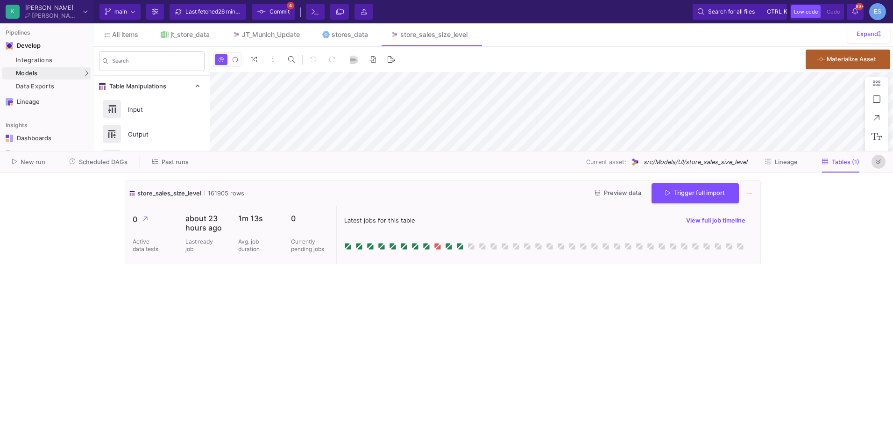
click at [879, 163] on icon at bounding box center [878, 161] width 5 height 5
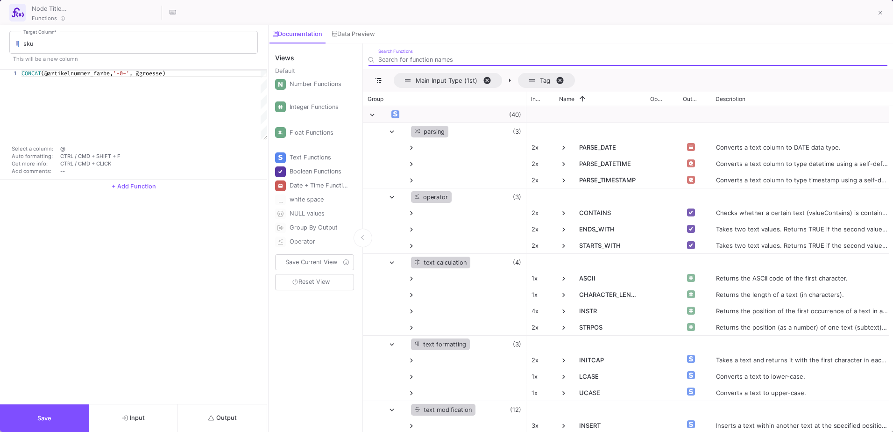
scroll to position [0, 151]
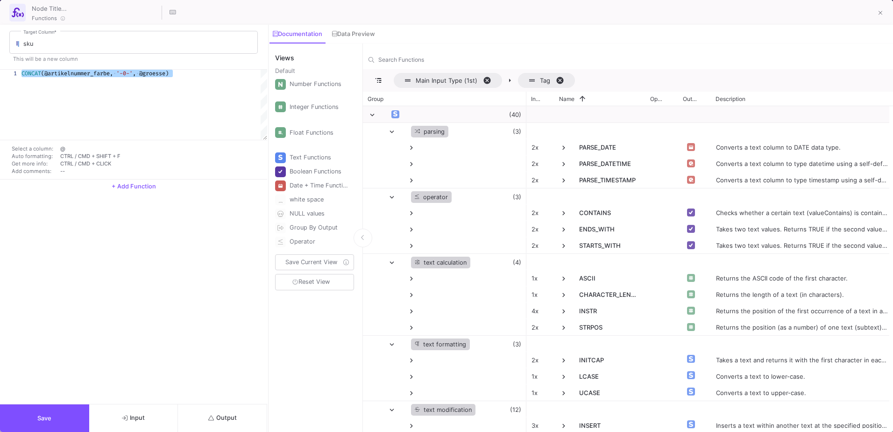
drag, startPoint x: 193, startPoint y: 71, endPoint x: -2, endPoint y: 83, distance: 195.6
click at [885, 11] on button at bounding box center [880, 13] width 19 height 19
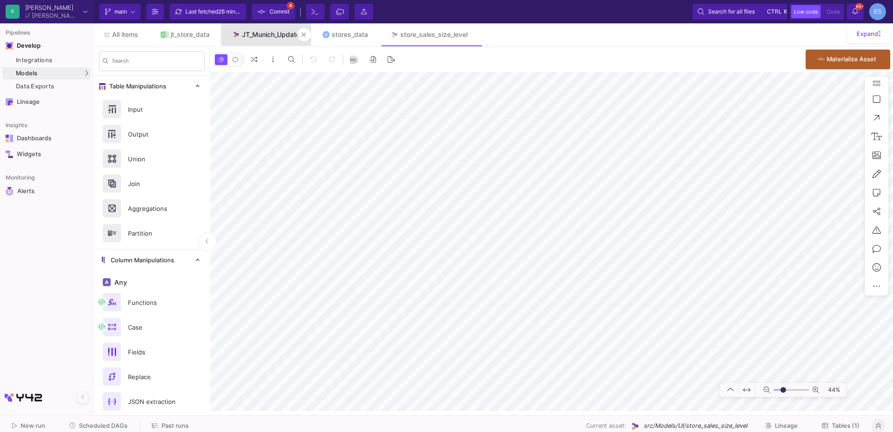
click at [250, 38] on link "JT_Munich_Update" at bounding box center [266, 34] width 90 height 22
type input "-9"
click at [586, 250] on button "Delete" at bounding box center [606, 248] width 52 height 22
click at [157, 311] on div "Functions" at bounding box center [151, 302] width 117 height 25
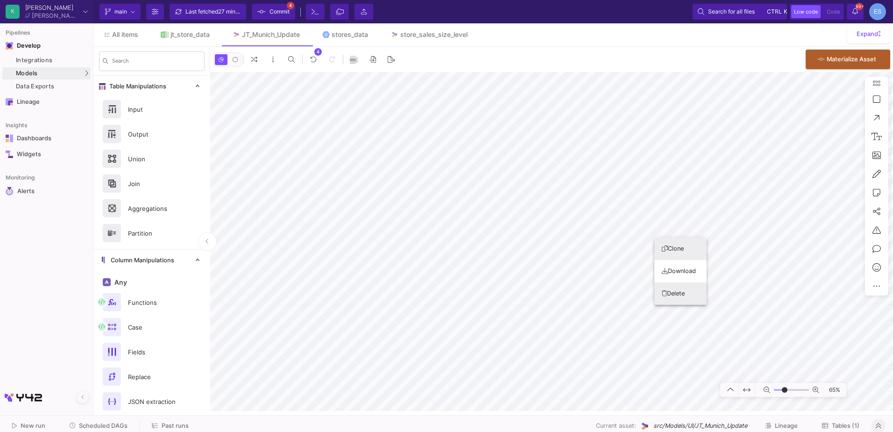
click at [680, 295] on button "Delete" at bounding box center [680, 293] width 52 height 22
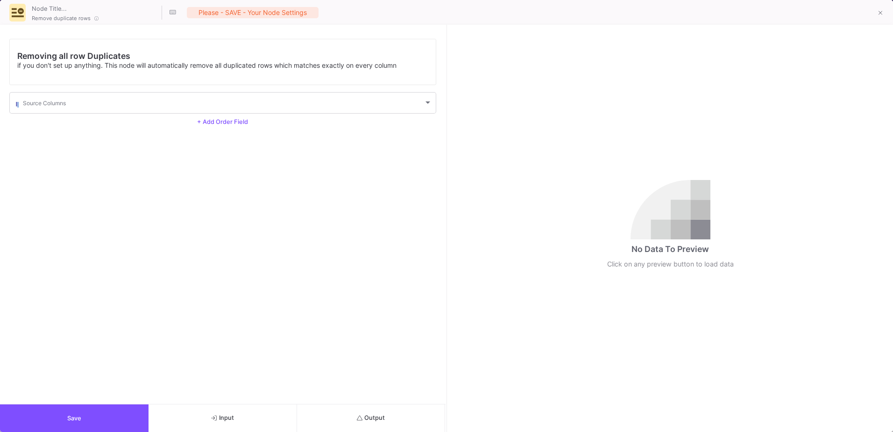
click at [347, 407] on button "Output" at bounding box center [371, 418] width 149 height 28
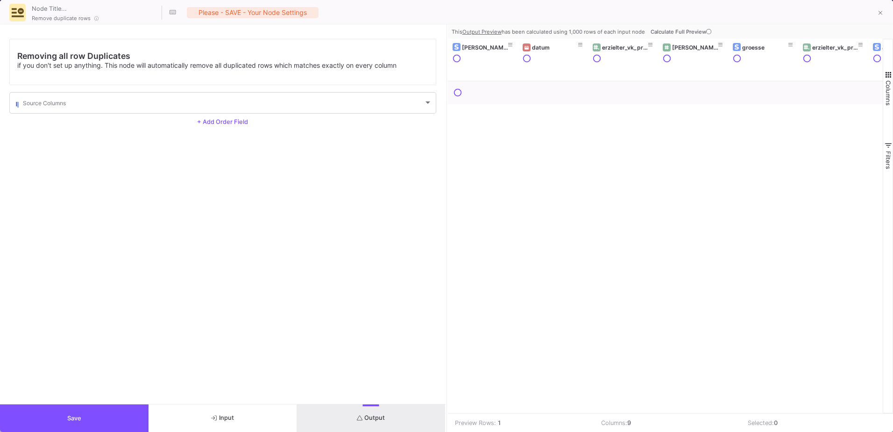
click at [57, 410] on button "Save" at bounding box center [74, 418] width 149 height 28
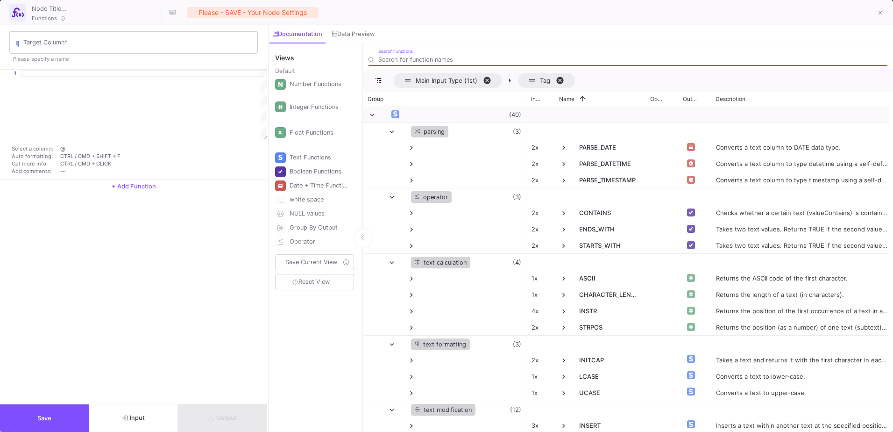
click at [66, 44] on input "Target Column *" at bounding box center [138, 43] width 230 height 7
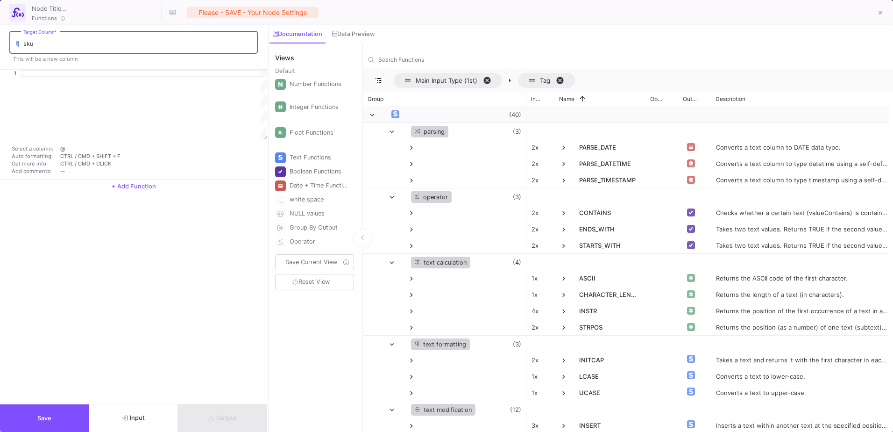
type input "sku"
click at [60, 76] on div at bounding box center [144, 73] width 246 height 7
paste textarea "CONCAT(@artikelnummer_farbe, '-0-', @groesse)"
type textarea "CONCAT(@artikelnummer_farbe, '-0-', @groesse)"
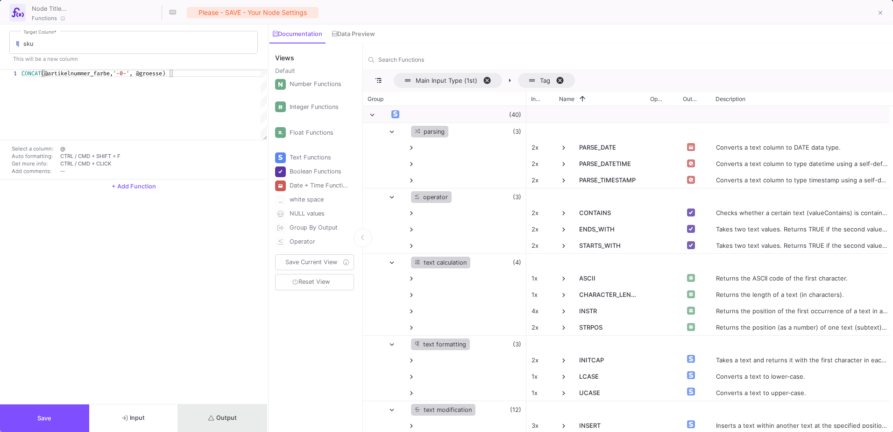
click at [210, 417] on icon "submit" at bounding box center [211, 417] width 6 height 5
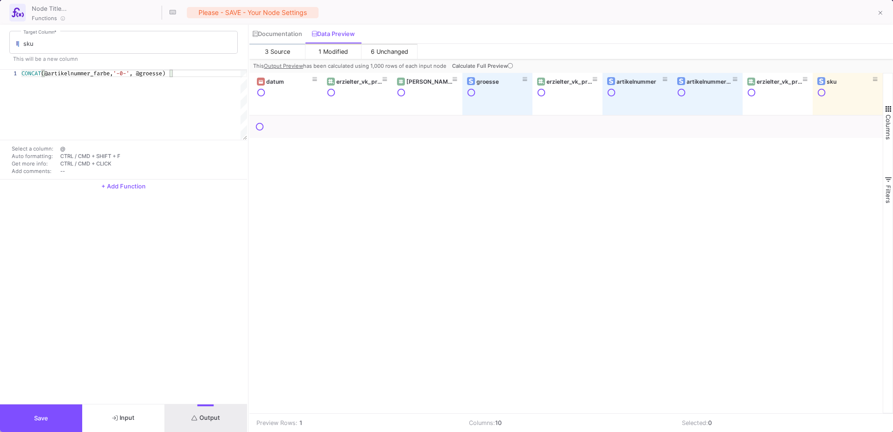
scroll to position [0, 65]
drag, startPoint x: 268, startPoint y: 138, endPoint x: 245, endPoint y: 142, distance: 22.7
click at [245, 142] on div at bounding box center [246, 228] width 2 height 407
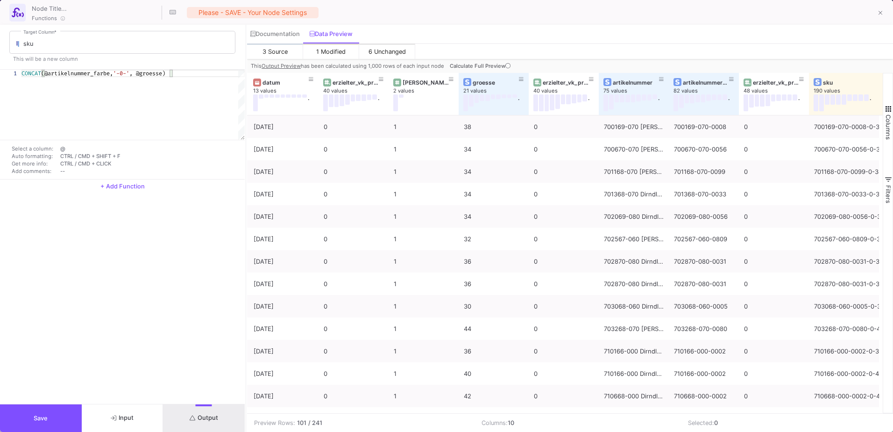
drag, startPoint x: 879, startPoint y: 83, endPoint x: 937, endPoint y: 79, distance: 58.5
click at [892, 79] on html "K Krueger Krueger Current branch main Branch Options Last fetched 27 minutes ag…" at bounding box center [446, 216] width 893 height 432
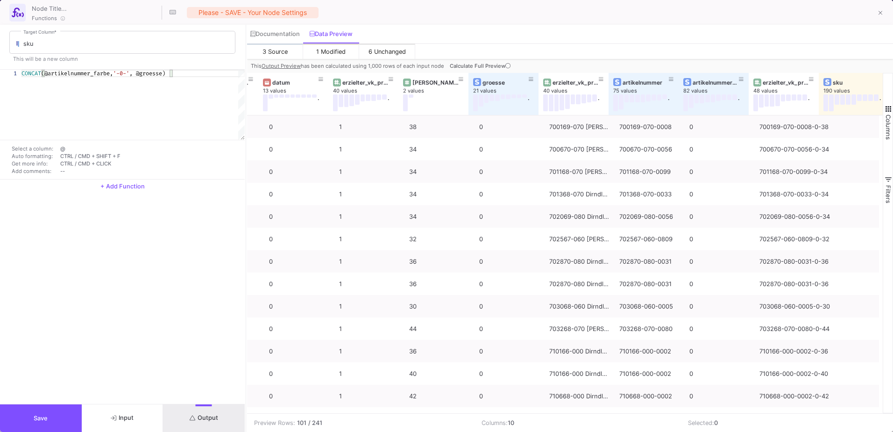
scroll to position [0, 0]
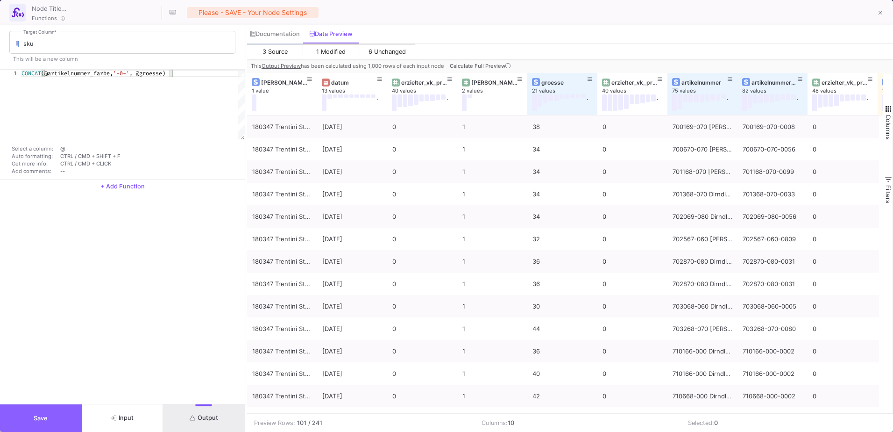
click at [49, 415] on button "Save" at bounding box center [41, 418] width 82 height 28
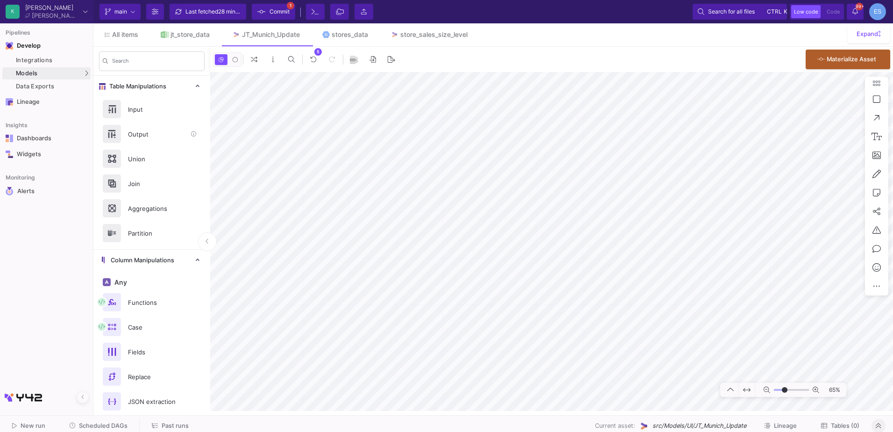
click at [145, 137] on div "Output" at bounding box center [154, 134] width 64 height 14
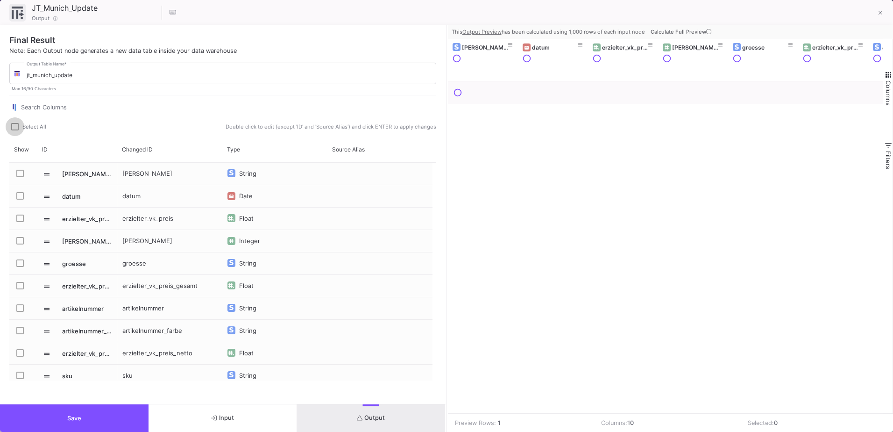
click at [11, 129] on span at bounding box center [14, 126] width 7 height 7
click at [14, 130] on input "Select All" at bounding box center [14, 130] width 0 height 0
checkbox input "true"
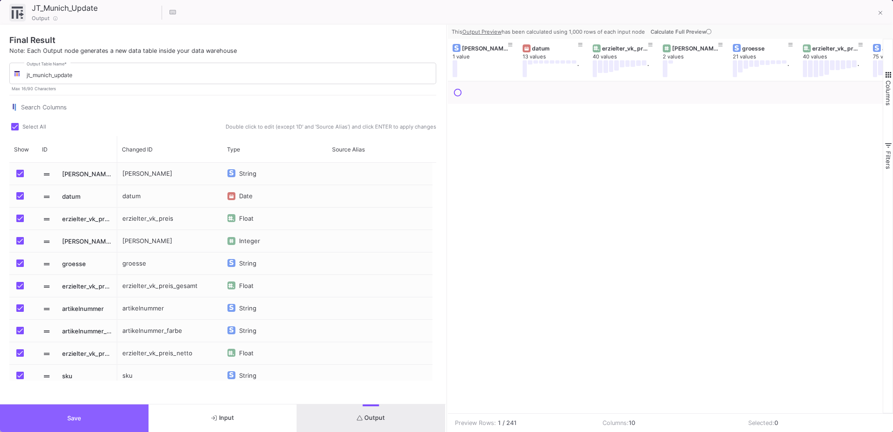
click at [112, 418] on button "Save" at bounding box center [74, 418] width 149 height 28
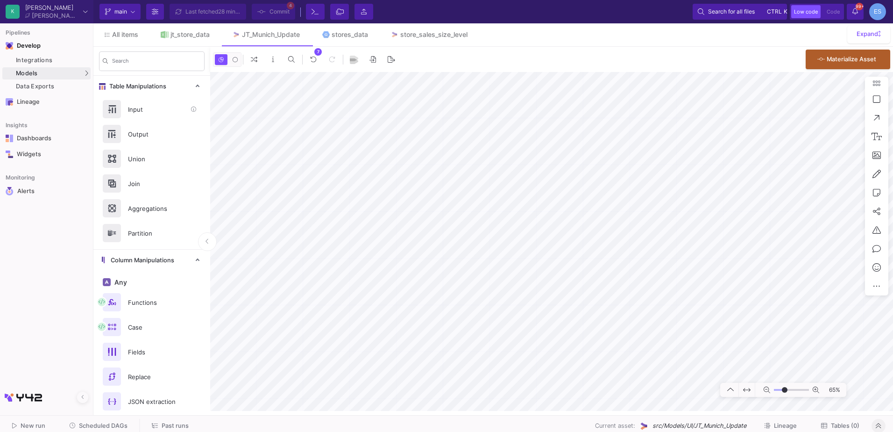
click at [146, 113] on div "Input" at bounding box center [154, 109] width 64 height 14
click at [150, 157] on div "Union" at bounding box center [154, 159] width 64 height 14
click at [439, 255] on button "Delete" at bounding box center [452, 251] width 52 height 22
click at [532, 256] on button "Delete" at bounding box center [551, 252] width 52 height 22
click at [517, 245] on icon at bounding box center [515, 247] width 5 height 6
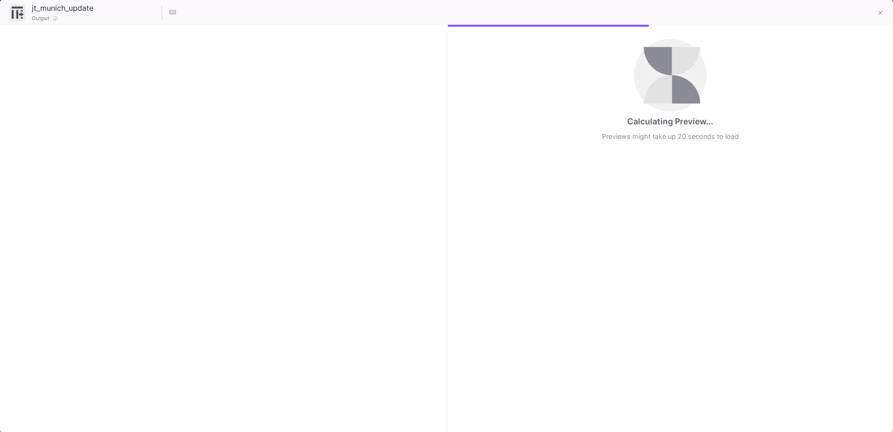
checkbox input "true"
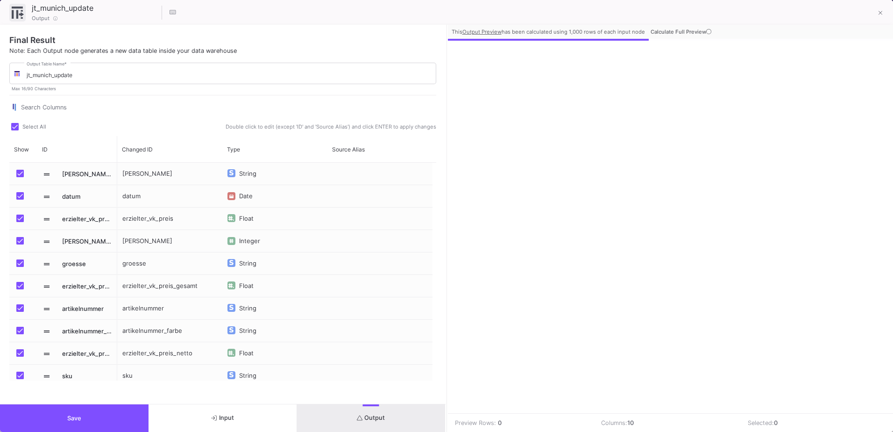
click at [92, 417] on button "Save" at bounding box center [74, 418] width 149 height 28
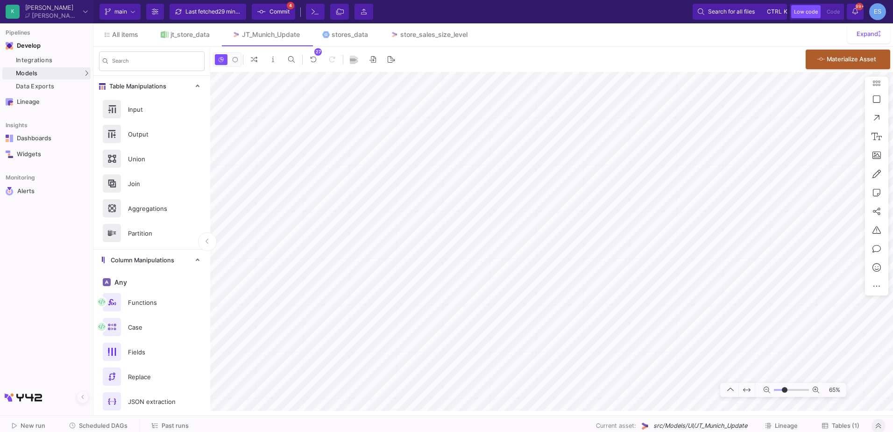
click at [273, 6] on span "Commit" at bounding box center [279, 12] width 20 height 14
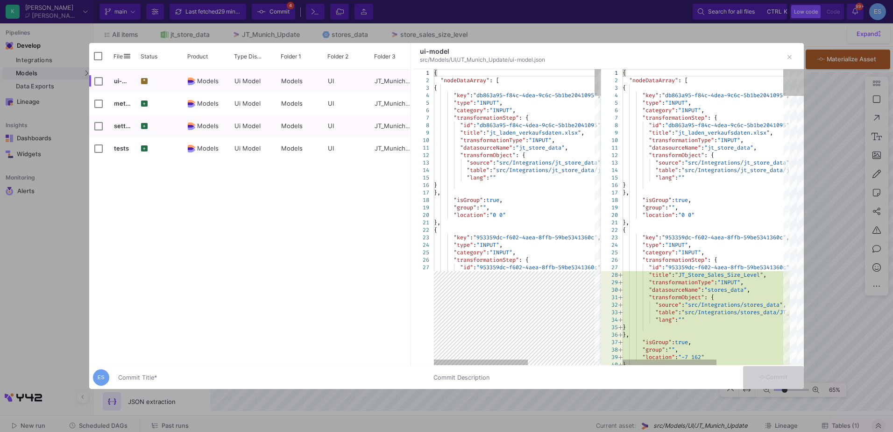
click at [237, 367] on div "Commit Title *" at bounding box center [270, 375] width 304 height 17
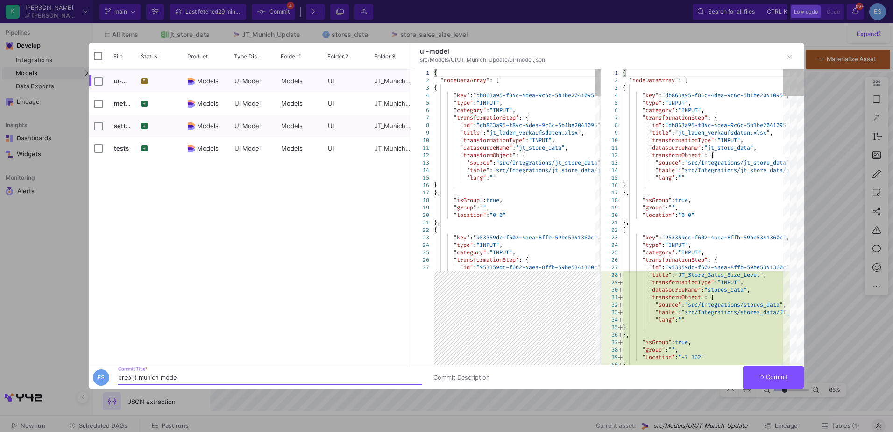
type input "prep jt munich model"
click at [780, 374] on span "Commit" at bounding box center [772, 376] width 29 height 7
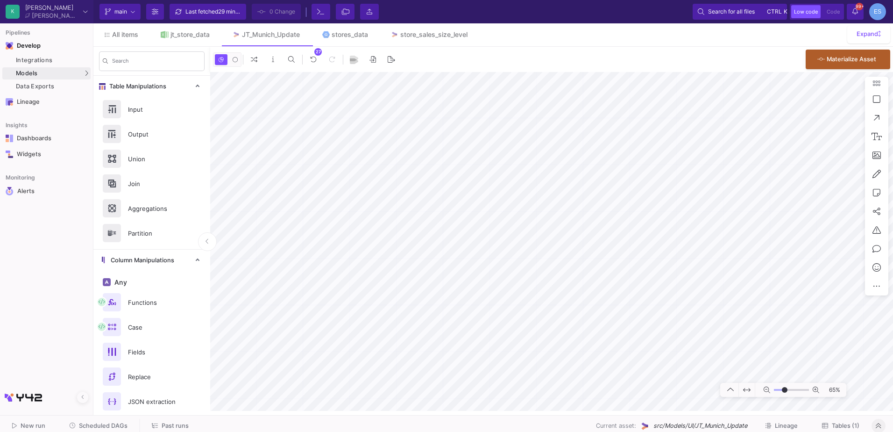
click at [842, 427] on span "Tables (1)" at bounding box center [846, 425] width 28 height 7
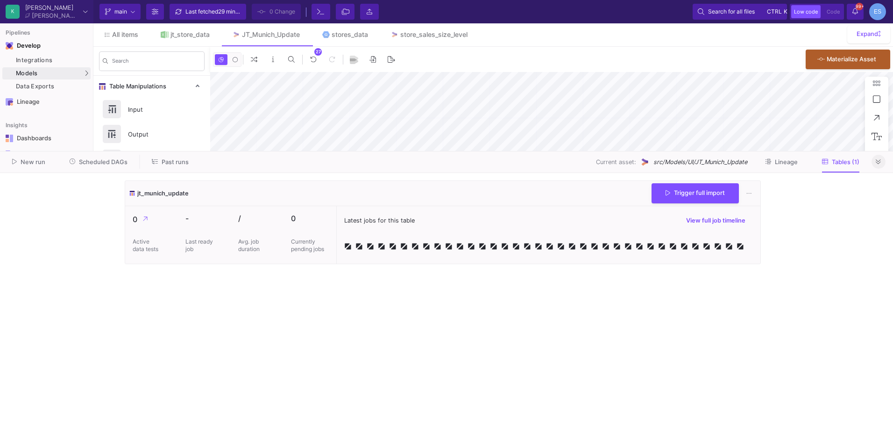
click at [650, 303] on cdk-virtual-scroll-viewport "jt_munich_update Trigger full import 0 Active data tests - Last ready job / Avg…" at bounding box center [447, 302] width 644 height 244
click at [654, 195] on button "Trigger full import" at bounding box center [694, 193] width 87 height 20
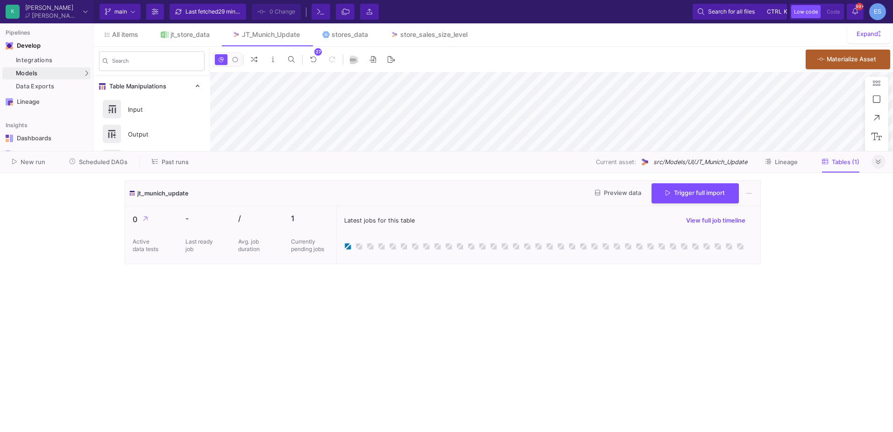
click at [404, 344] on cdk-virtual-scroll-viewport "jt_munich_update Preview data Trigger full import 0 Active data tests - Last re…" at bounding box center [447, 302] width 644 height 244
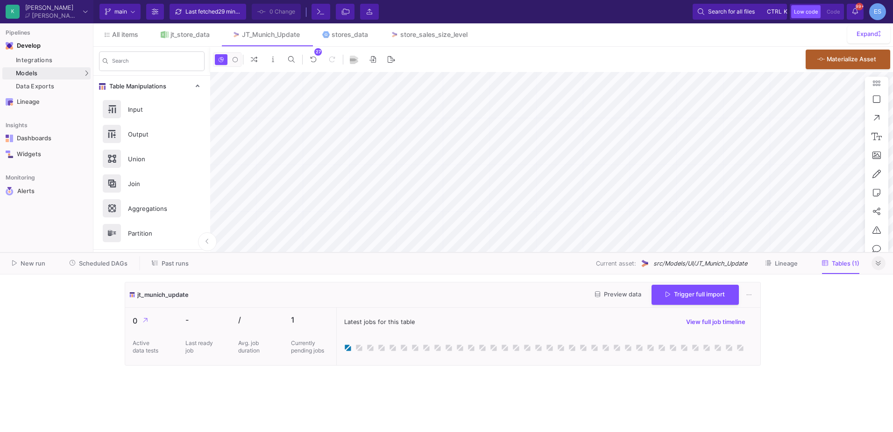
drag, startPoint x: 828, startPoint y: 150, endPoint x: 830, endPoint y: 251, distance: 101.4
click at [830, 252] on div at bounding box center [446, 252] width 893 height 0
click at [413, 396] on cdk-virtual-scroll-viewport "jt_munich_update Preview data Trigger full import 0 Active data tests - Last re…" at bounding box center [447, 353] width 644 height 142
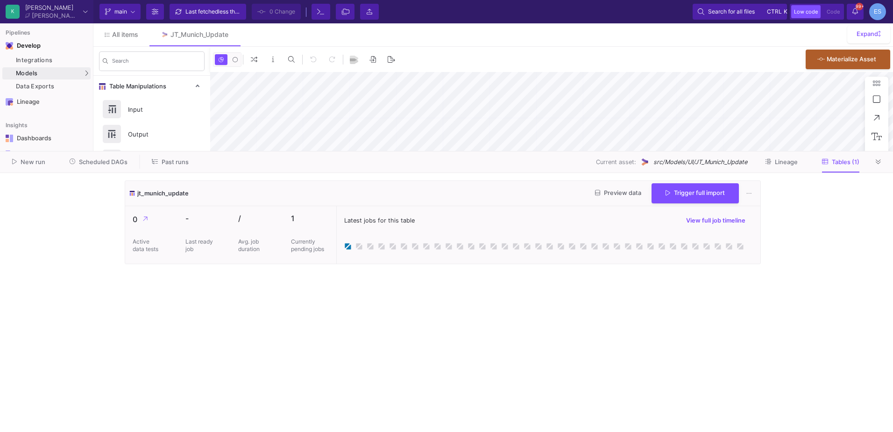
type input "-14"
click at [448, 303] on cdk-virtual-scroll-viewport "jt_munich_update Preview data Trigger full import 0 Active data tests - Last re…" at bounding box center [447, 302] width 644 height 244
click at [178, 161] on span "Past runs" at bounding box center [175, 161] width 27 height 7
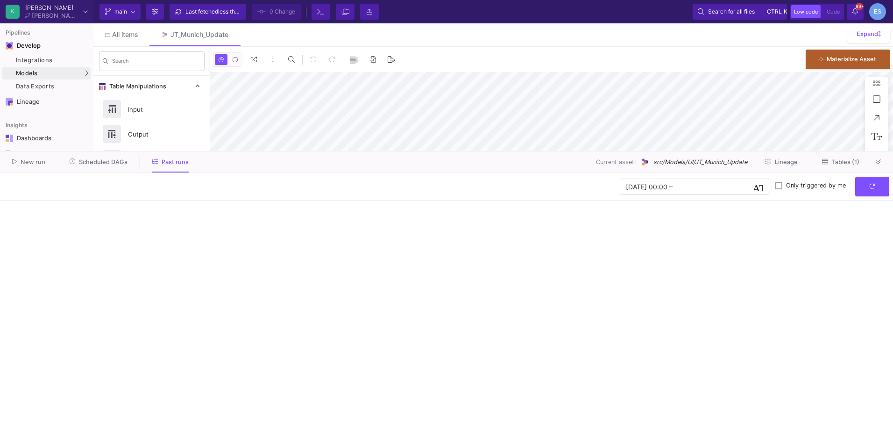
type input "-14"
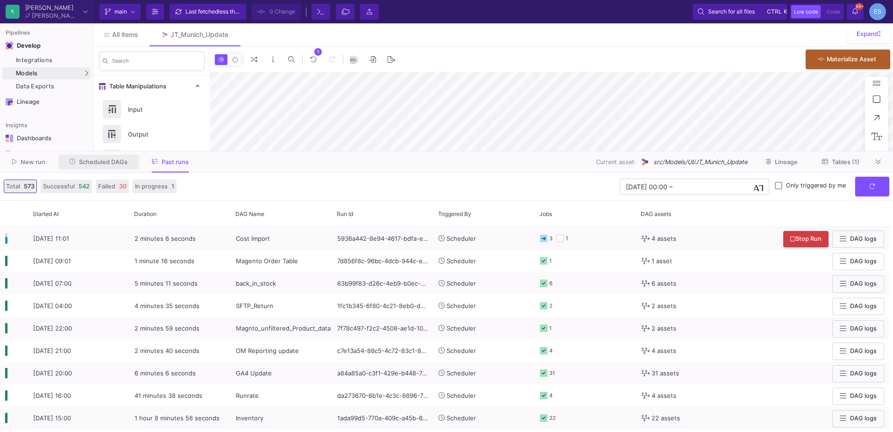
click at [106, 159] on span "Scheduled DAGs" at bounding box center [103, 161] width 49 height 7
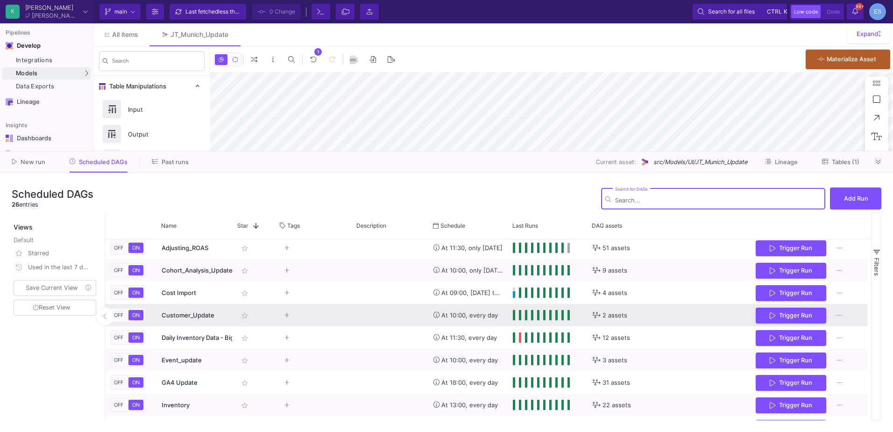
scroll to position [15, 0]
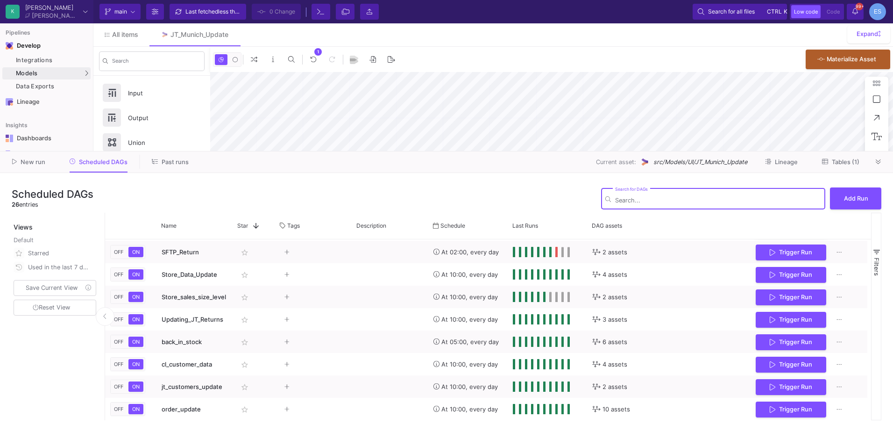
click at [839, 155] on button "Tables (1)" at bounding box center [841, 162] width 60 height 14
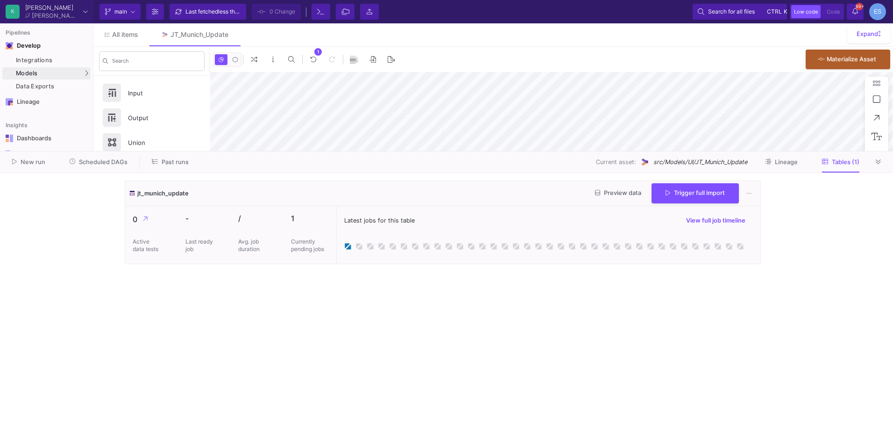
click at [361, 309] on cdk-virtual-scroll-viewport "jt_munich_update Preview data Trigger full import 0 Active data tests - Last re…" at bounding box center [447, 302] width 644 height 244
click at [175, 164] on span "Past runs" at bounding box center [175, 161] width 27 height 7
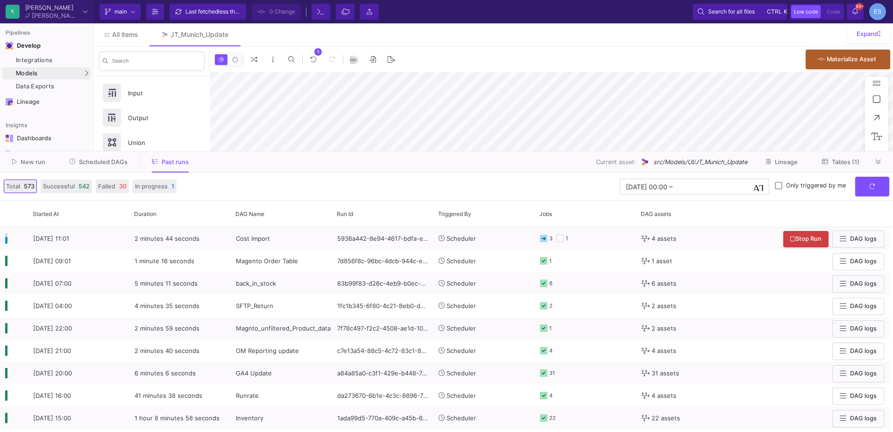
click at [847, 156] on button "Tables (1)" at bounding box center [841, 162] width 60 height 14
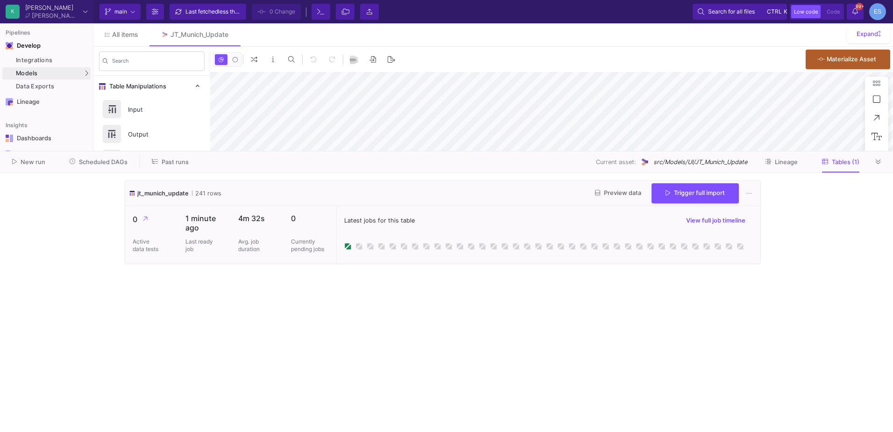
type input "-14"
click at [404, 292] on cdk-virtual-scroll-viewport "jt_munich_update 241 rows Preview data Trigger full import 0 Active data tests …" at bounding box center [447, 302] width 644 height 244
click at [876, 164] on icon at bounding box center [878, 162] width 5 height 6
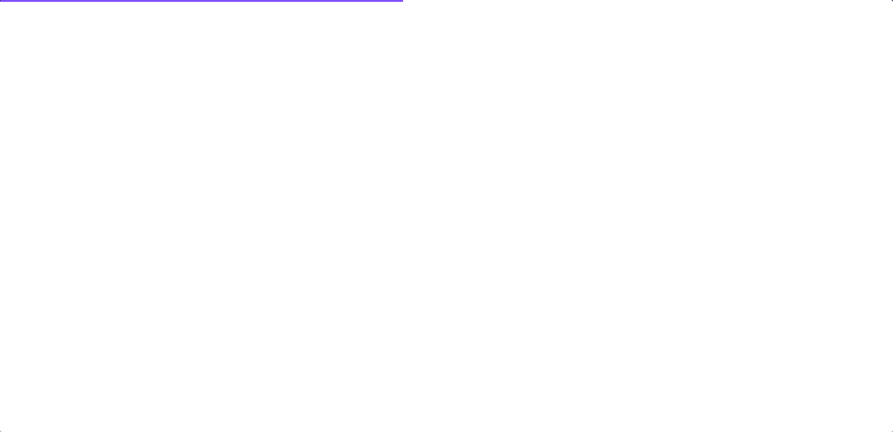
type input "-14"
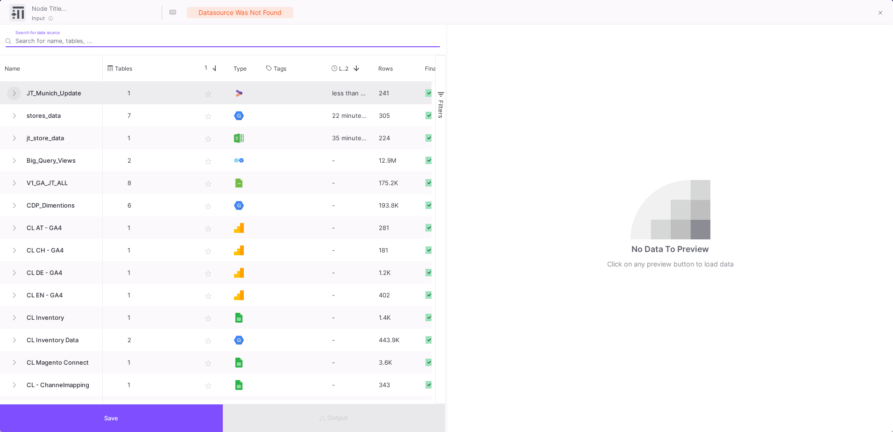
click at [14, 99] on button at bounding box center [14, 93] width 14 height 14
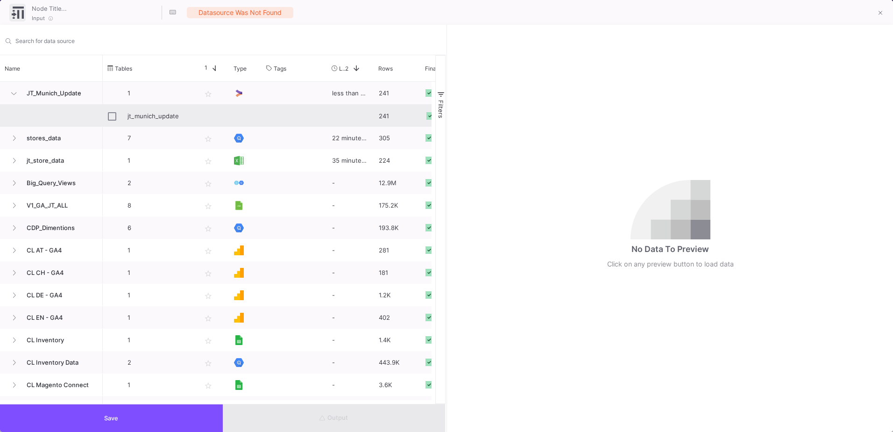
click at [147, 118] on div "jt_munich_update" at bounding box center [159, 116] width 64 height 22
type input "jt_munich_update"
checkbox input "true"
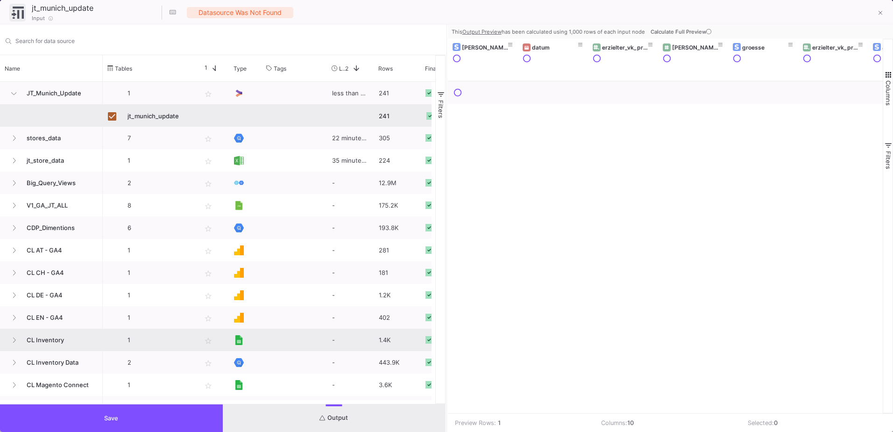
drag, startPoint x: 445, startPoint y: 350, endPoint x: 279, endPoint y: 350, distance: 165.8
click at [279, 350] on div "Name Tables Star 1 Type" at bounding box center [223, 229] width 446 height 348
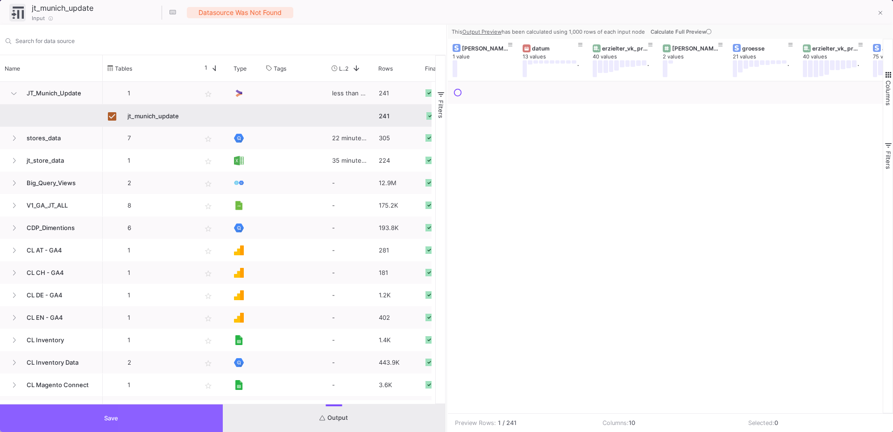
click at [164, 416] on button "Save" at bounding box center [111, 418] width 223 height 28
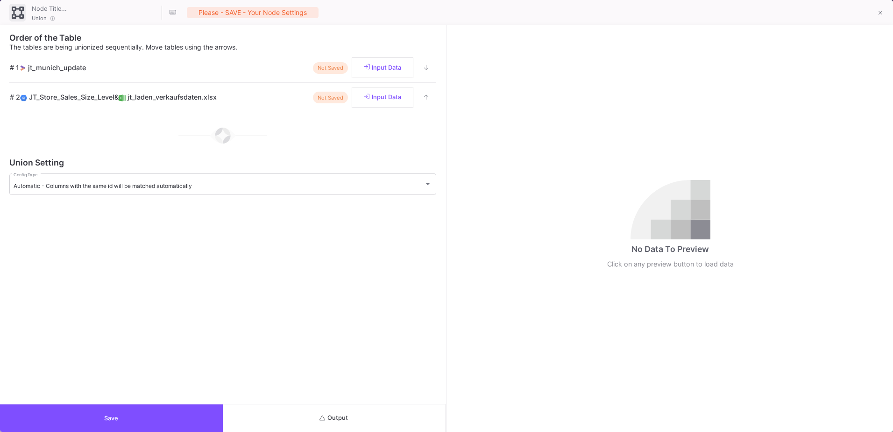
click at [345, 413] on button "Output" at bounding box center [334, 418] width 223 height 28
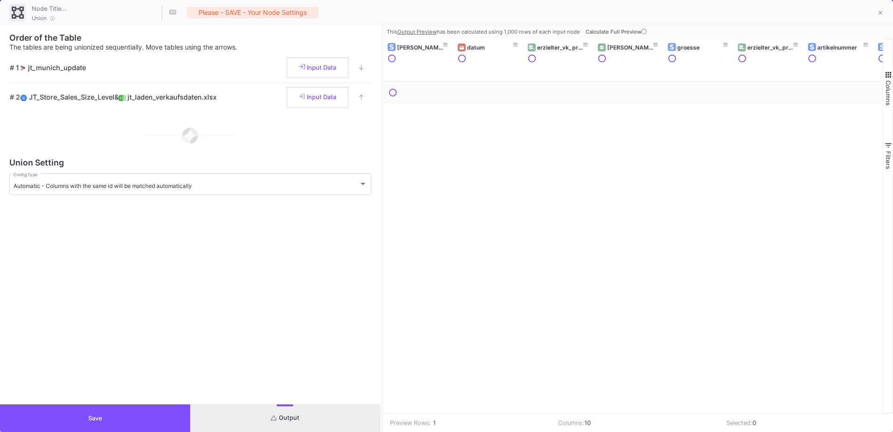
drag, startPoint x: 446, startPoint y: 224, endPoint x: 373, endPoint y: 228, distance: 73.0
click at [381, 228] on div at bounding box center [382, 228] width 2 height 407
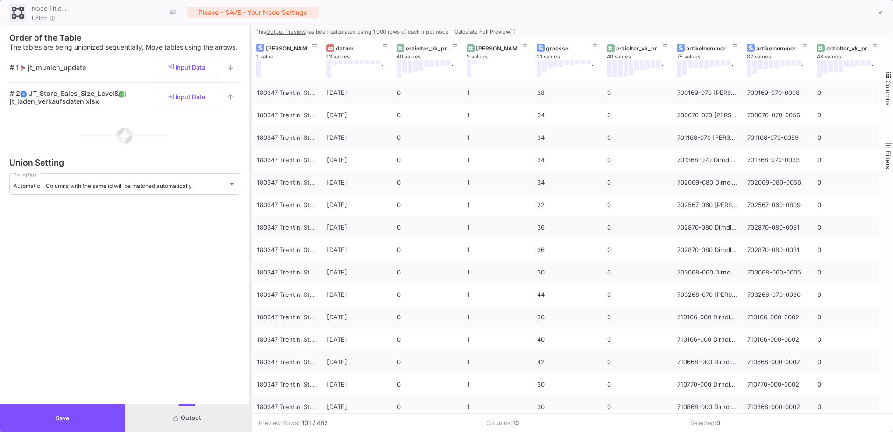
drag, startPoint x: 373, startPoint y: 297, endPoint x: 250, endPoint y: 319, distance: 124.6
click at [250, 319] on div at bounding box center [250, 228] width 2 height 407
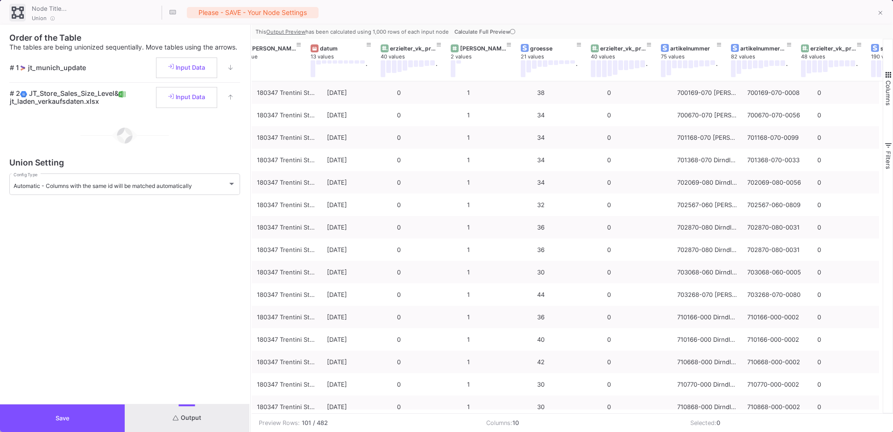
scroll to position [0, 73]
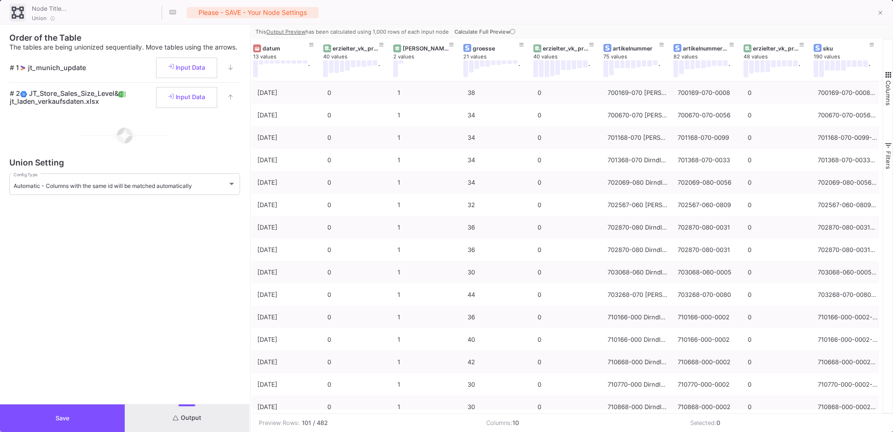
click at [83, 418] on button "Save" at bounding box center [62, 418] width 125 height 28
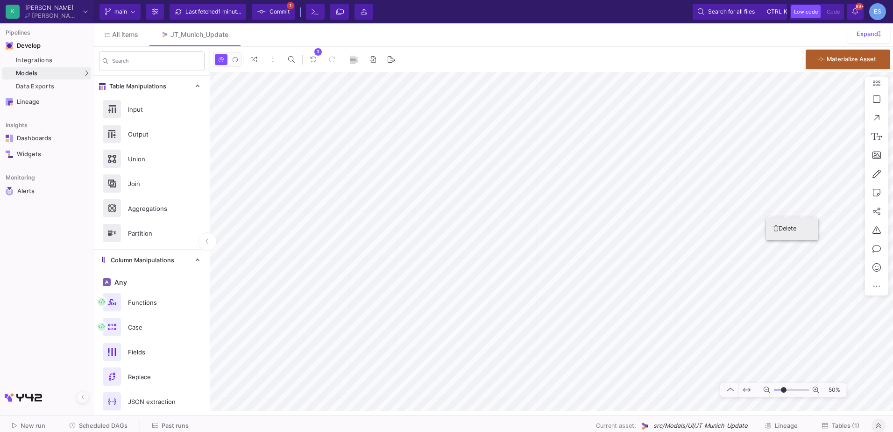
click at [769, 225] on button "Delete" at bounding box center [792, 228] width 52 height 22
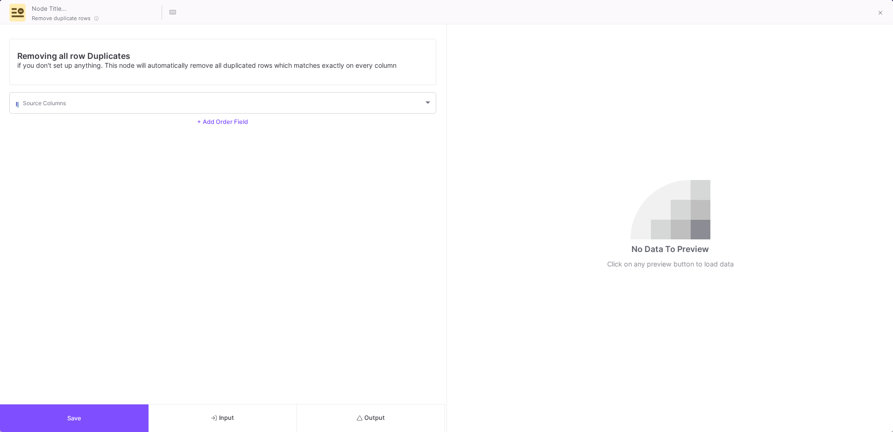
click at [79, 415] on span "Save" at bounding box center [74, 417] width 14 height 7
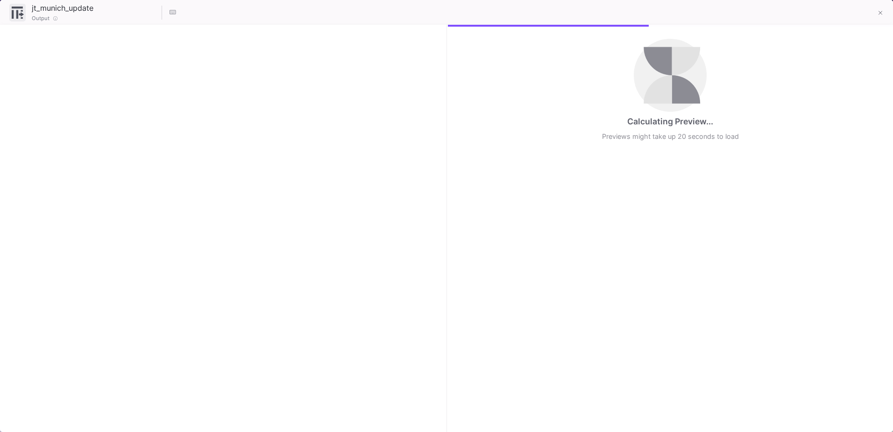
checkbox input "true"
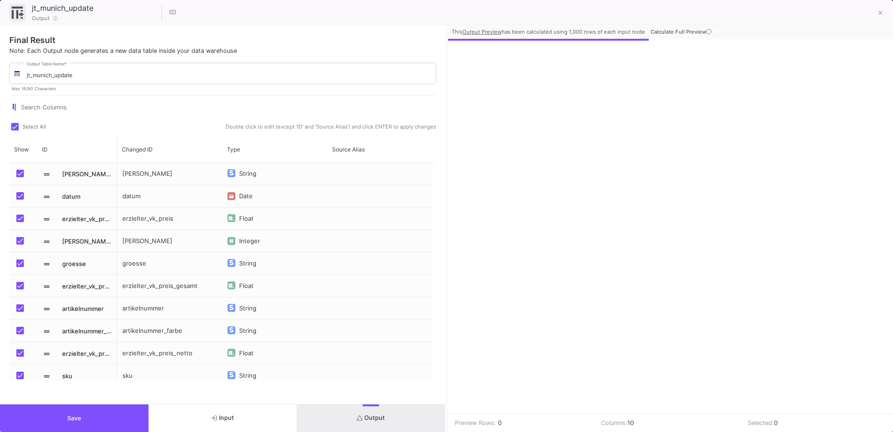
click at [99, 429] on button "Save" at bounding box center [74, 418] width 149 height 28
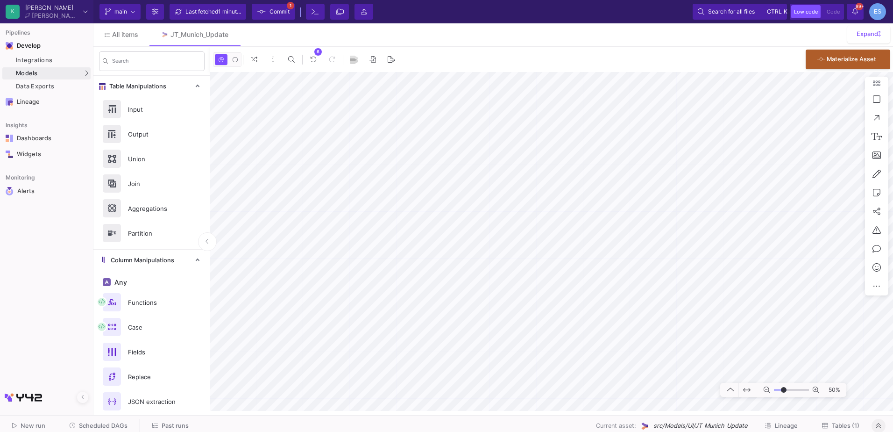
click at [289, 15] on span "Commit" at bounding box center [279, 12] width 20 height 14
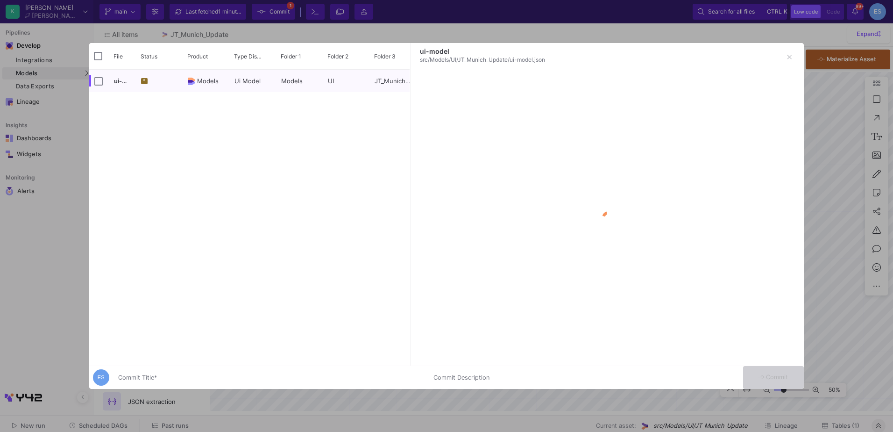
click at [198, 367] on div "Commit Title *" at bounding box center [270, 375] width 304 height 17
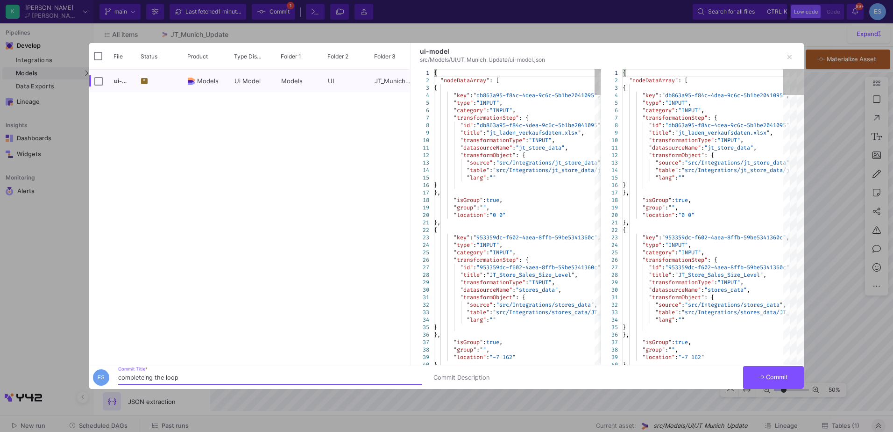
type input "completeing the loop"
click at [795, 373] on button "Commit" at bounding box center [773, 377] width 61 height 23
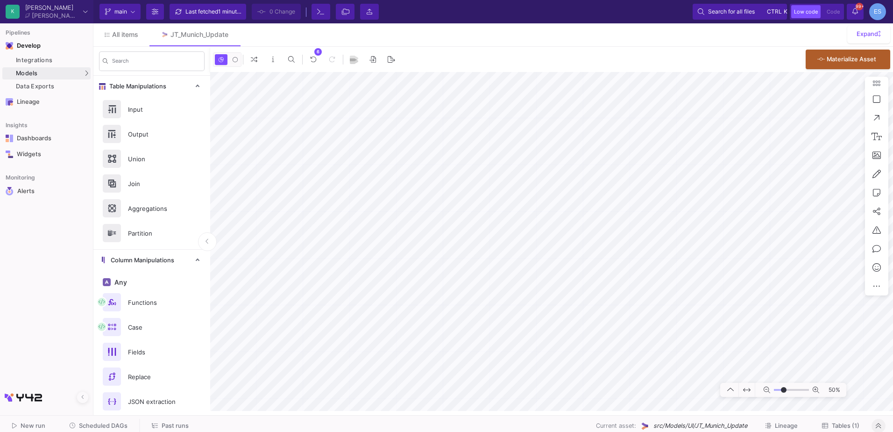
click at [854, 430] on button "Tables (1)" at bounding box center [841, 425] width 60 height 14
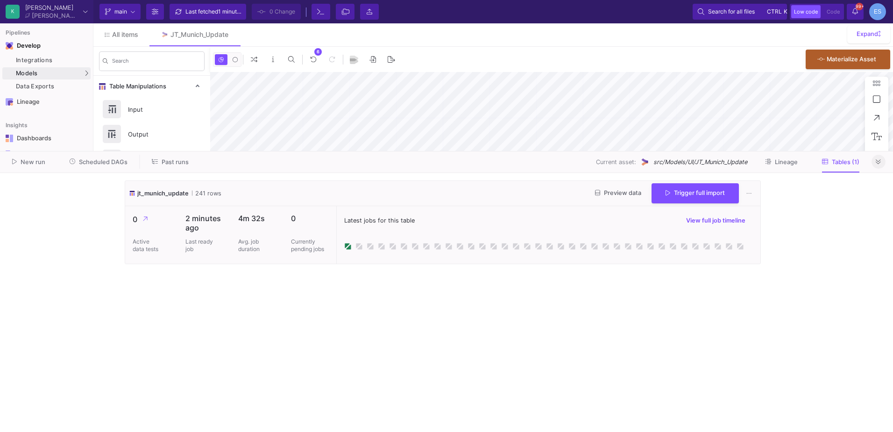
click at [414, 314] on cdk-virtual-scroll-viewport "jt_munich_update 241 rows Preview data Trigger full import 0 Active data tests …" at bounding box center [447, 302] width 644 height 244
click at [704, 192] on span "Trigger full import" at bounding box center [695, 191] width 59 height 7
